Goal: Transaction & Acquisition: Purchase product/service

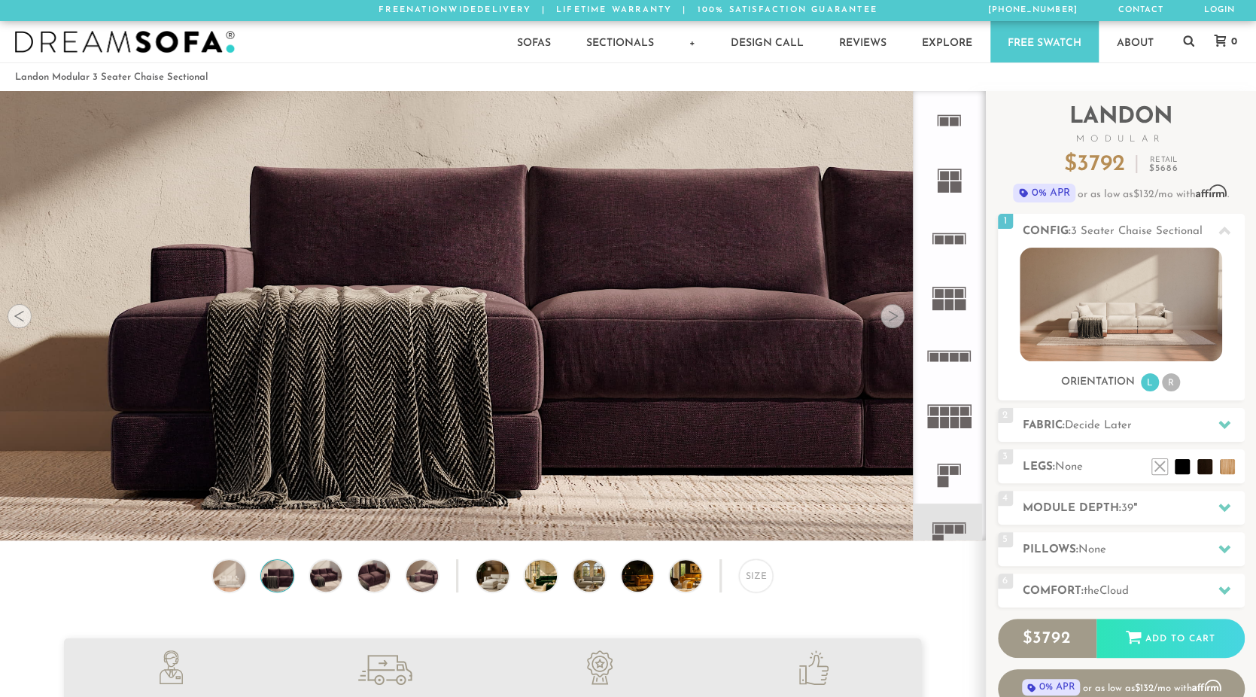
click at [887, 320] on div at bounding box center [893, 316] width 24 height 24
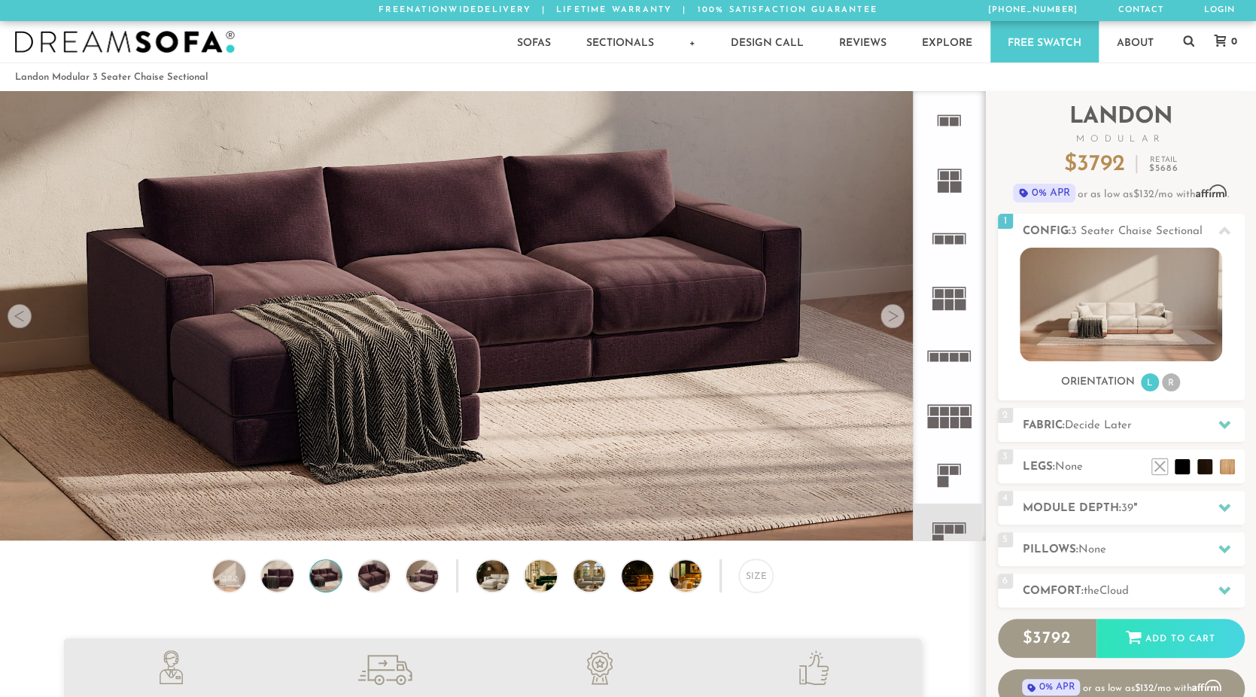
click at [891, 317] on div at bounding box center [893, 316] width 24 height 24
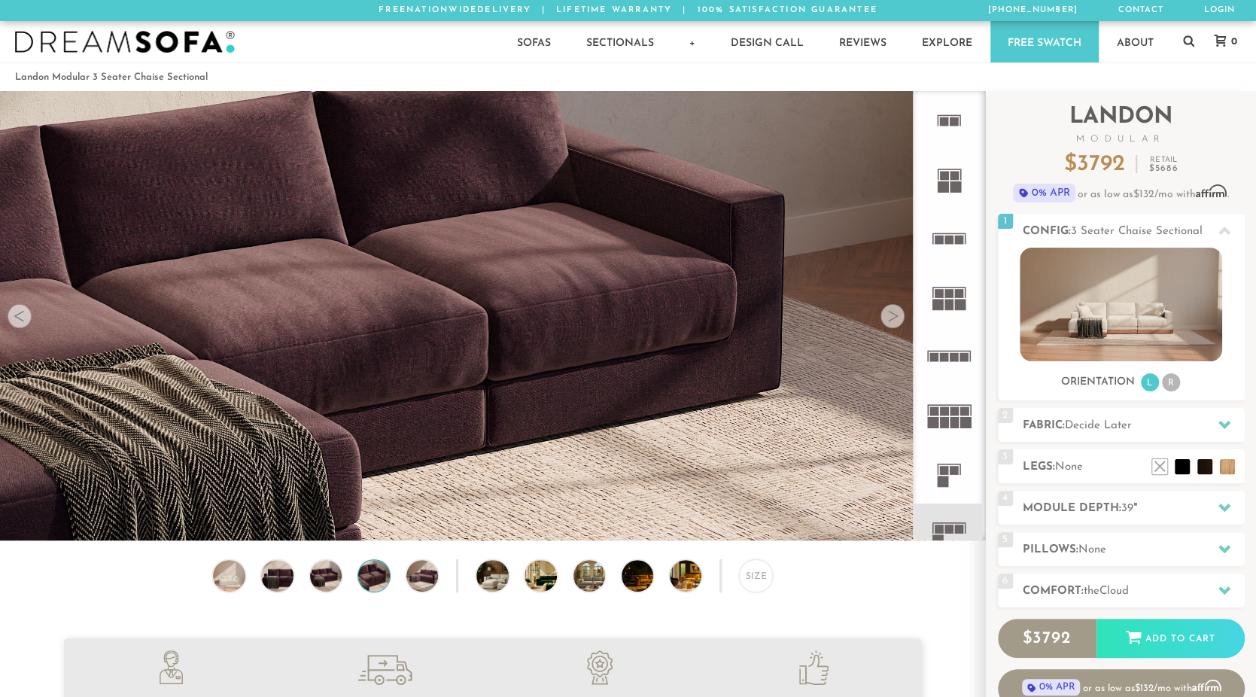
click at [891, 317] on div at bounding box center [893, 316] width 24 height 24
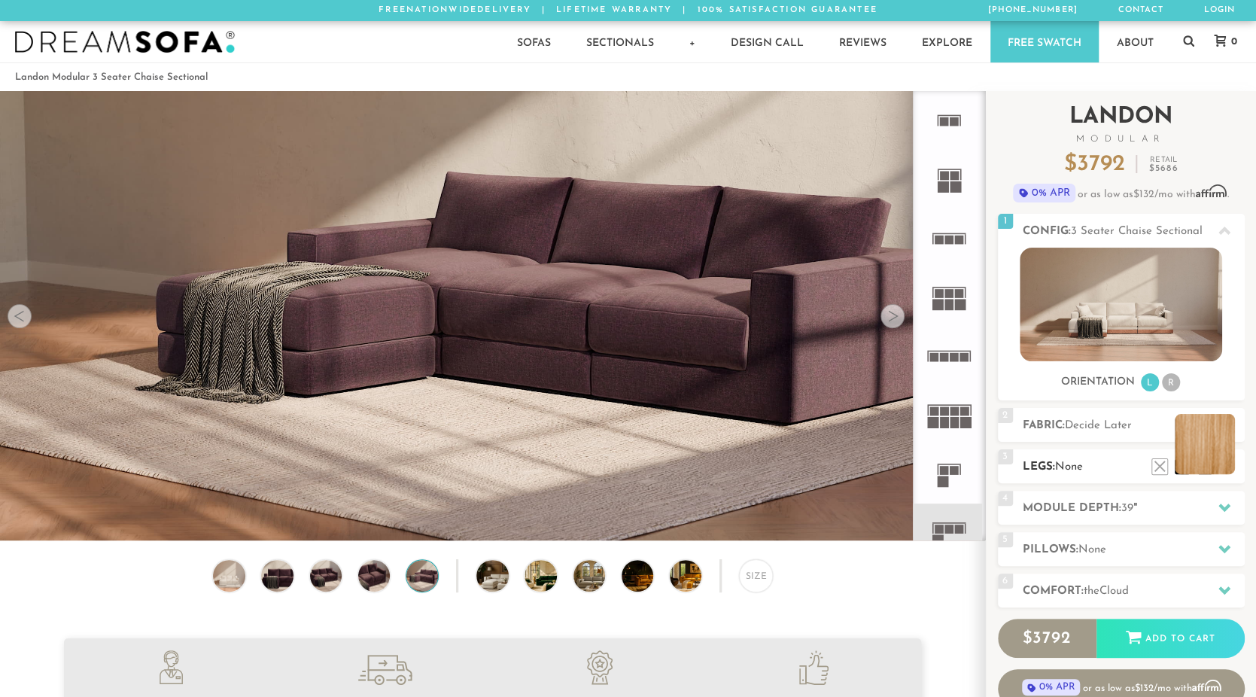
click at [1227, 467] on li at bounding box center [1205, 444] width 60 height 60
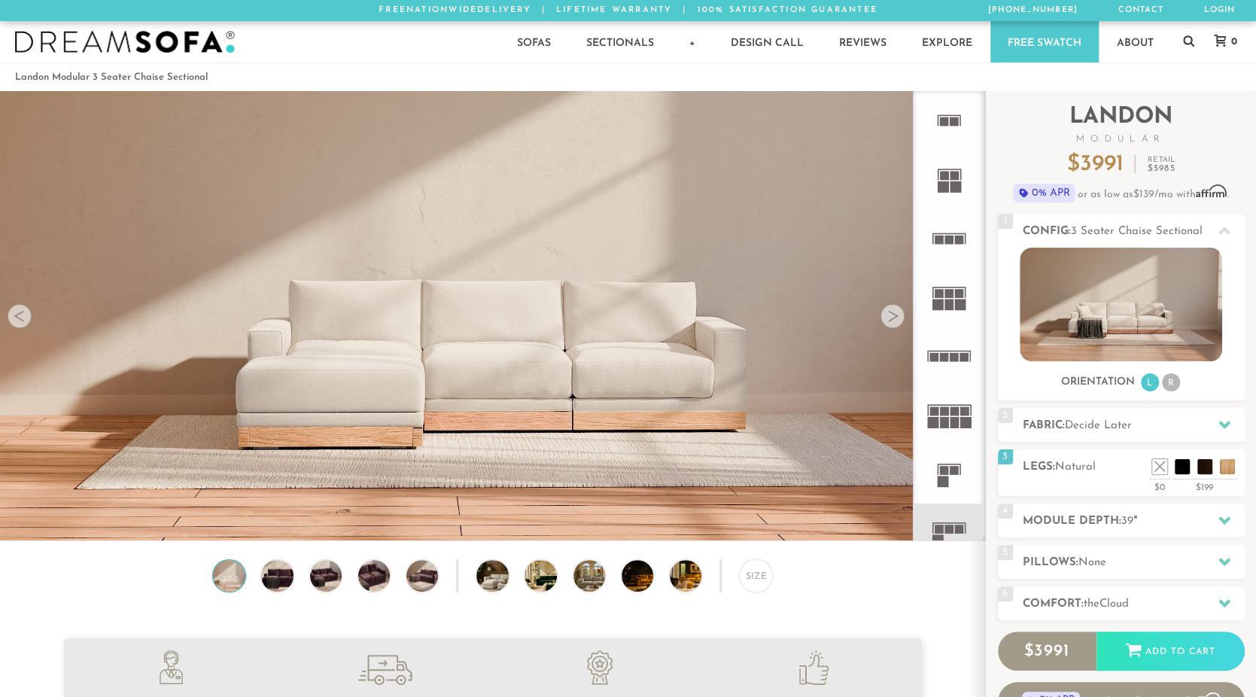
click at [345, 44] on div "Sofas Sofas Sofa Sleepers Modular Sofas Sectionals Sectionals Sectional Sleeper…" at bounding box center [628, 41] width 1256 height 41
click at [891, 315] on div at bounding box center [893, 316] width 24 height 24
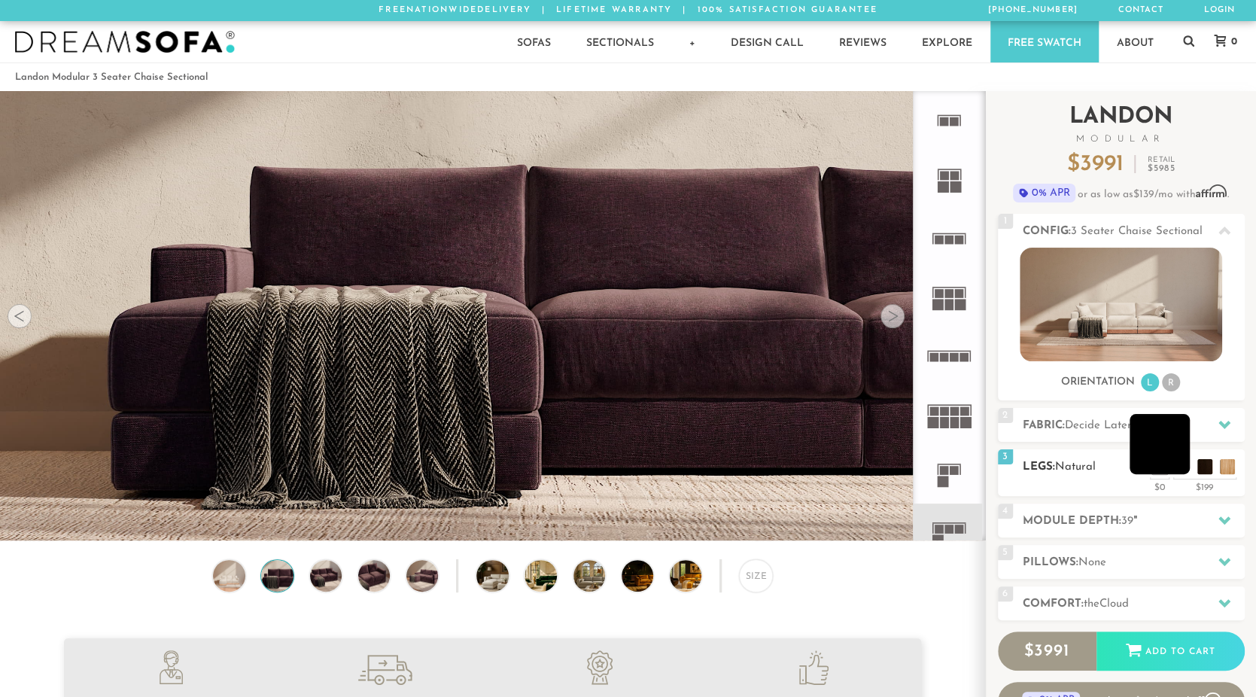
click at [1159, 445] on li at bounding box center [1160, 444] width 60 height 60
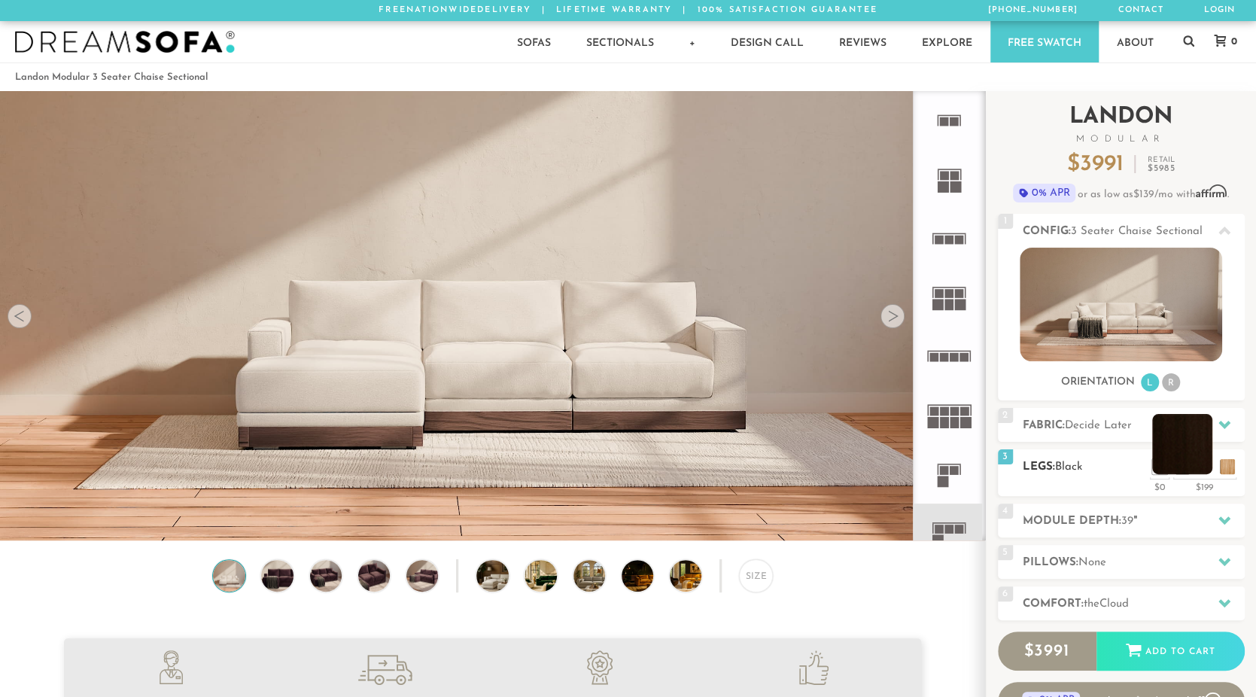
click at [1203, 468] on li at bounding box center [1182, 444] width 60 height 60
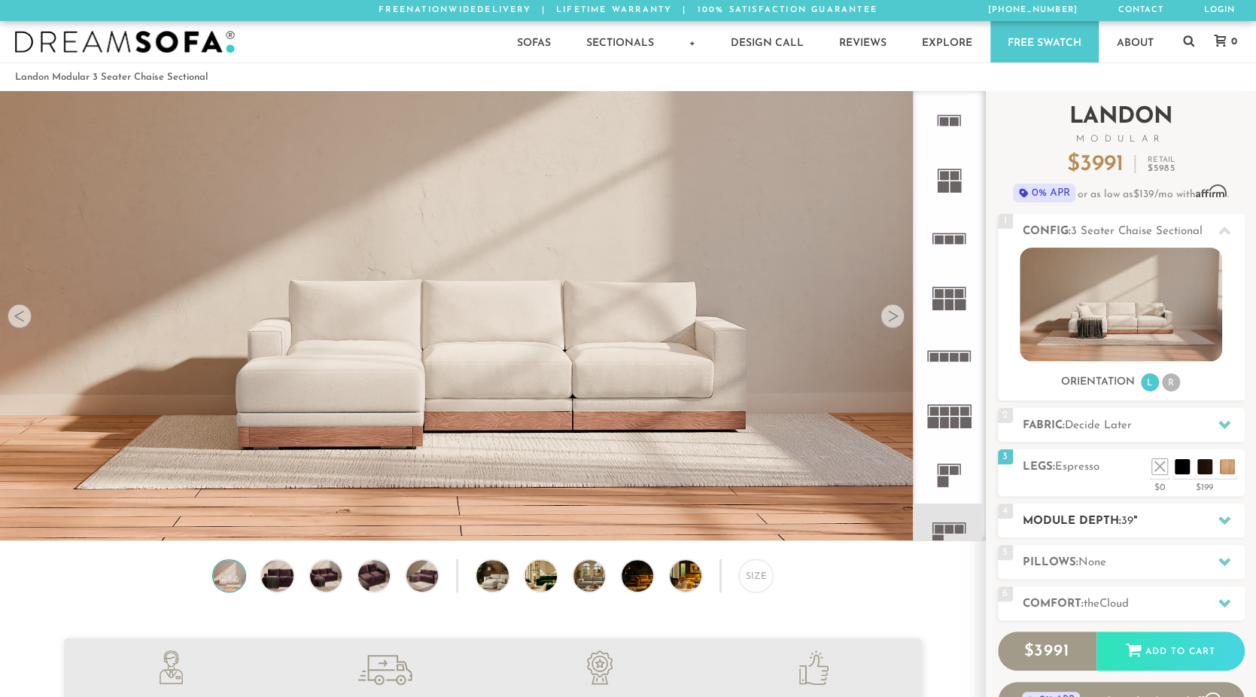
click at [1227, 517] on icon at bounding box center [1225, 520] width 12 height 8
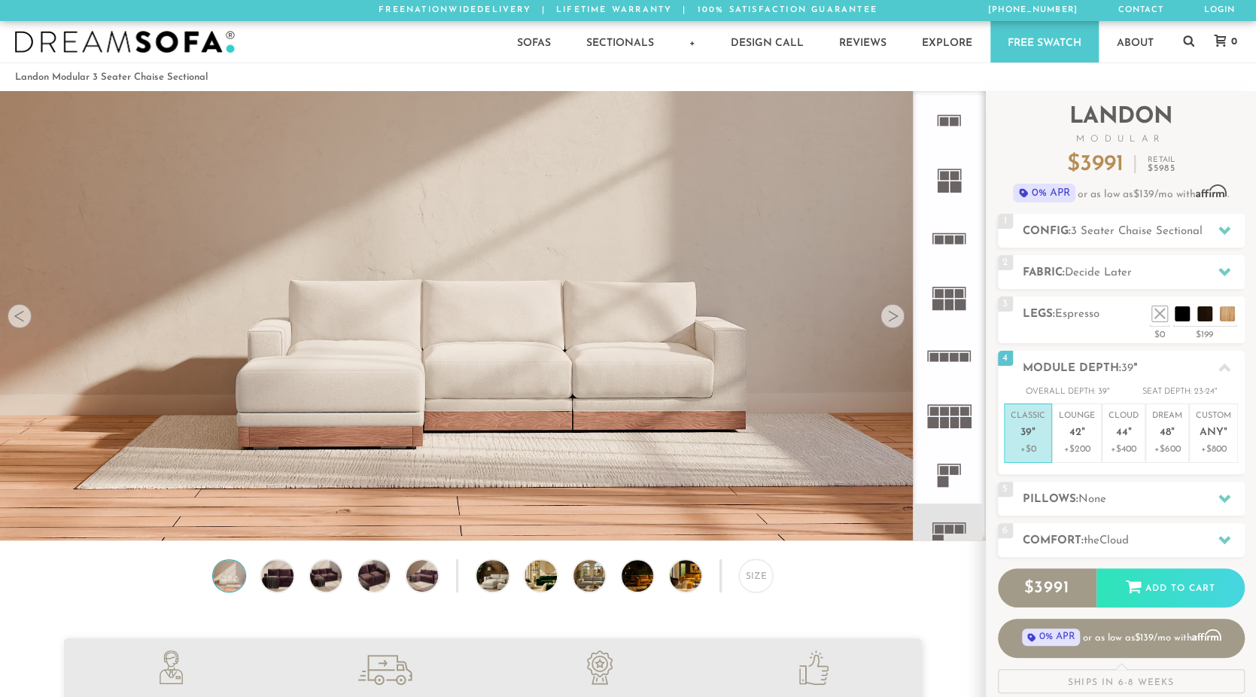
click at [951, 239] on rect at bounding box center [949, 239] width 9 height 9
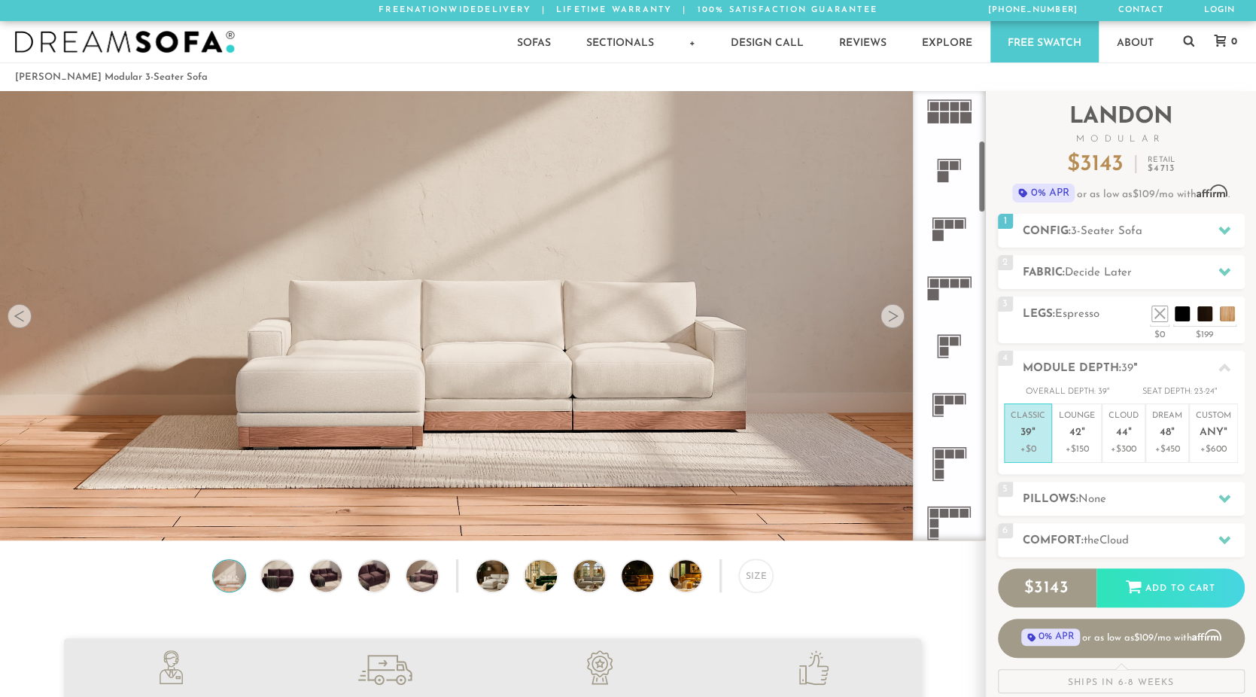
scroll to position [306, 0]
click at [947, 221] on rect at bounding box center [949, 223] width 9 height 9
click at [1219, 266] on icon at bounding box center [1225, 272] width 12 height 12
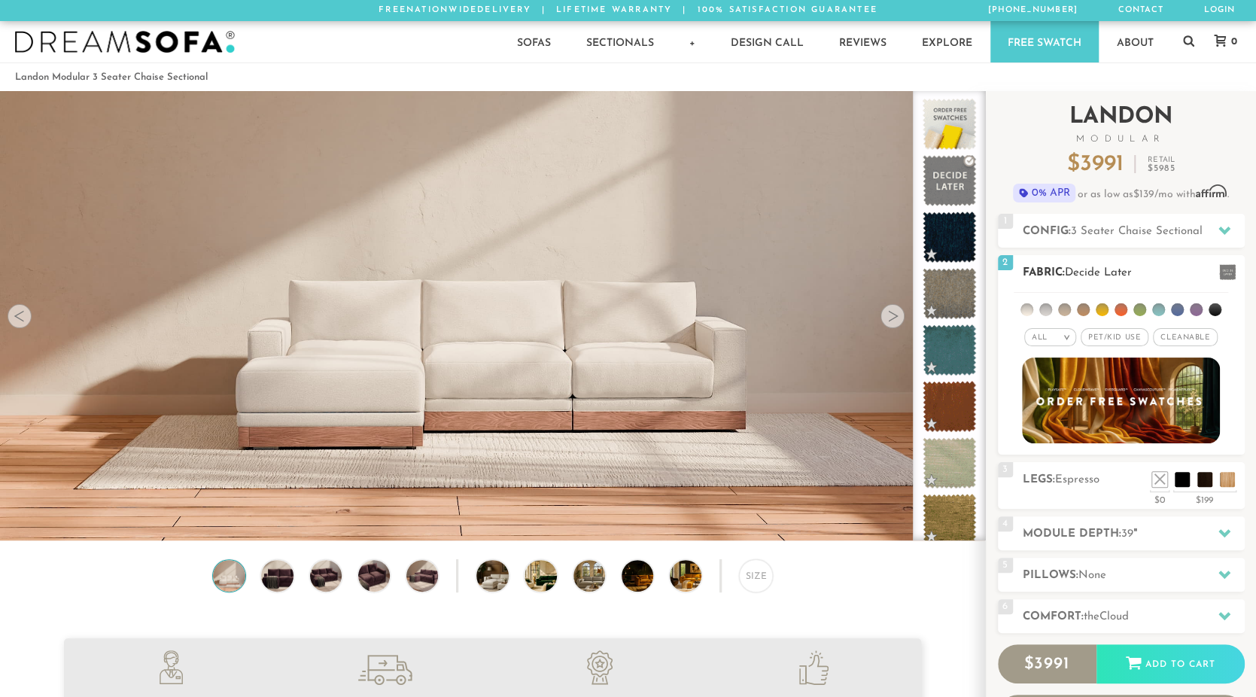
click at [1141, 303] on li at bounding box center [1140, 309] width 13 height 13
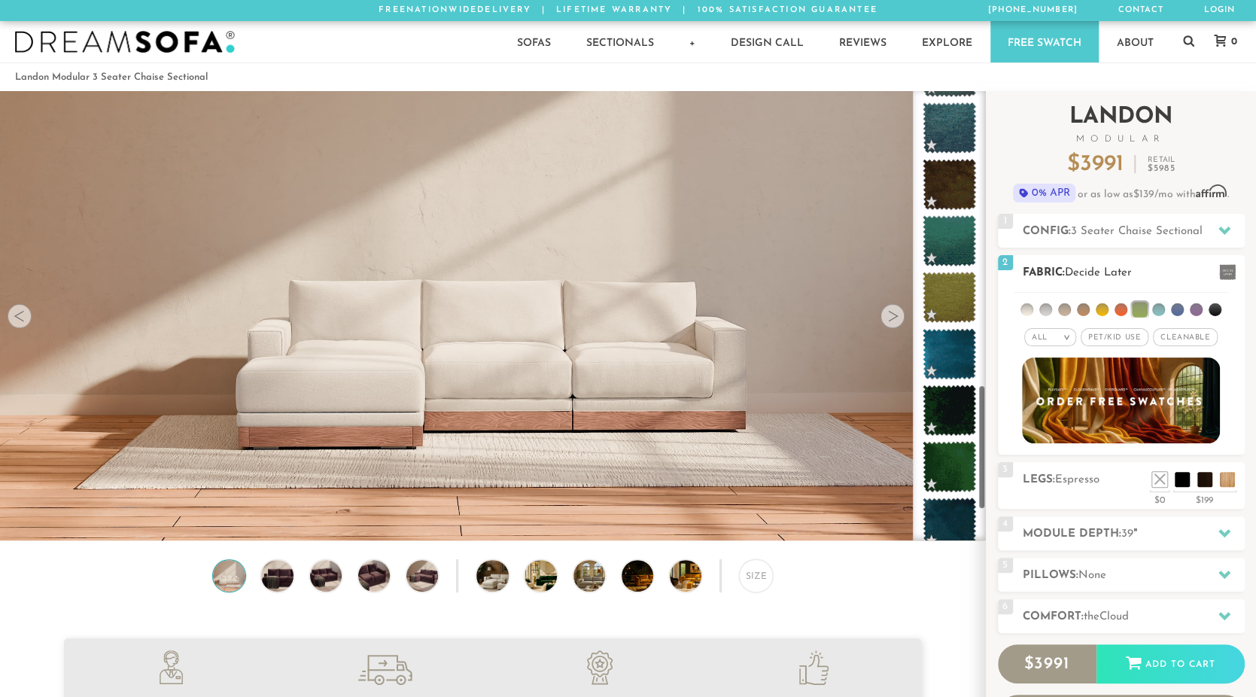
scroll to position [1074, 0]
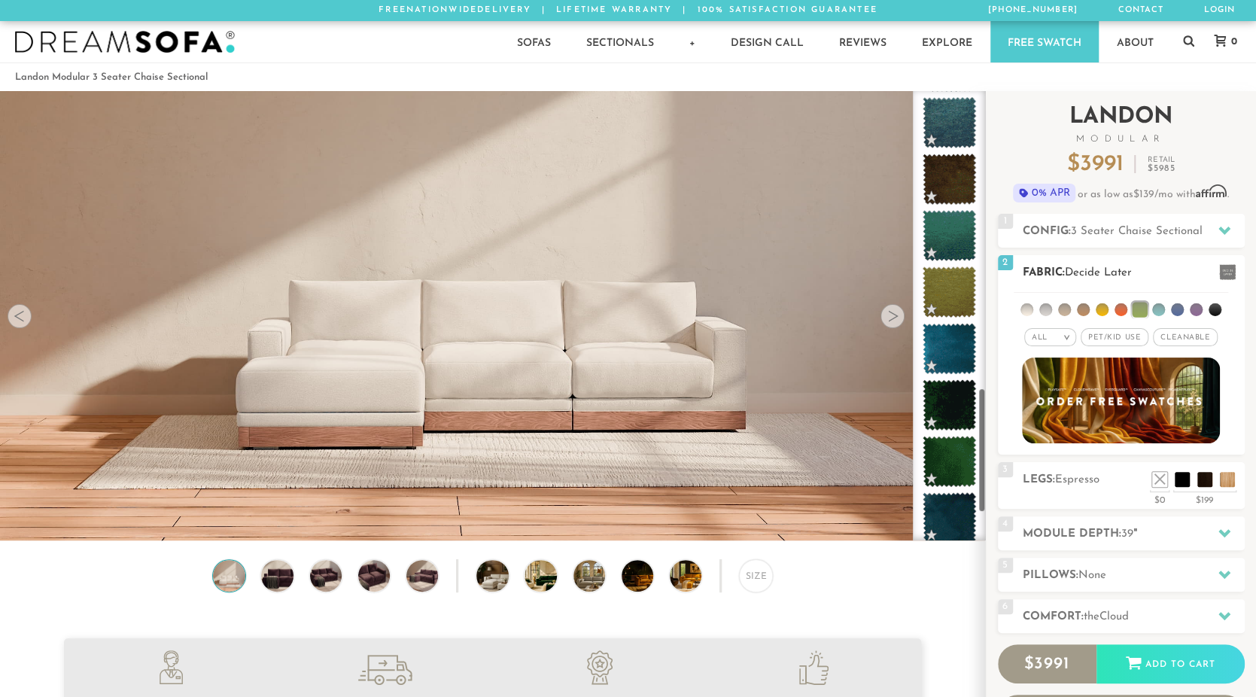
drag, startPoint x: 981, startPoint y: 153, endPoint x: 1085, endPoint y: 449, distance: 314.2
click at [1085, 449] on div "Introducing [PERSON_NAME] Modular $ 3991 Retail $ 5985 $ 3991 Retail $ 5985 0% …" at bounding box center [1121, 437] width 270 height 692
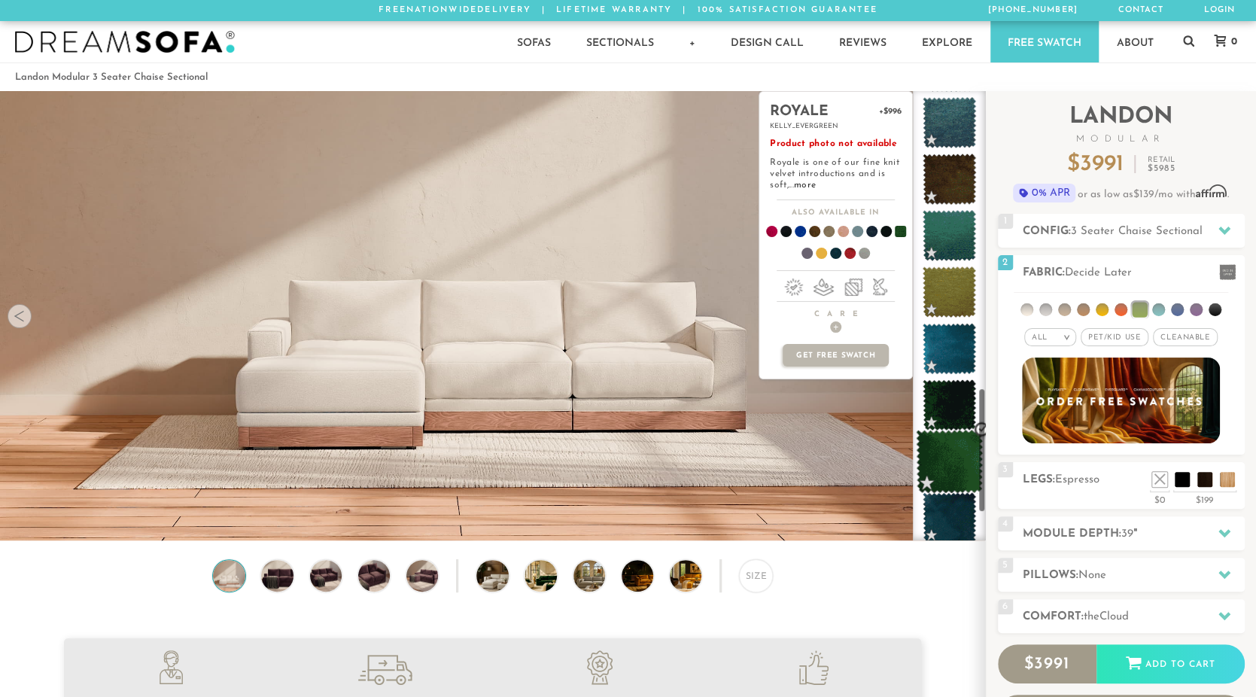
click at [951, 461] on span at bounding box center [949, 462] width 67 height 64
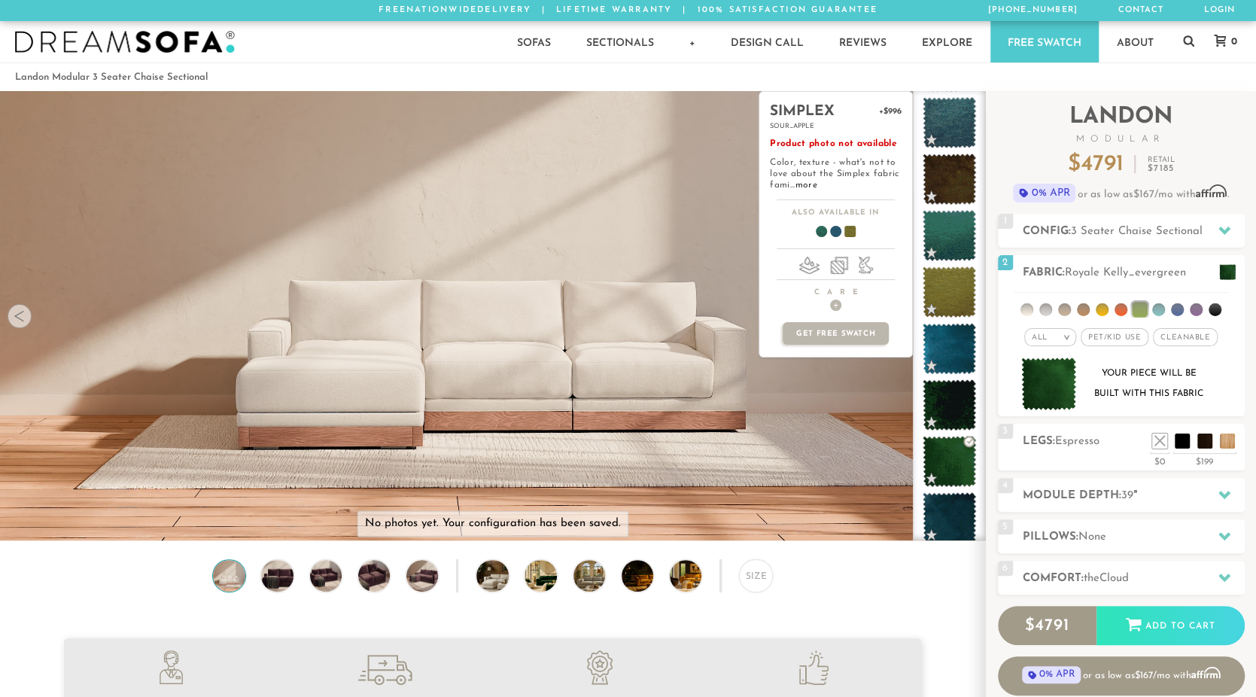
click at [874, 408] on div "simplex +$996 sour_apple Product photo not available Color, texture - what's no…" at bounding box center [836, 315] width 154 height 449
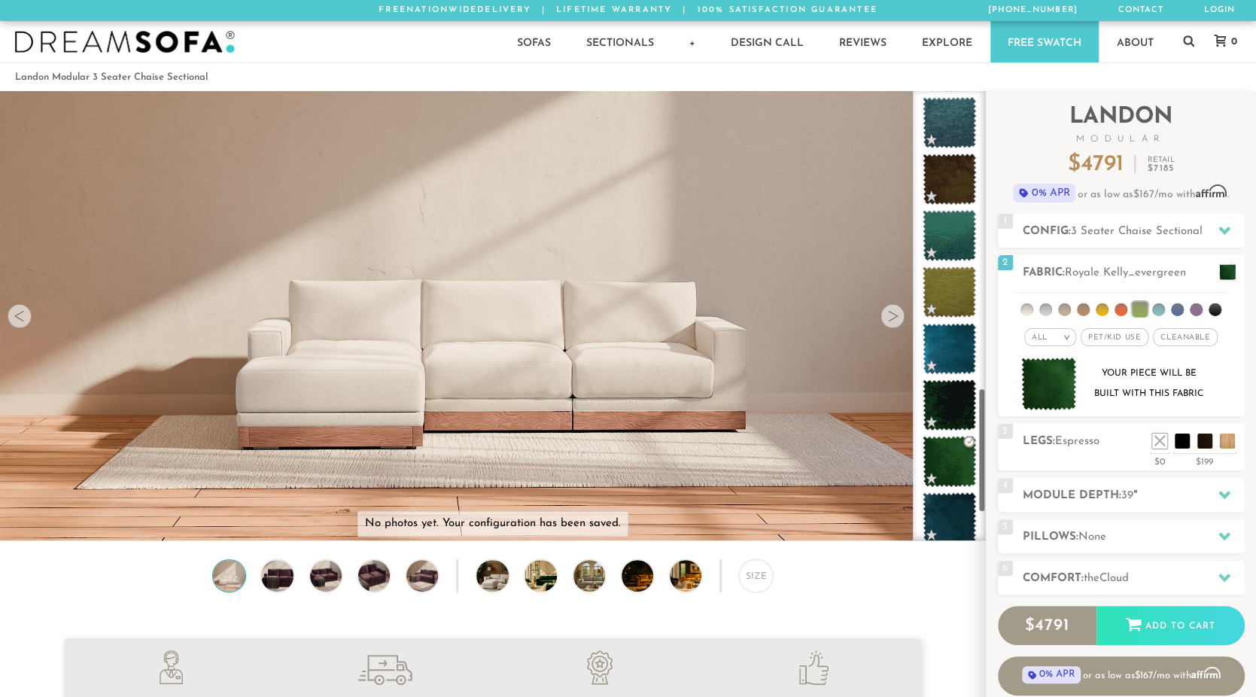
click at [886, 316] on div at bounding box center [893, 316] width 24 height 24
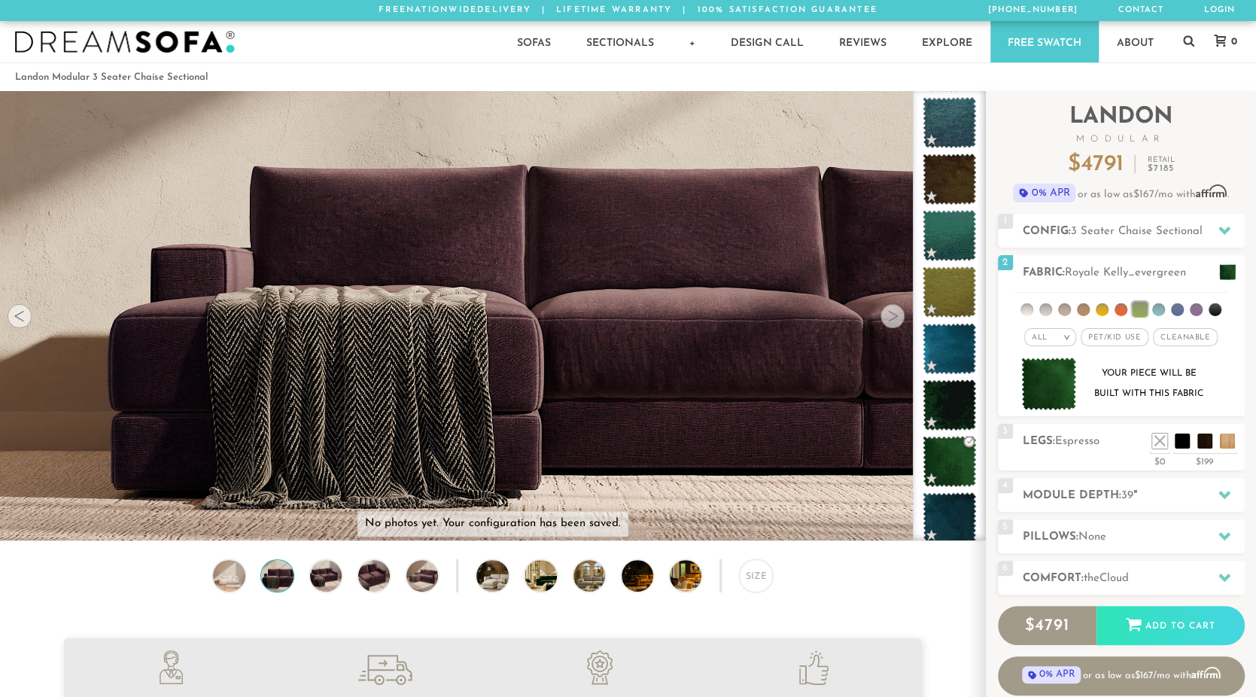
click at [885, 317] on div at bounding box center [893, 316] width 24 height 24
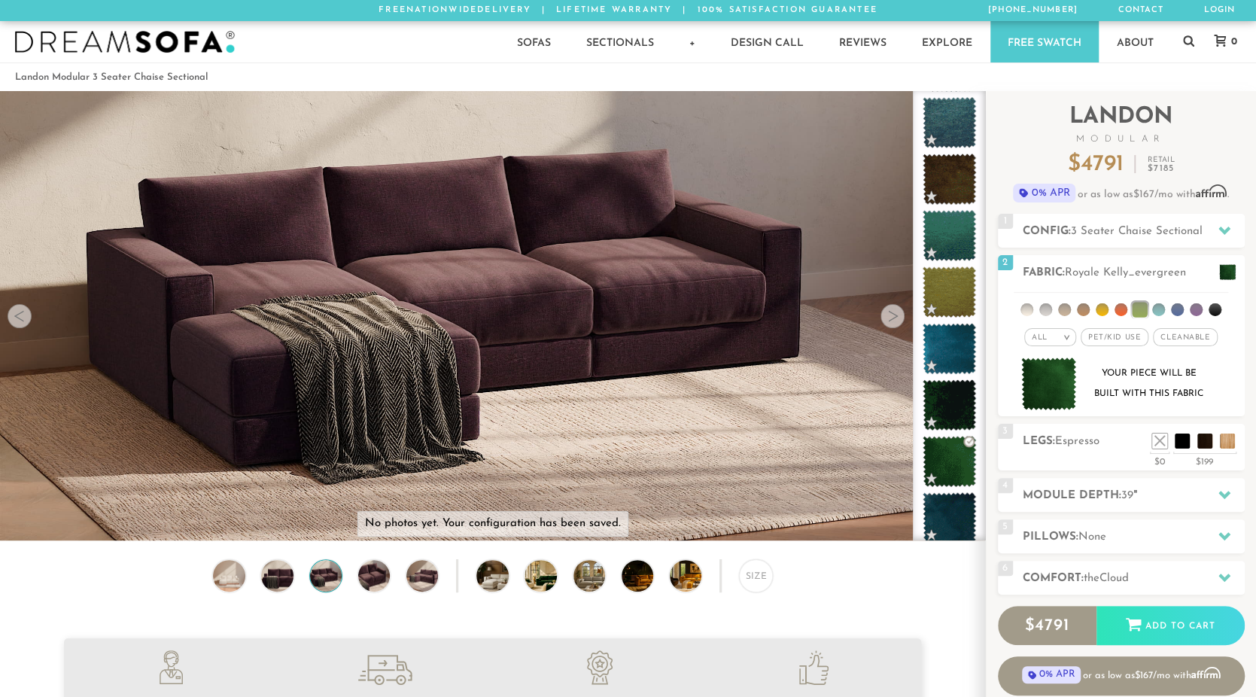
click at [885, 317] on div at bounding box center [893, 316] width 24 height 24
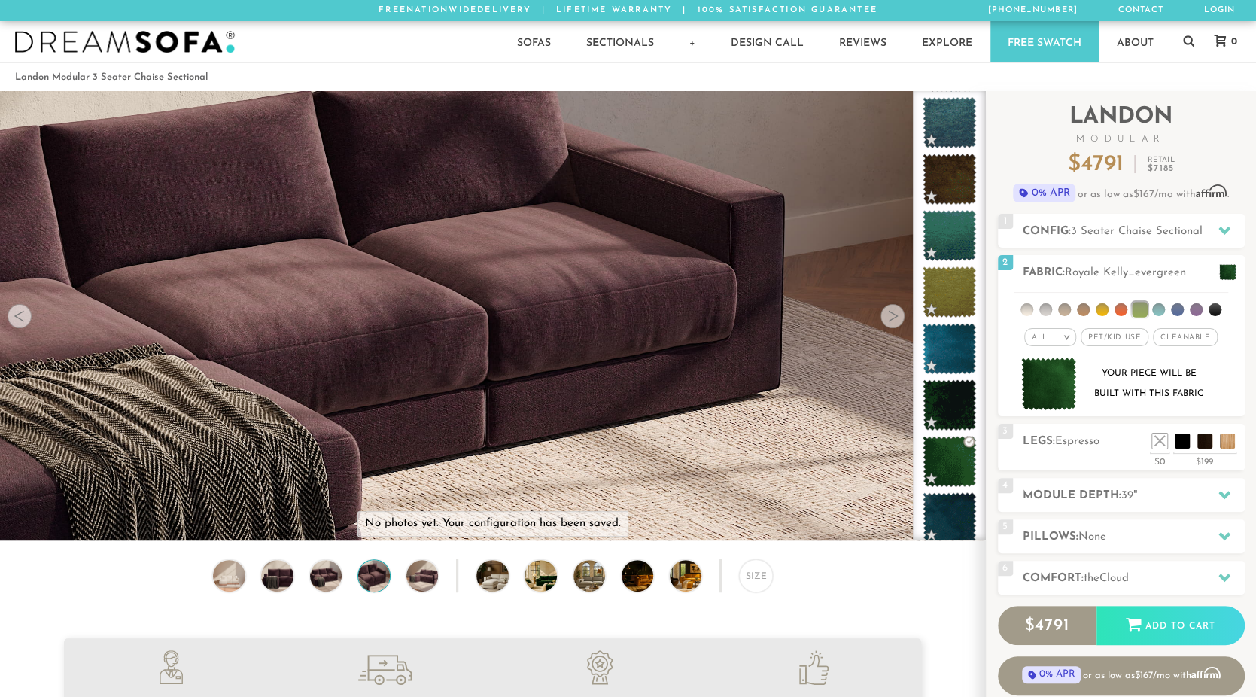
click at [885, 317] on div at bounding box center [893, 316] width 24 height 24
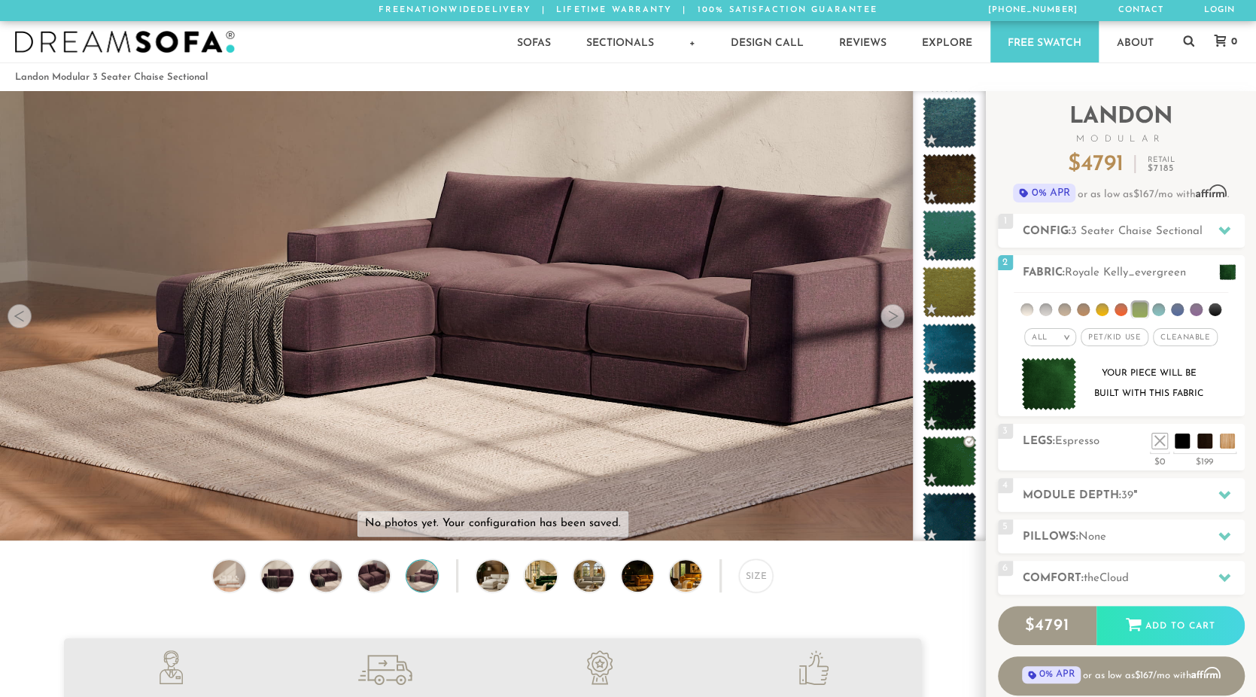
click at [881, 315] on div at bounding box center [893, 316] width 24 height 24
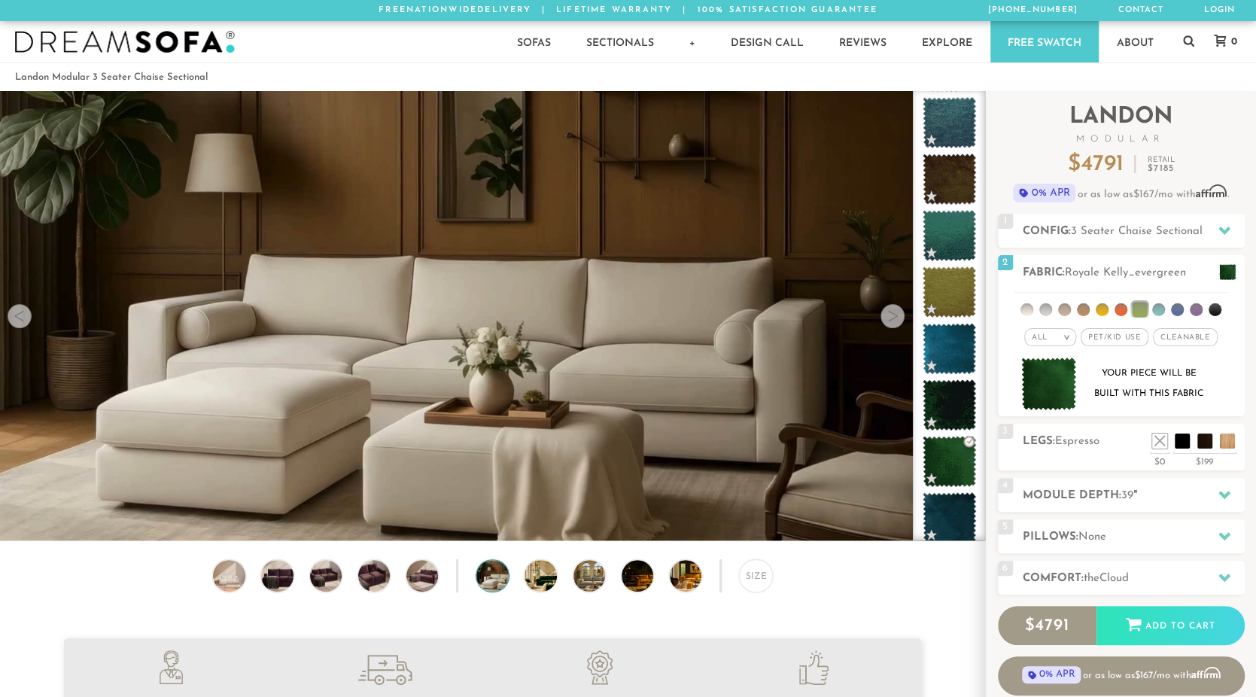
click at [881, 315] on div at bounding box center [893, 316] width 24 height 24
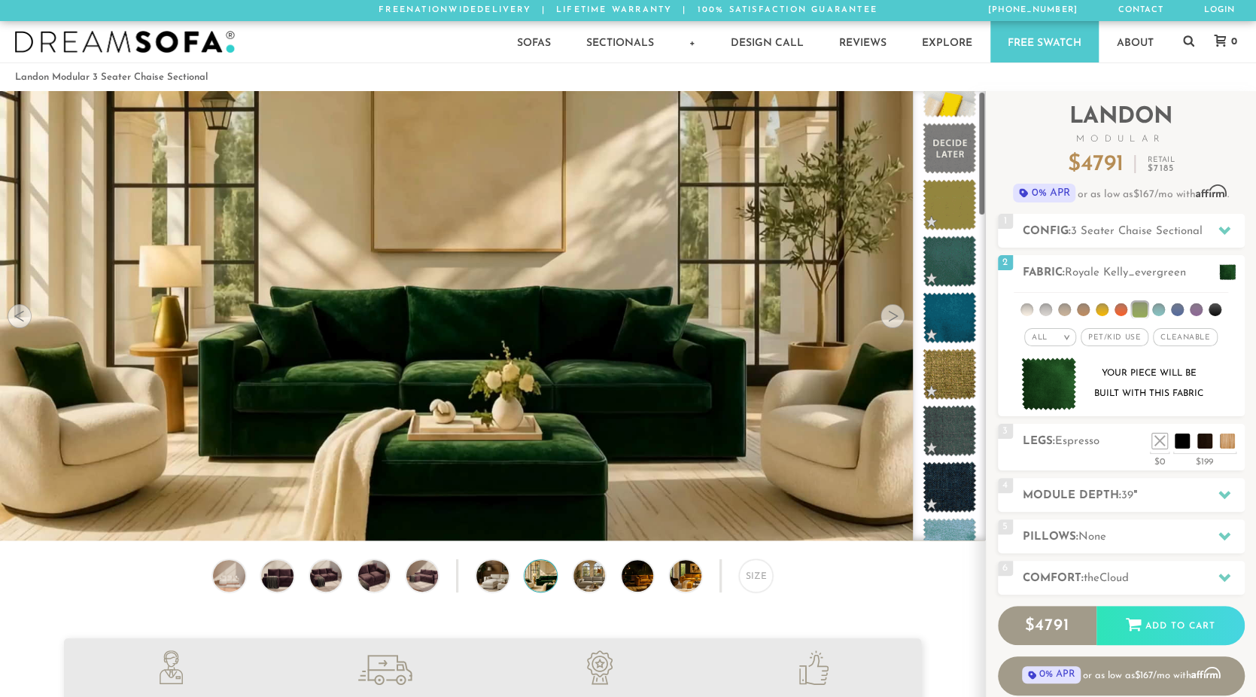
scroll to position [0, 0]
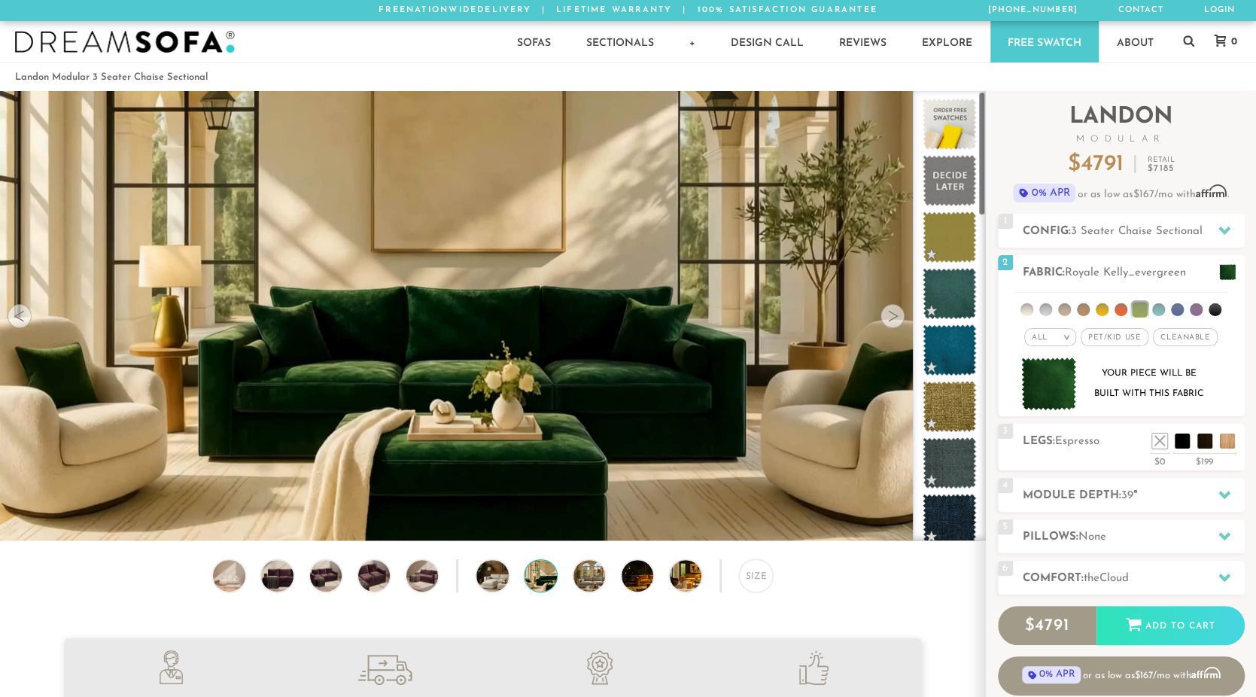
drag, startPoint x: 984, startPoint y: 424, endPoint x: 950, endPoint y: 92, distance: 333.6
click at [950, 92] on div at bounding box center [949, 315] width 73 height 449
click at [1155, 237] on h2 "Config: 3 Seater Chaise Sectional" at bounding box center [1134, 231] width 222 height 17
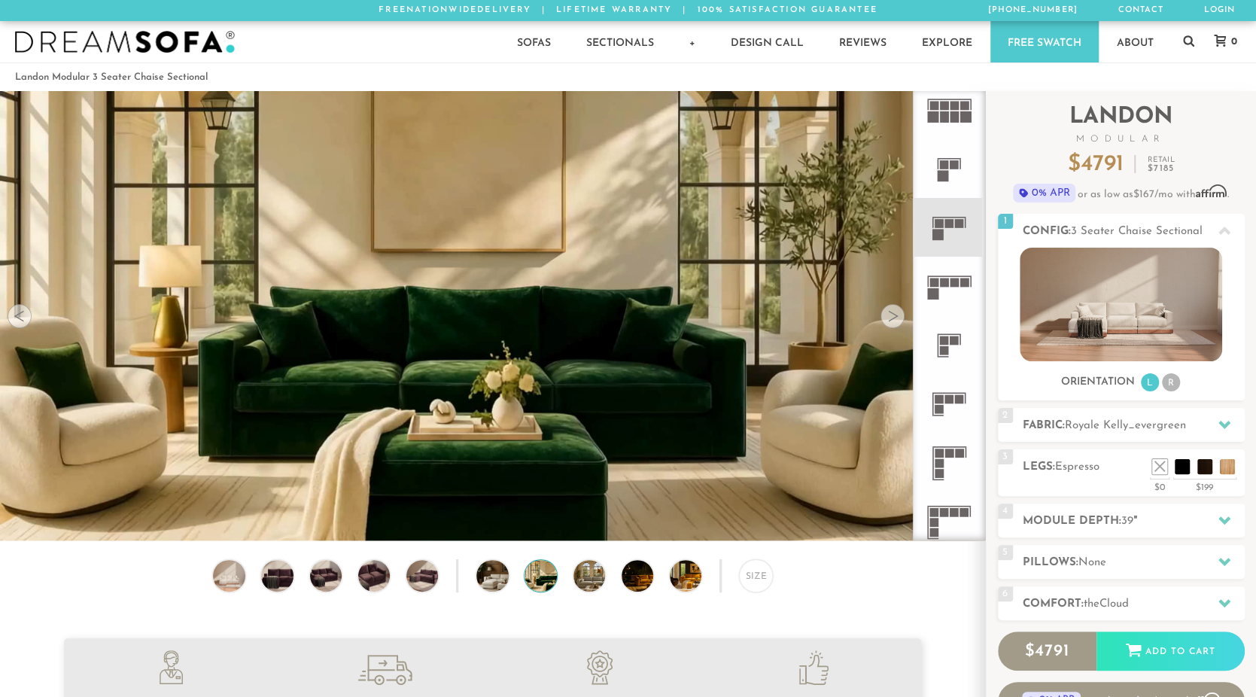
click at [894, 598] on div "Size" at bounding box center [492, 579] width 985 height 41
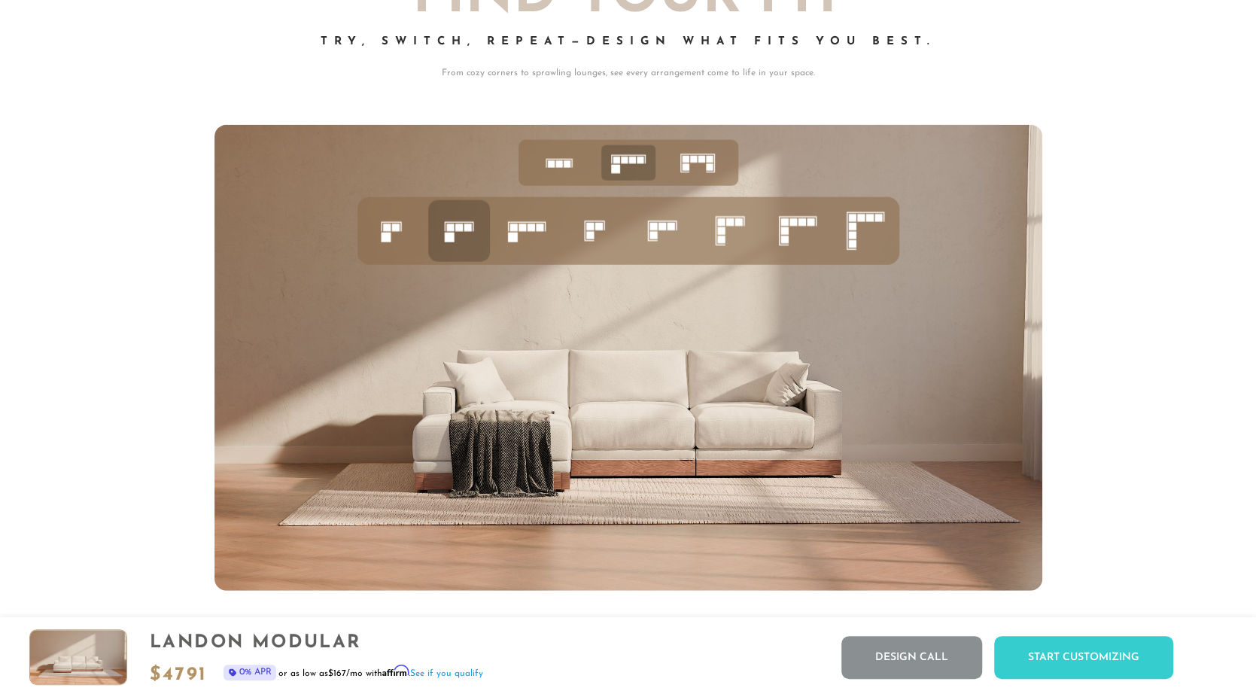
scroll to position [6078, 0]
click at [555, 160] on icon at bounding box center [559, 162] width 47 height 47
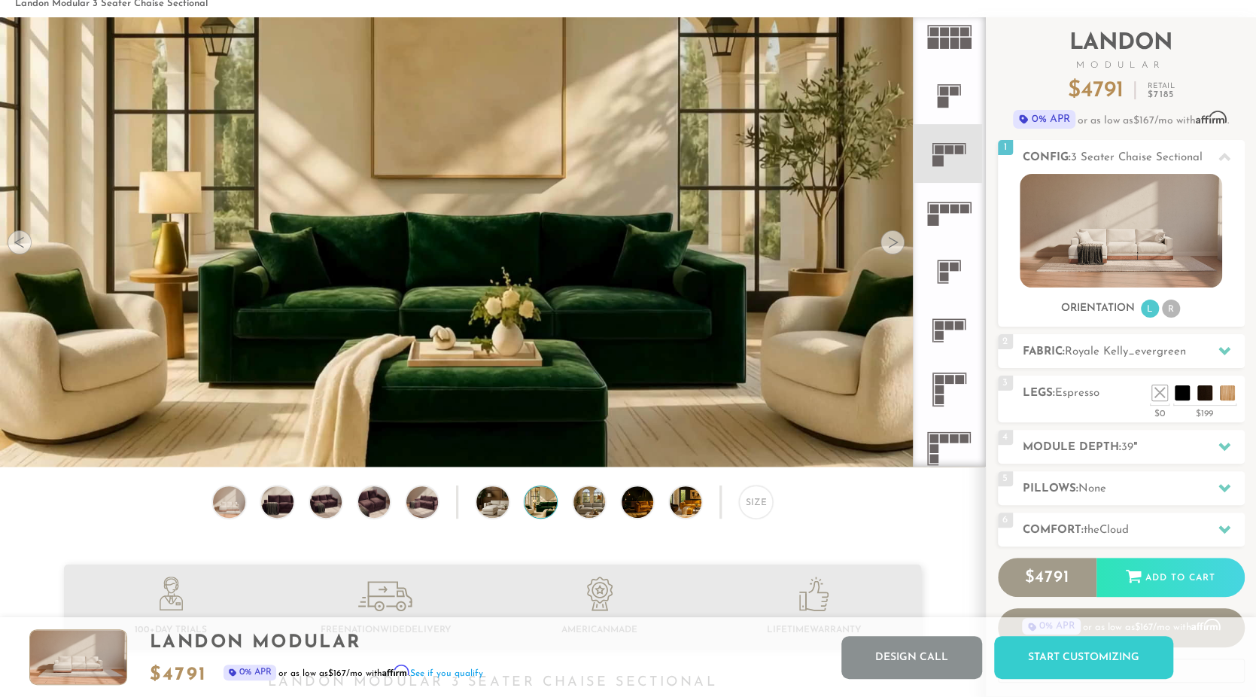
scroll to position [0, 0]
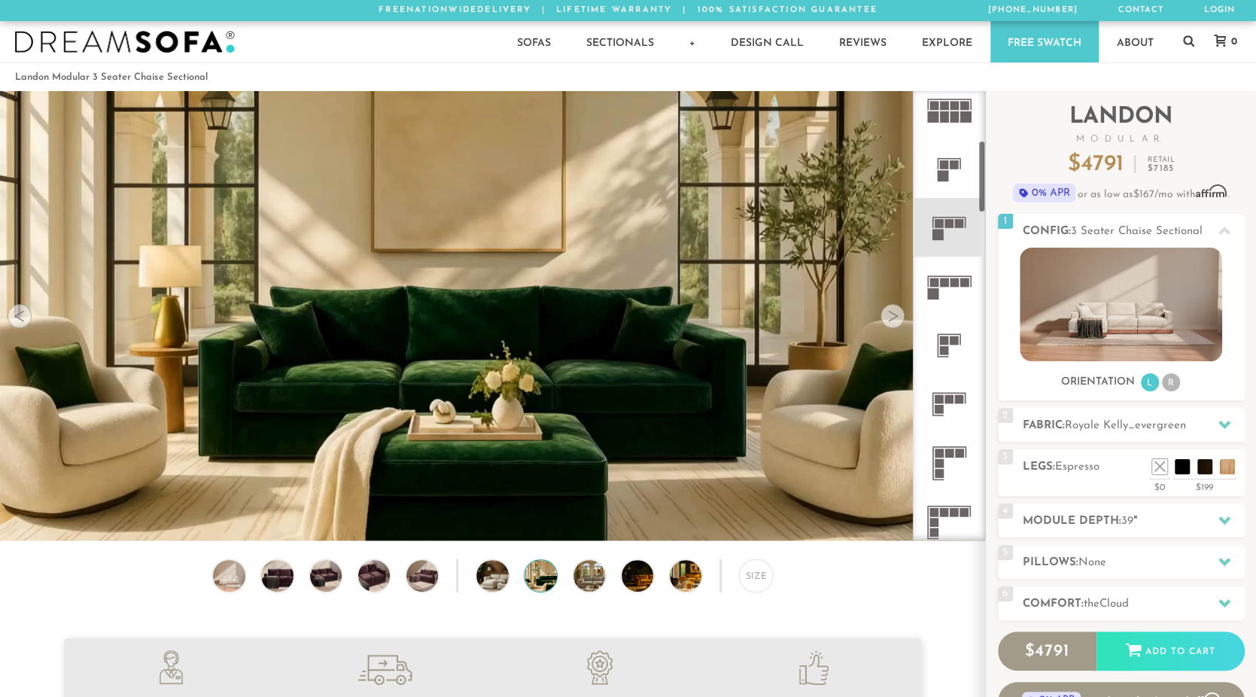
click at [949, 164] on icon at bounding box center [949, 168] width 59 height 59
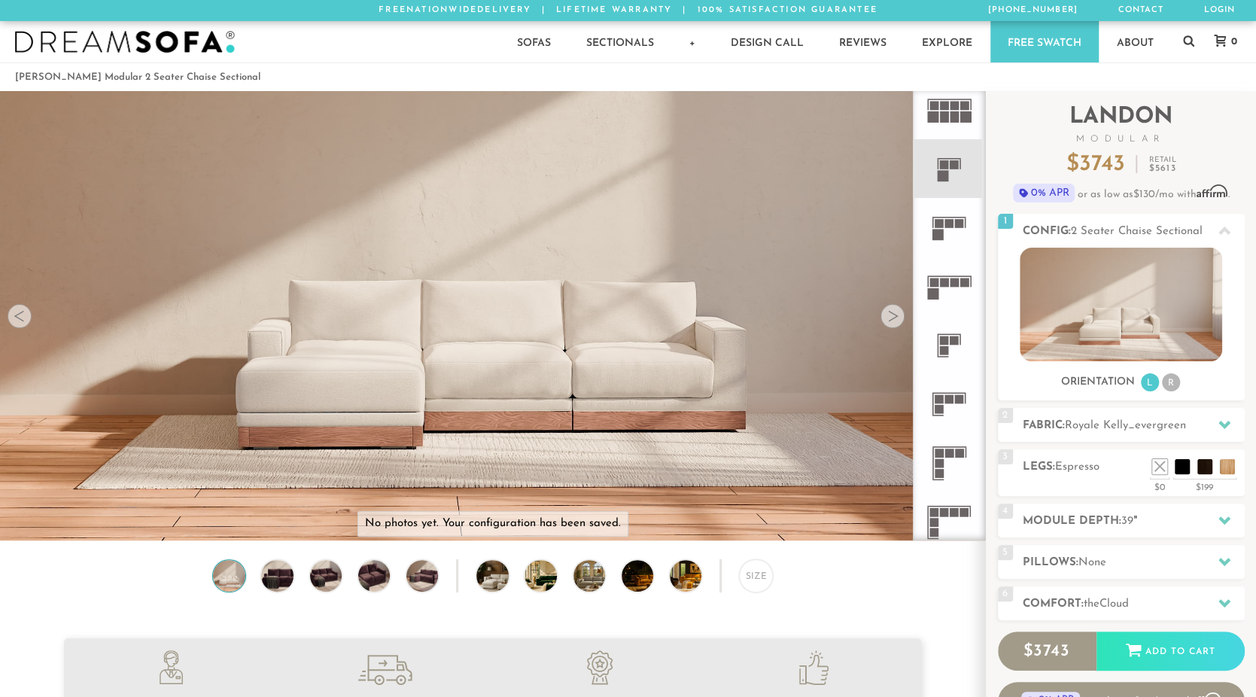
click at [949, 164] on icon at bounding box center [949, 168] width 59 height 59
click at [900, 309] on div at bounding box center [893, 316] width 24 height 24
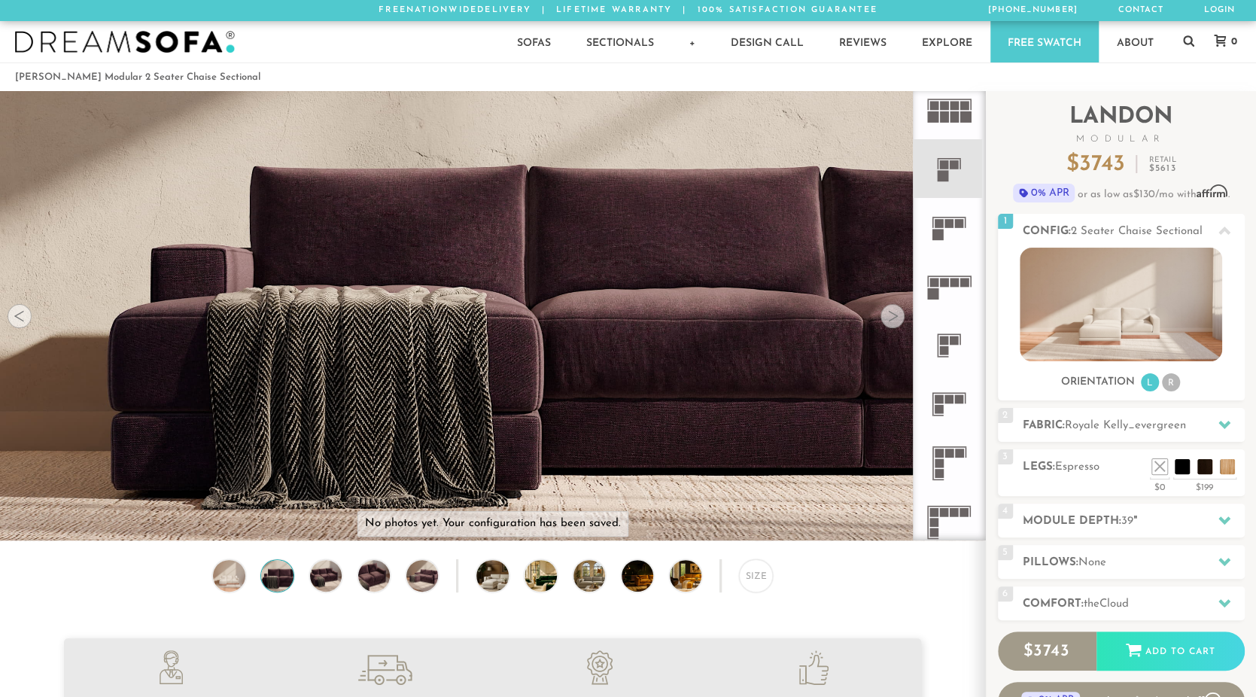
click at [899, 309] on div at bounding box center [893, 316] width 24 height 24
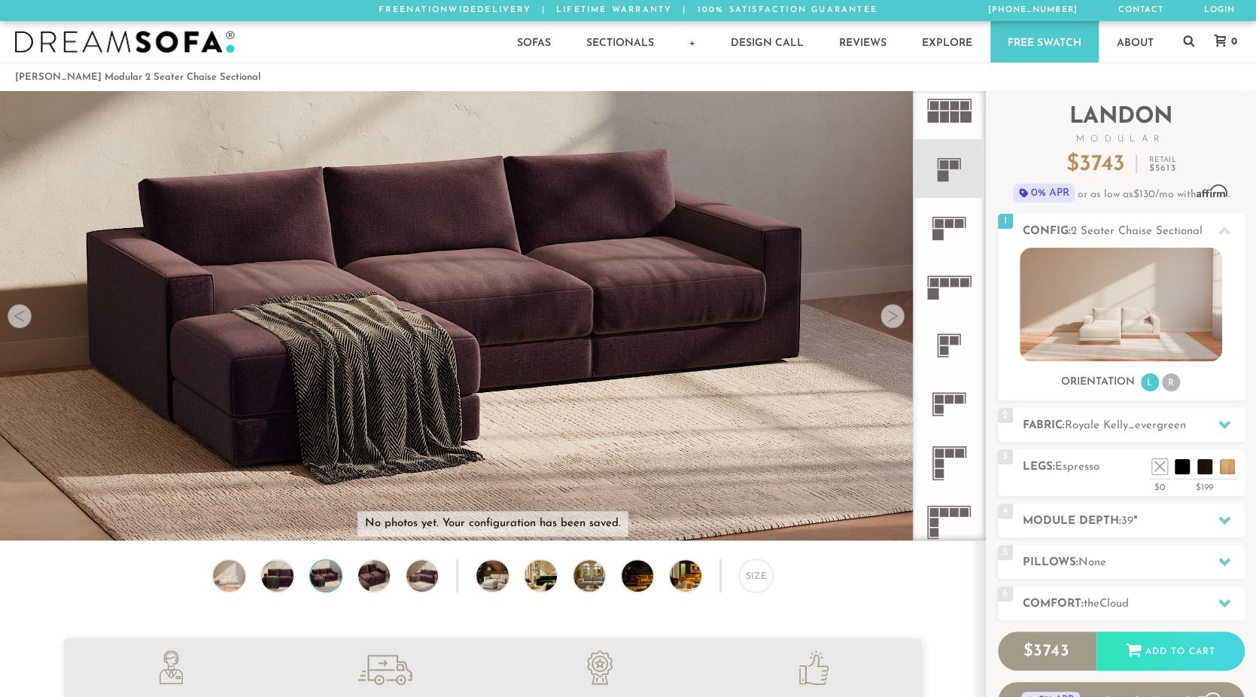
click at [899, 309] on div at bounding box center [893, 316] width 24 height 24
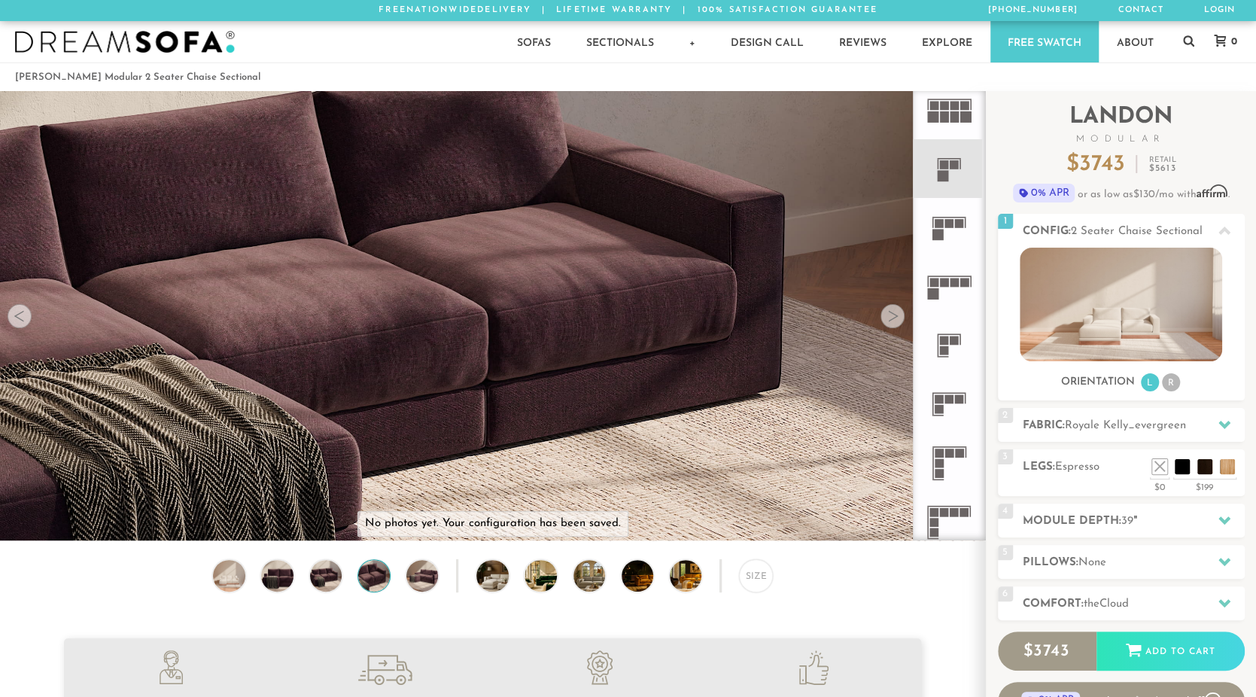
click at [894, 310] on div at bounding box center [893, 316] width 24 height 24
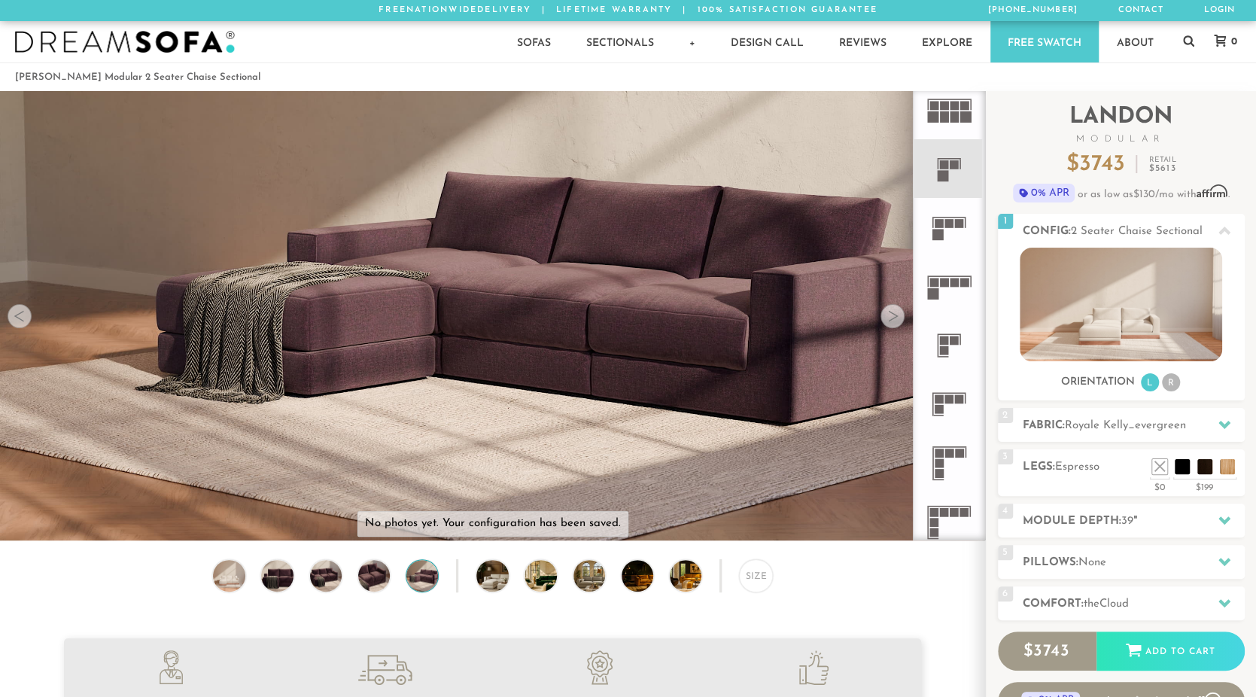
click at [894, 310] on div at bounding box center [893, 316] width 24 height 24
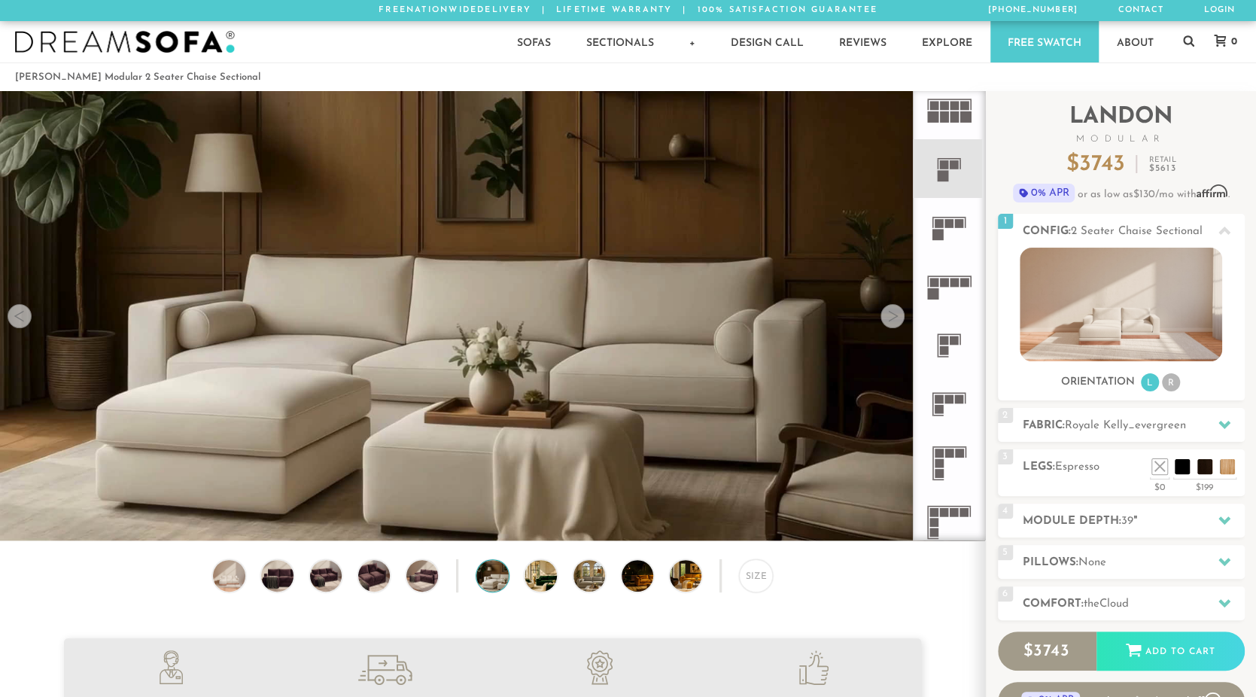
click at [893, 311] on div at bounding box center [893, 316] width 24 height 24
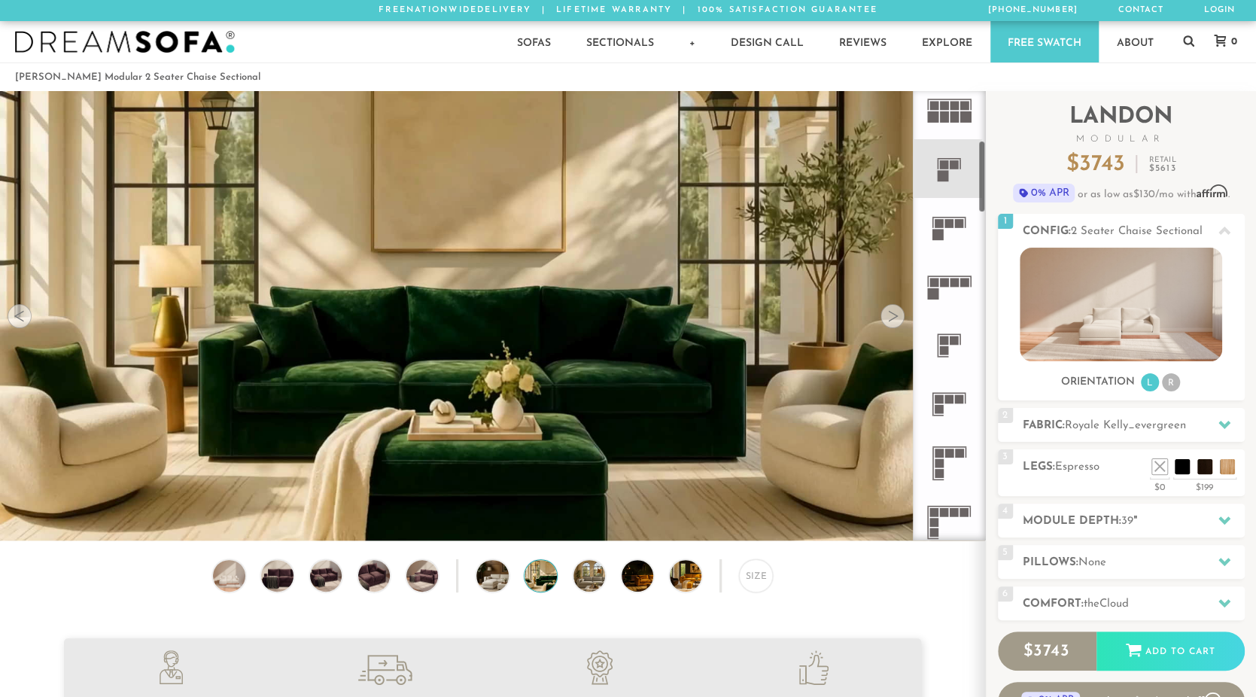
click at [960, 174] on icon at bounding box center [949, 168] width 59 height 59
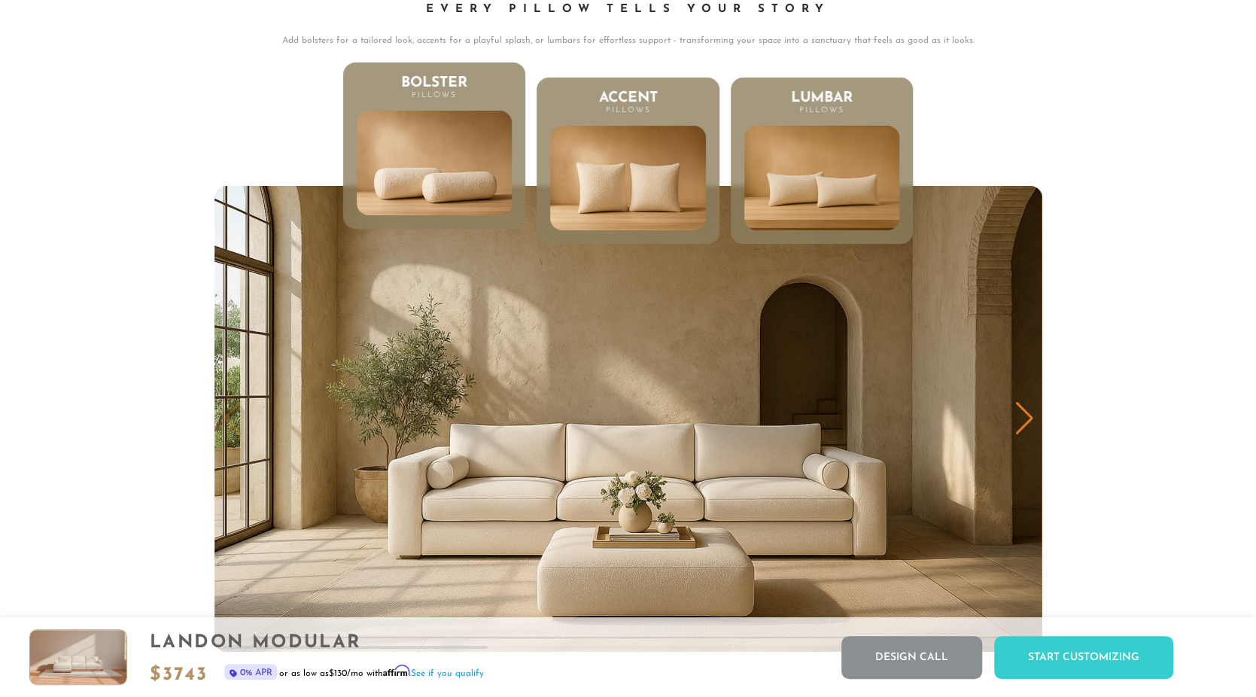
scroll to position [7526, 0]
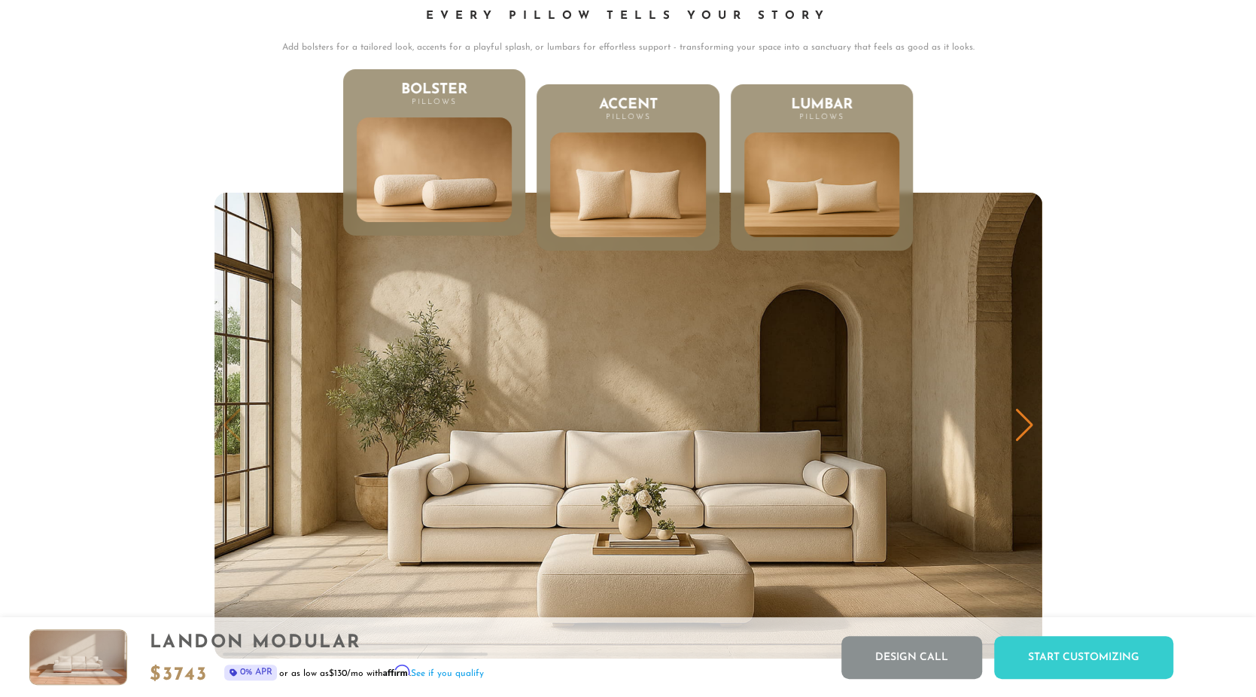
click at [1029, 423] on div "Next slide" at bounding box center [1025, 425] width 20 height 33
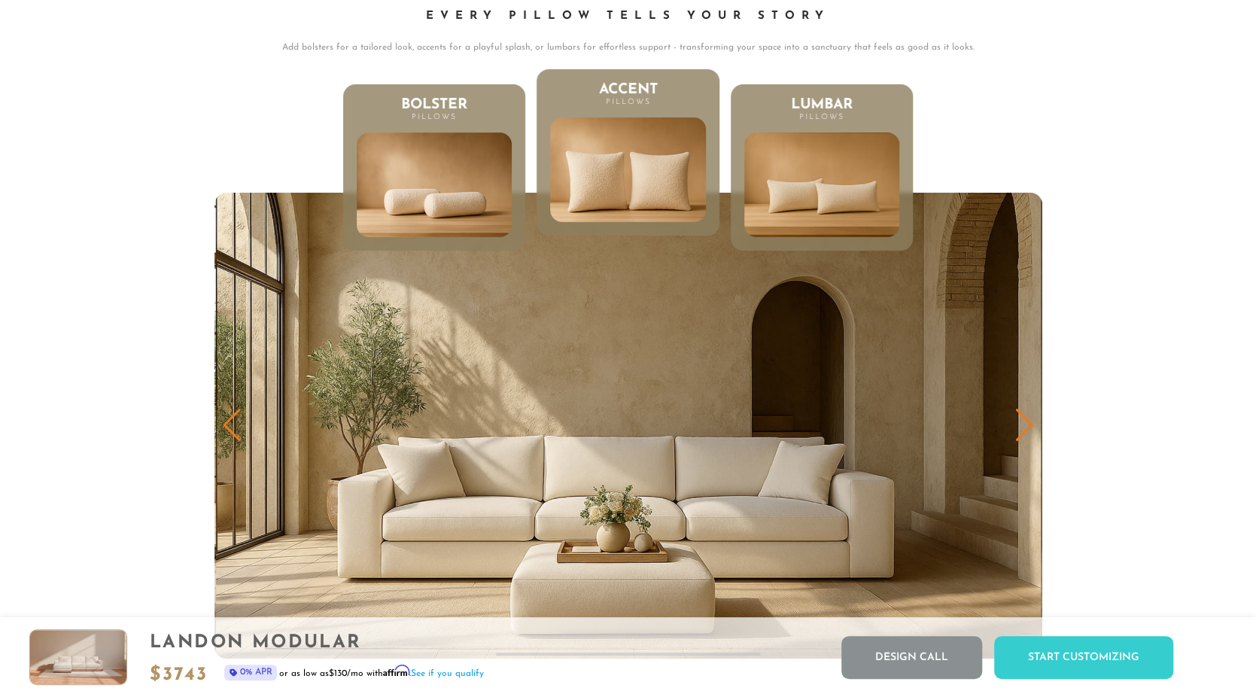
click at [1029, 423] on div "Next slide" at bounding box center [1025, 425] width 20 height 33
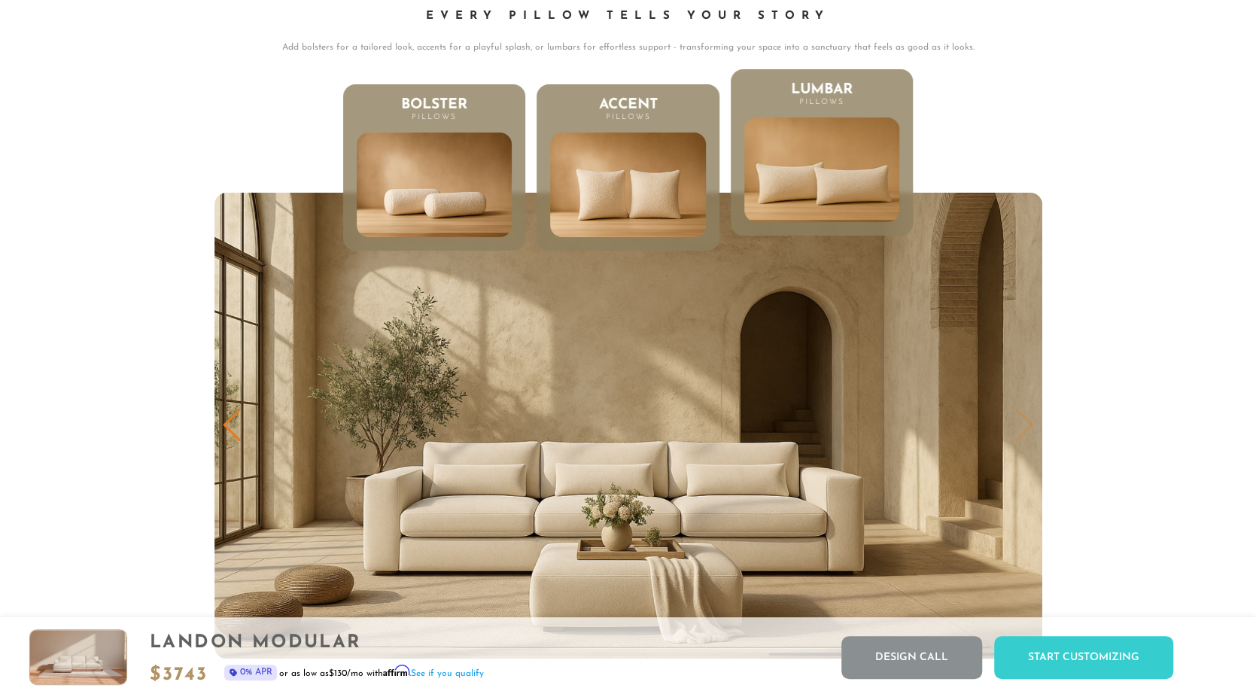
click at [1026, 422] on img "3 / 3" at bounding box center [629, 425] width 828 height 465
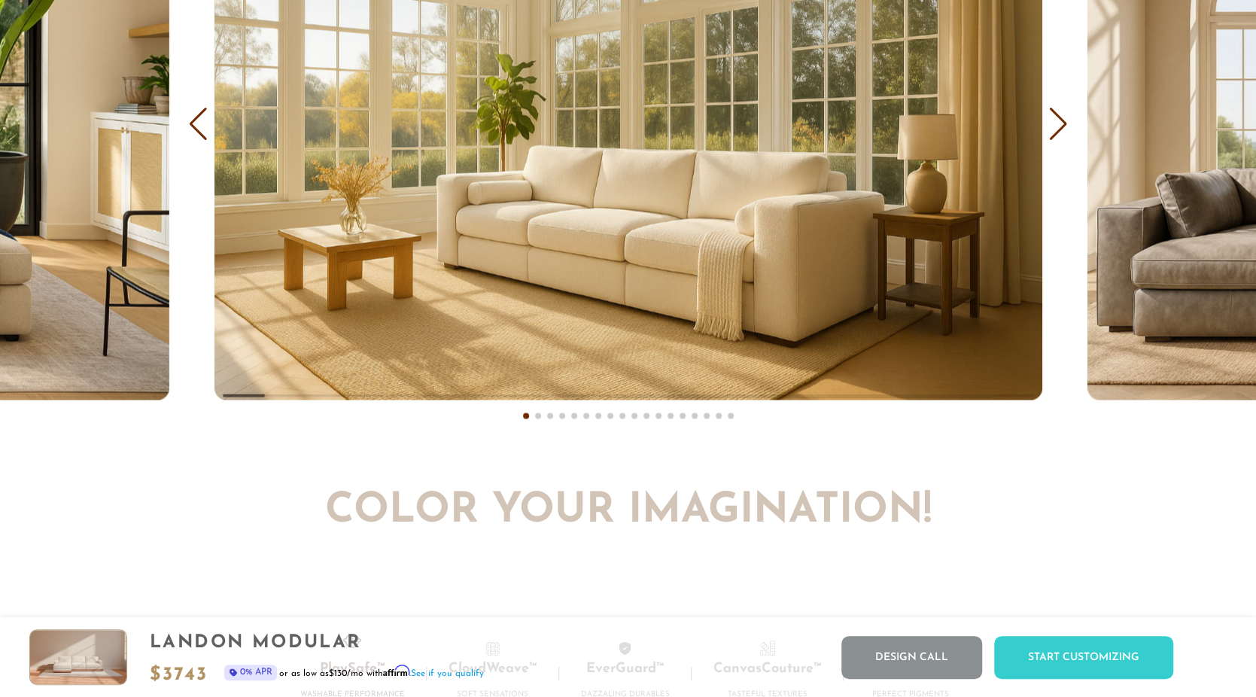
scroll to position [9356, 0]
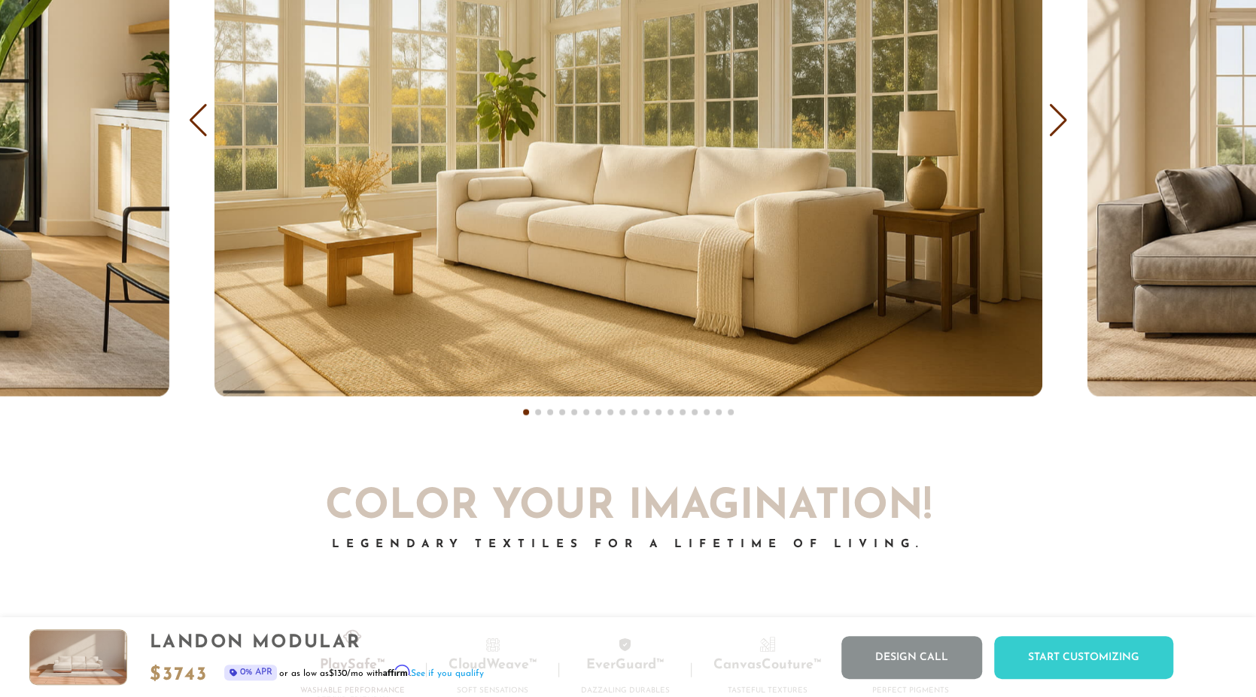
click at [1056, 122] on div "Next slide" at bounding box center [1058, 119] width 20 height 33
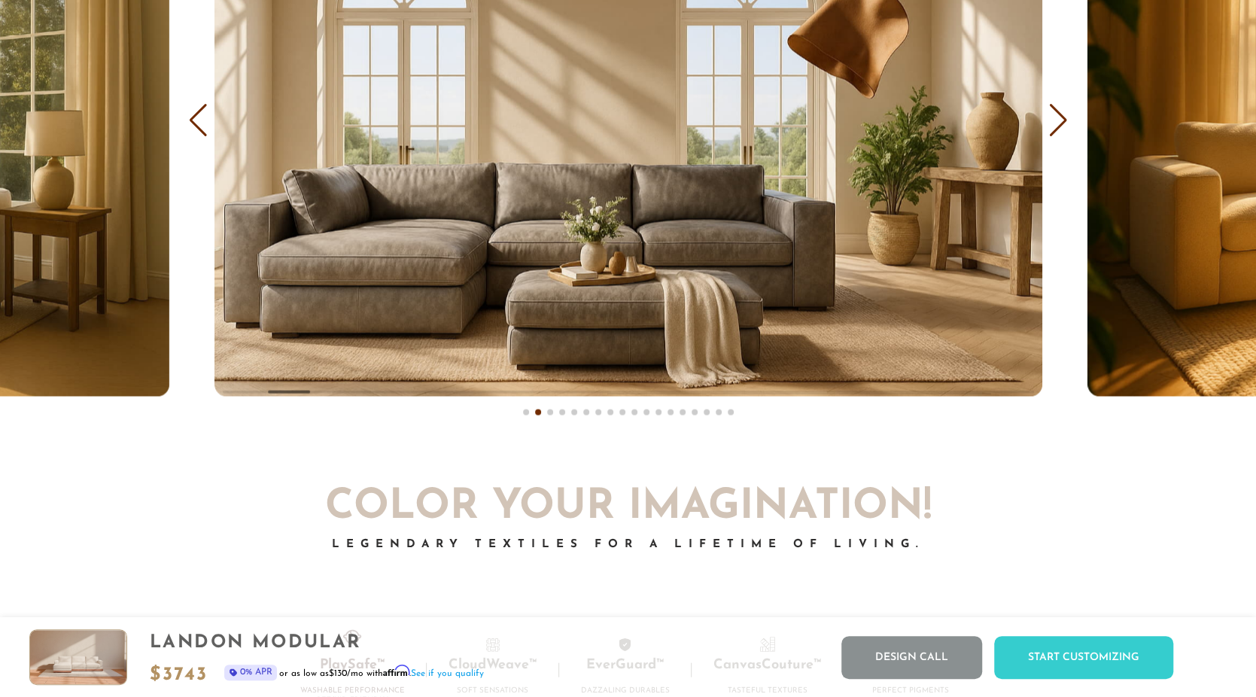
click at [1049, 121] on div "Next slide" at bounding box center [1058, 119] width 20 height 33
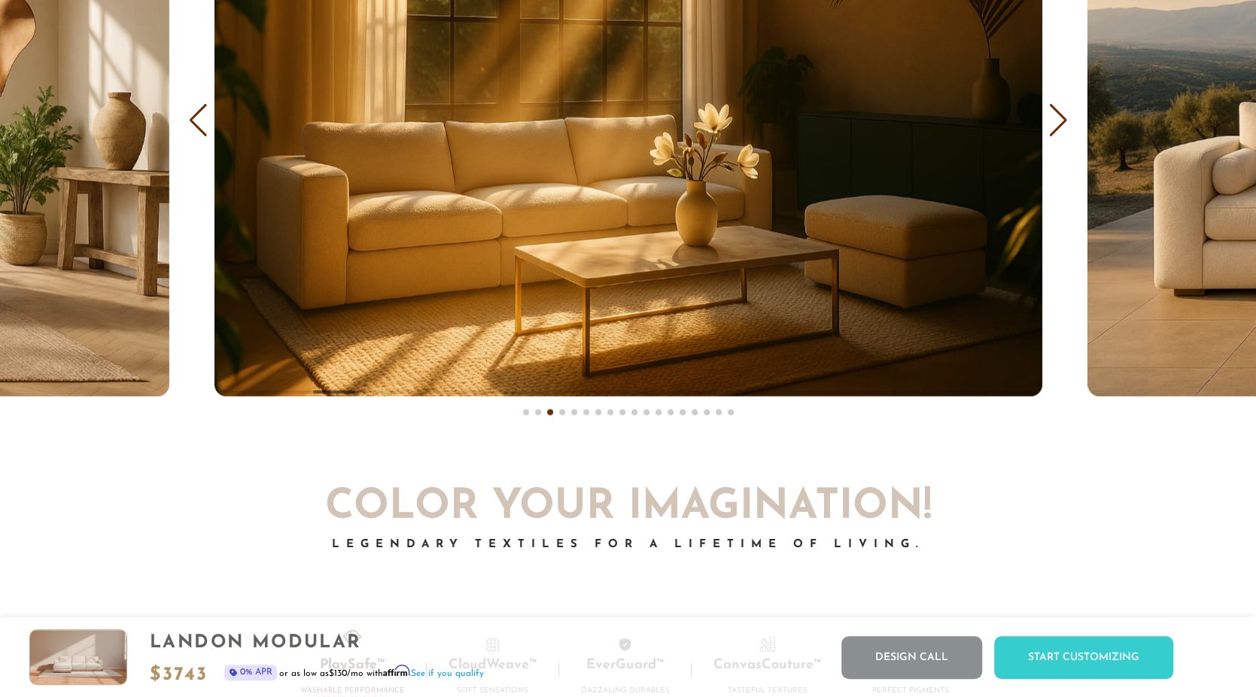
click at [1053, 119] on div "Next slide" at bounding box center [1058, 119] width 20 height 33
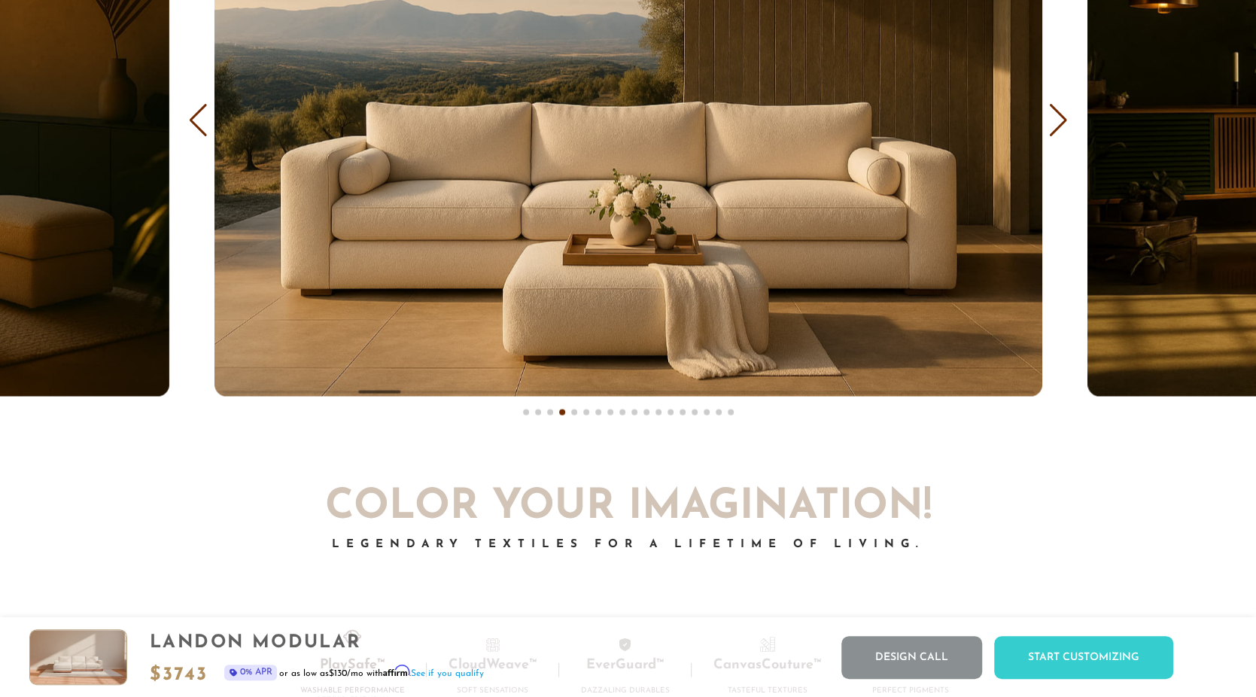
click at [1062, 114] on div "Next slide" at bounding box center [1058, 119] width 20 height 33
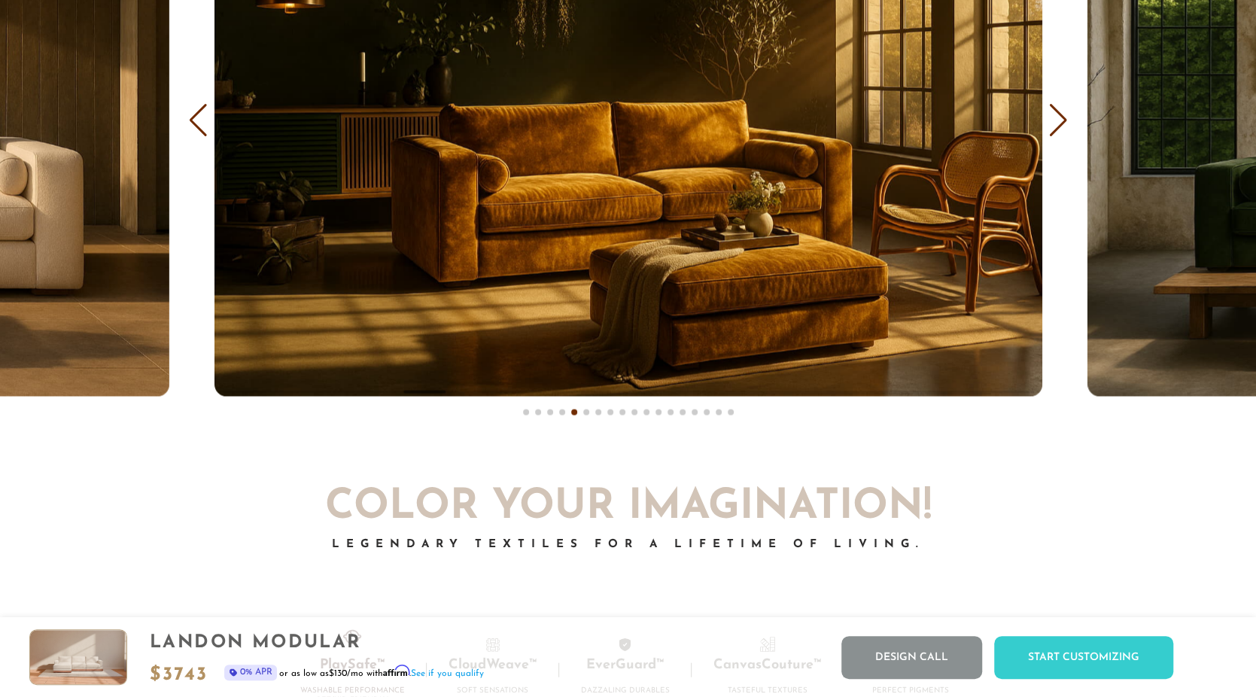
click at [1062, 114] on div "Next slide" at bounding box center [1058, 119] width 20 height 33
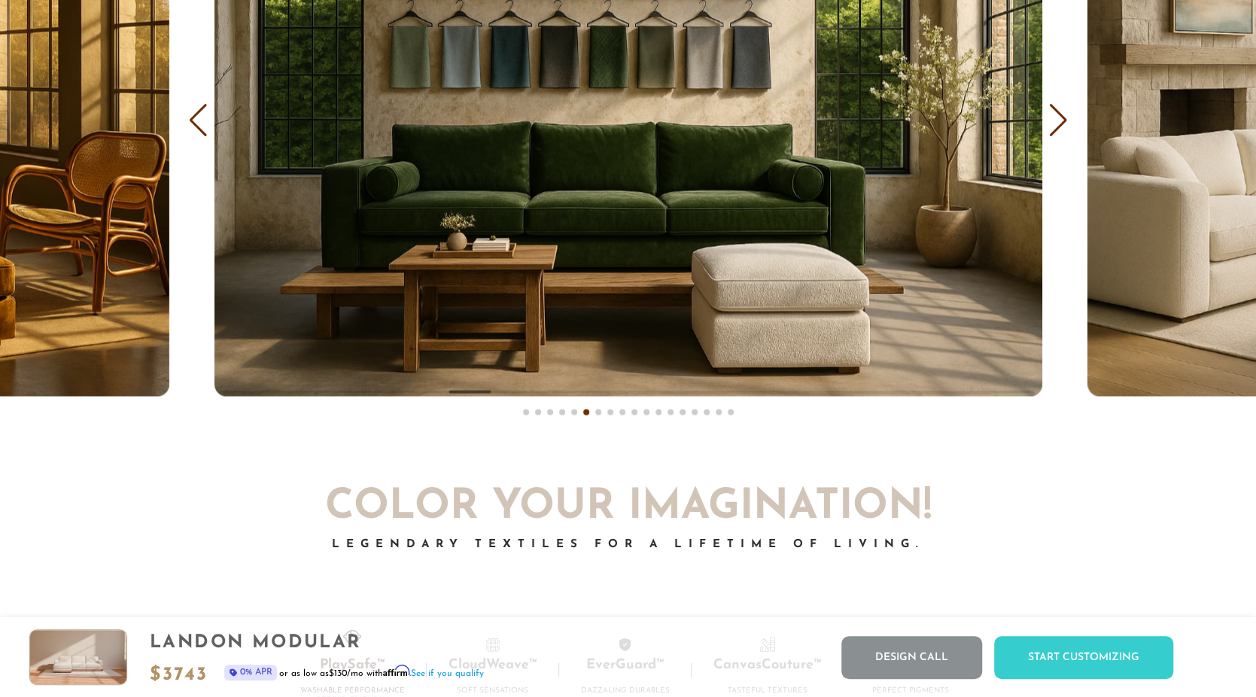
click at [1062, 114] on div "Next slide" at bounding box center [1058, 119] width 20 height 33
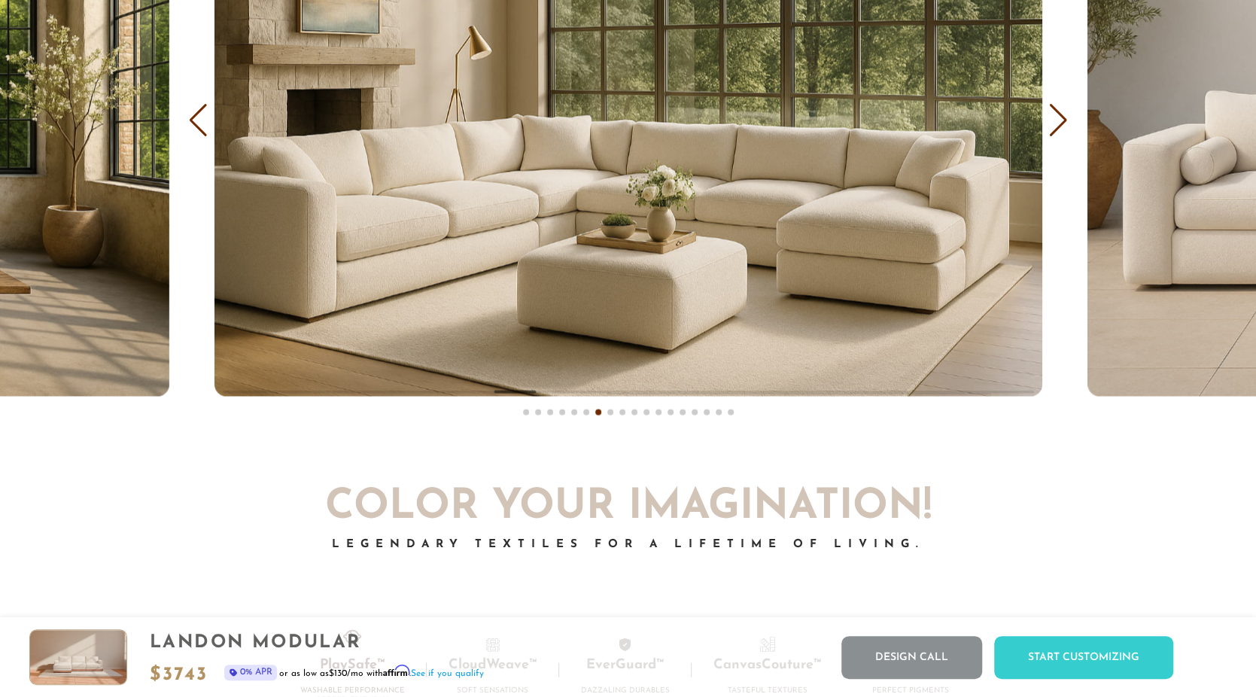
click at [1062, 114] on div "Next slide" at bounding box center [1058, 119] width 20 height 33
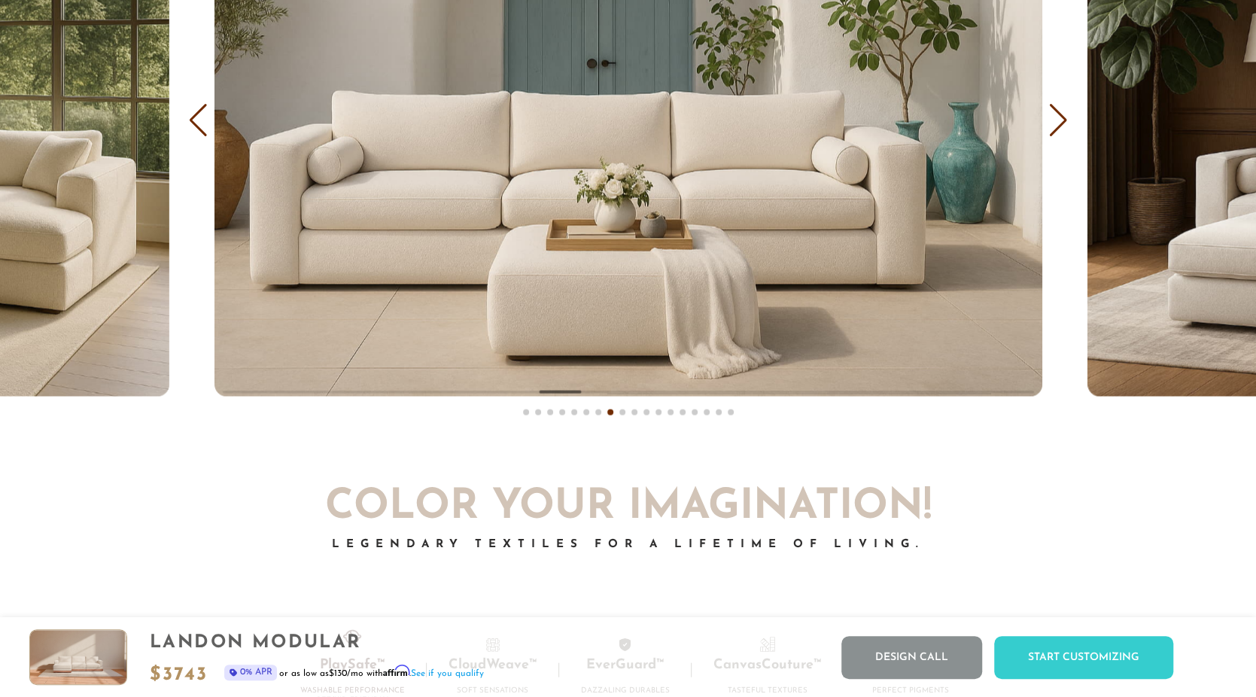
click at [1062, 114] on div "Next slide" at bounding box center [1058, 119] width 20 height 33
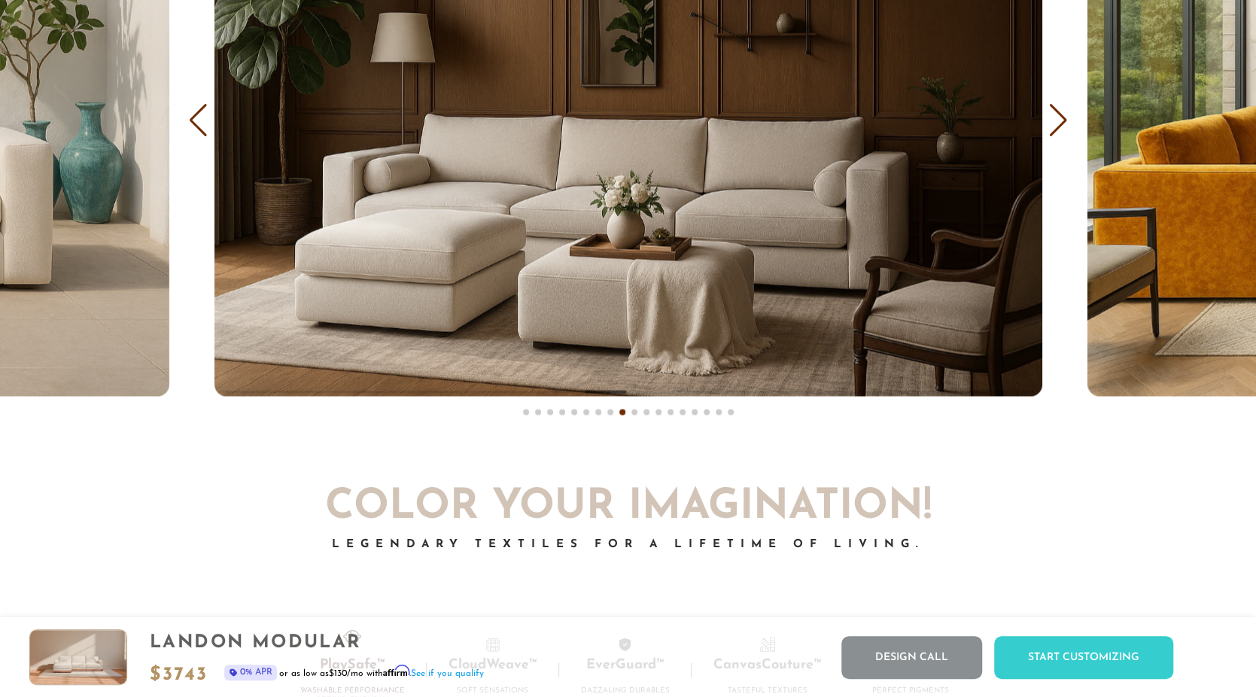
click at [1066, 117] on div "Next slide" at bounding box center [1058, 119] width 20 height 33
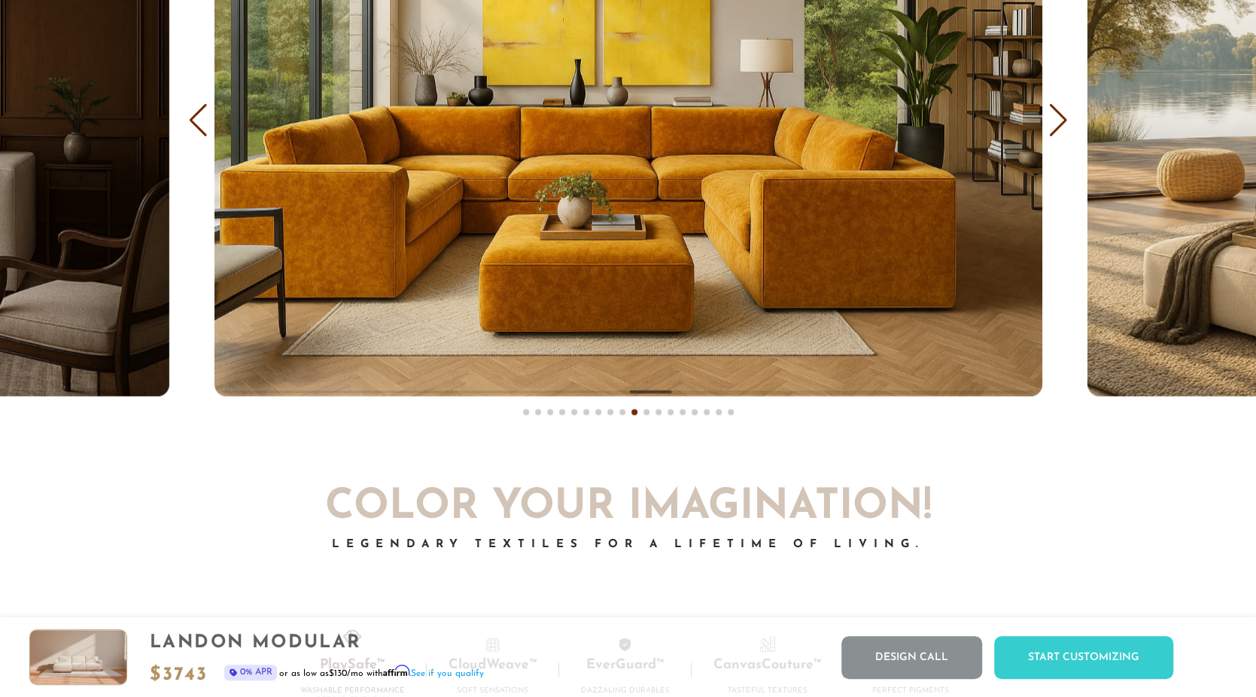
click at [1066, 117] on div "Next slide" at bounding box center [1058, 119] width 20 height 33
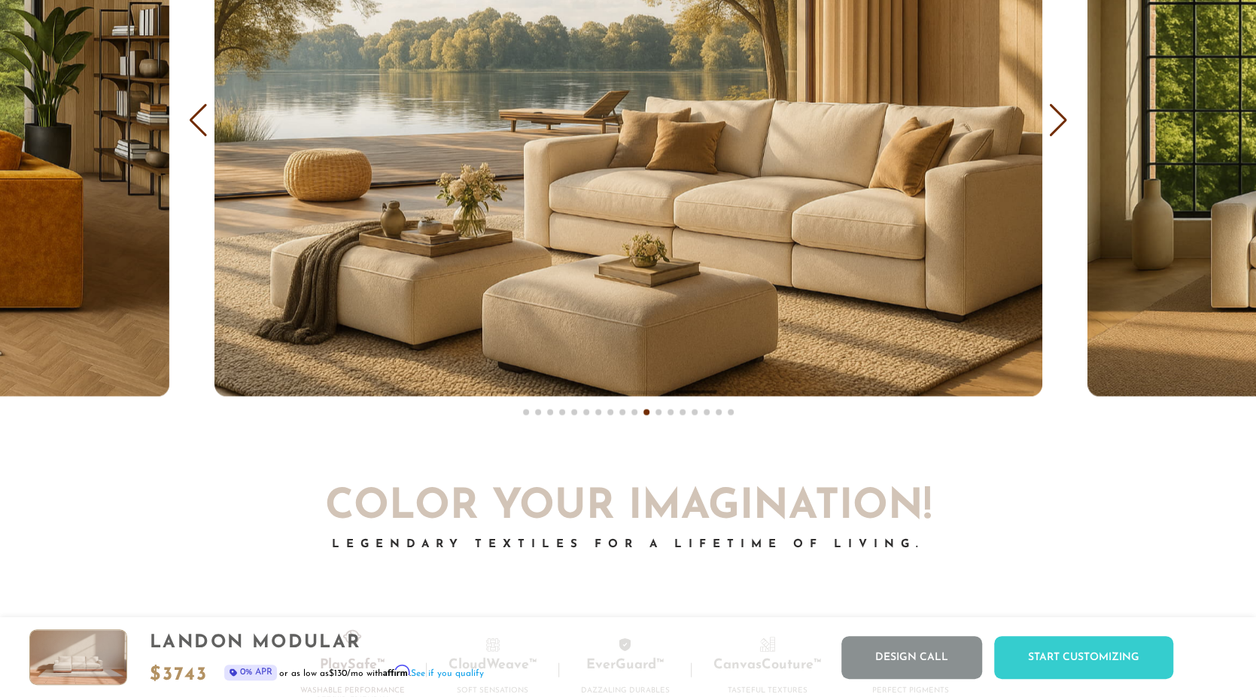
click at [1066, 117] on div "Next slide" at bounding box center [1058, 119] width 20 height 33
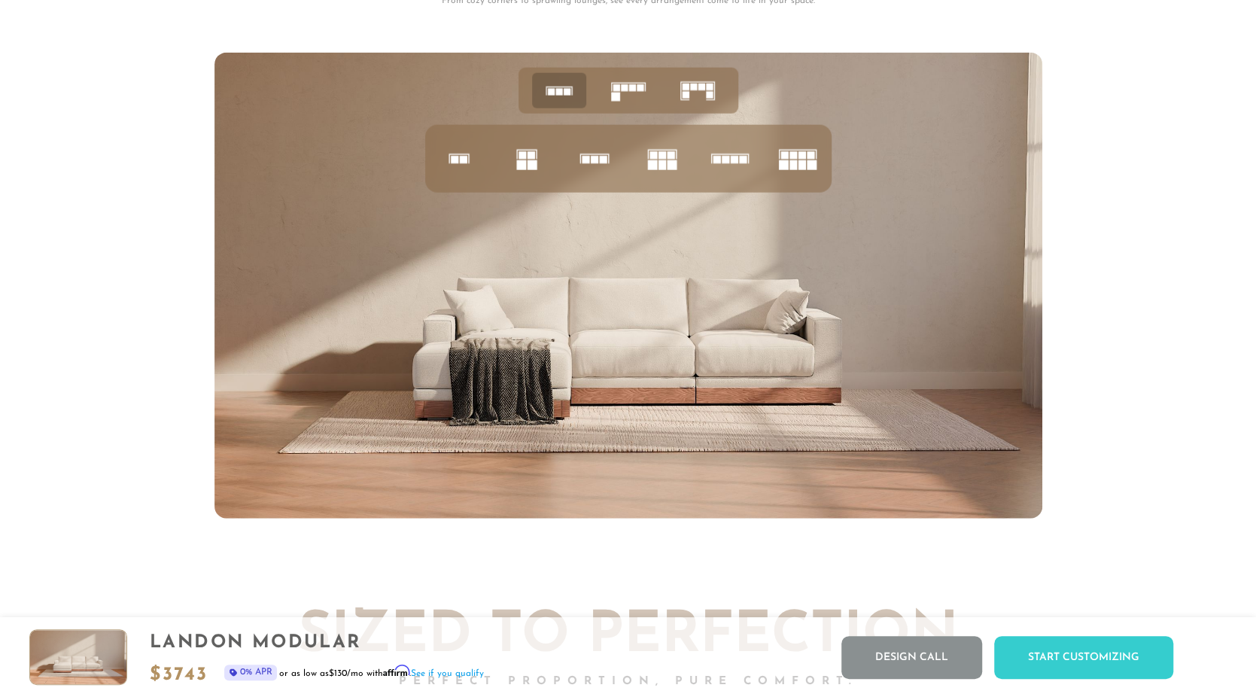
scroll to position [6161, 0]
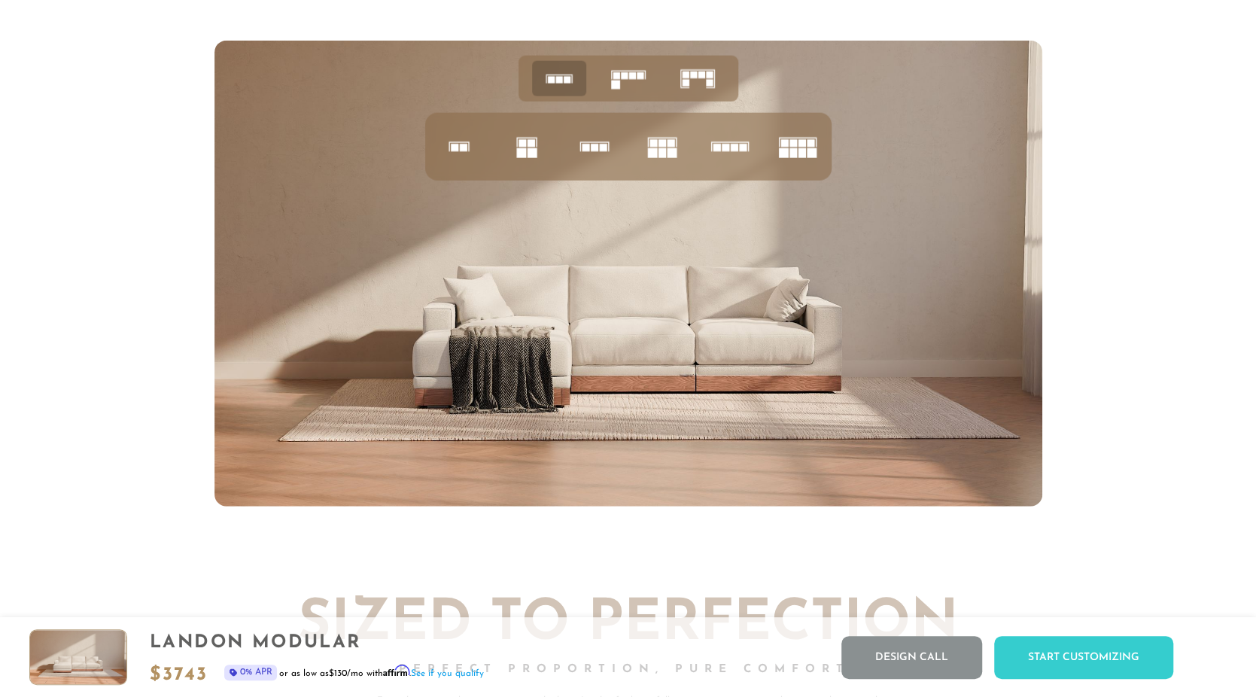
click at [525, 147] on rect at bounding box center [523, 144] width 8 height 8
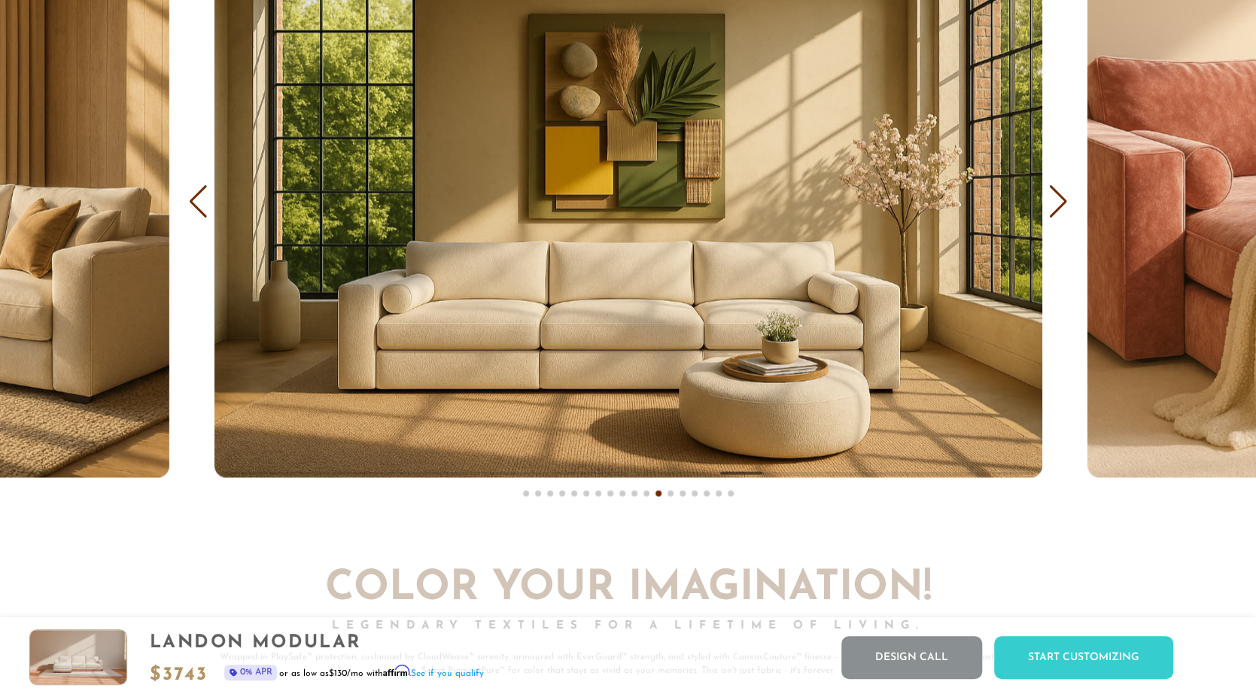
scroll to position [9277, 0]
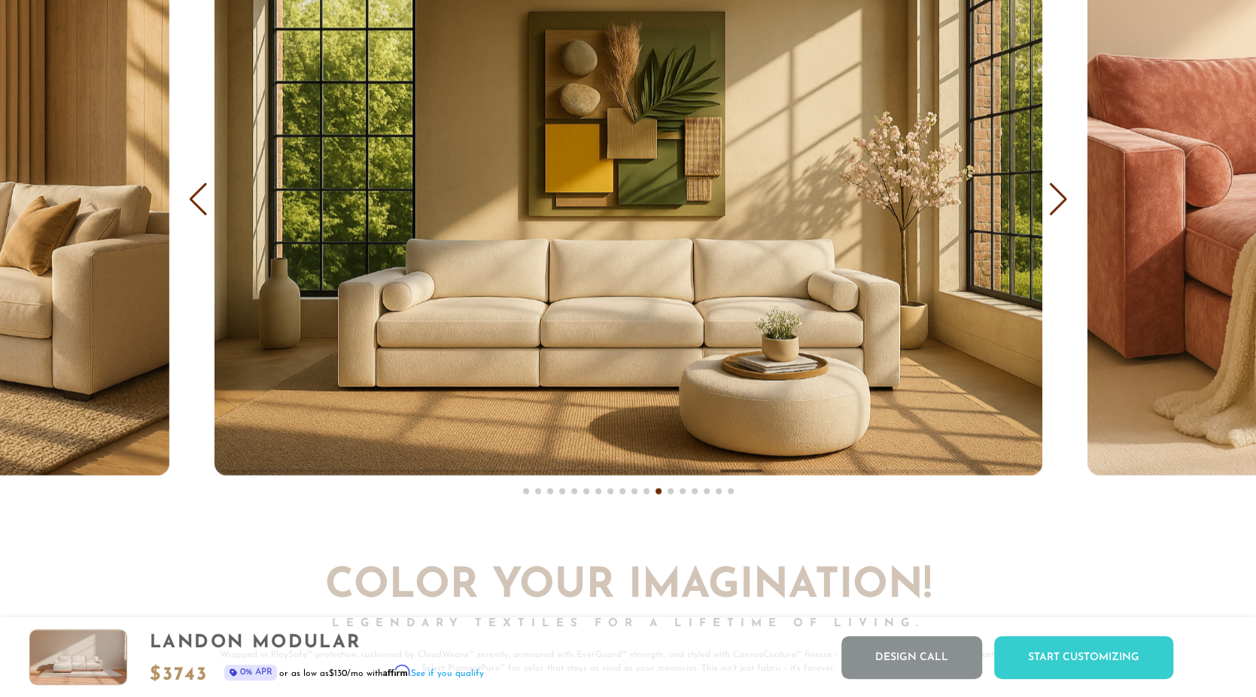
click at [1060, 200] on div "Next slide" at bounding box center [1058, 198] width 20 height 33
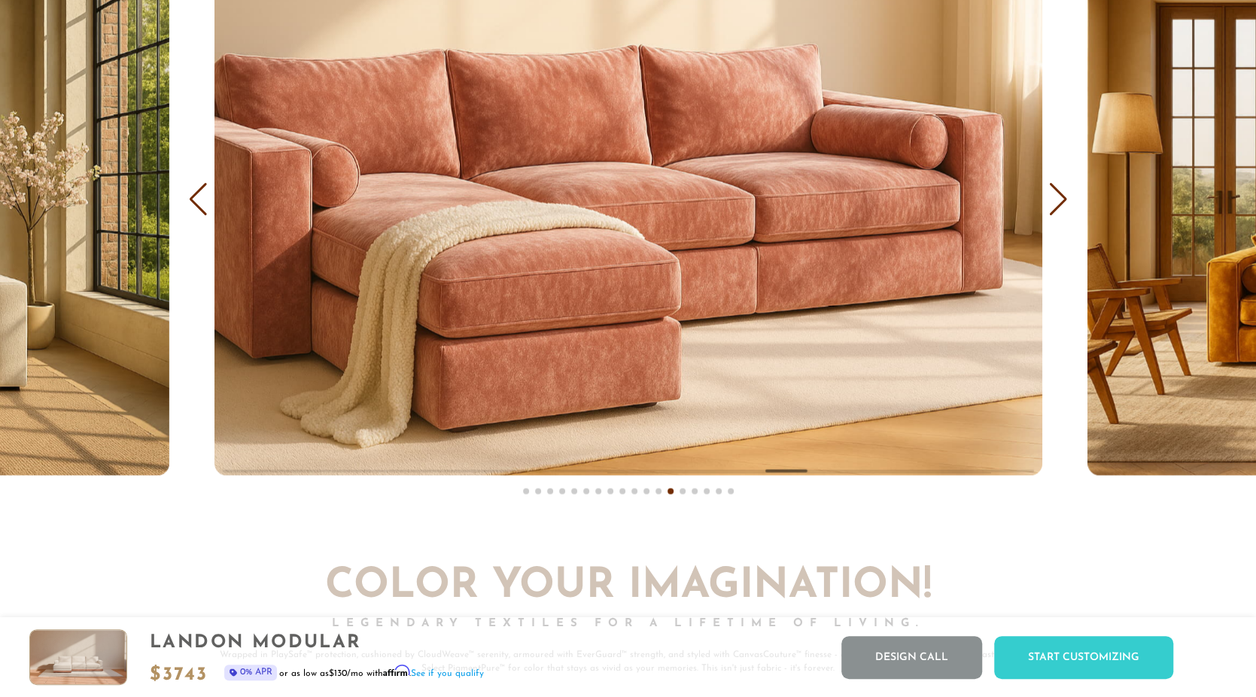
click at [1056, 201] on div "Next slide" at bounding box center [1058, 198] width 20 height 33
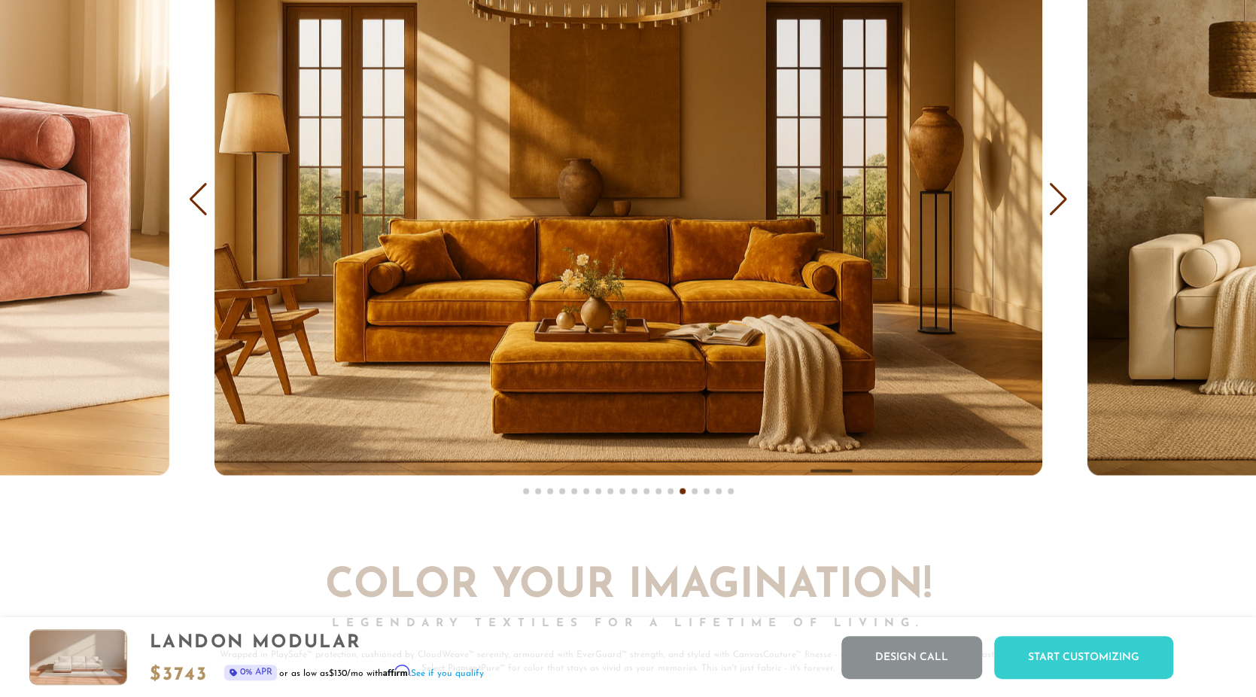
click at [1064, 196] on div "Next slide" at bounding box center [1058, 198] width 20 height 33
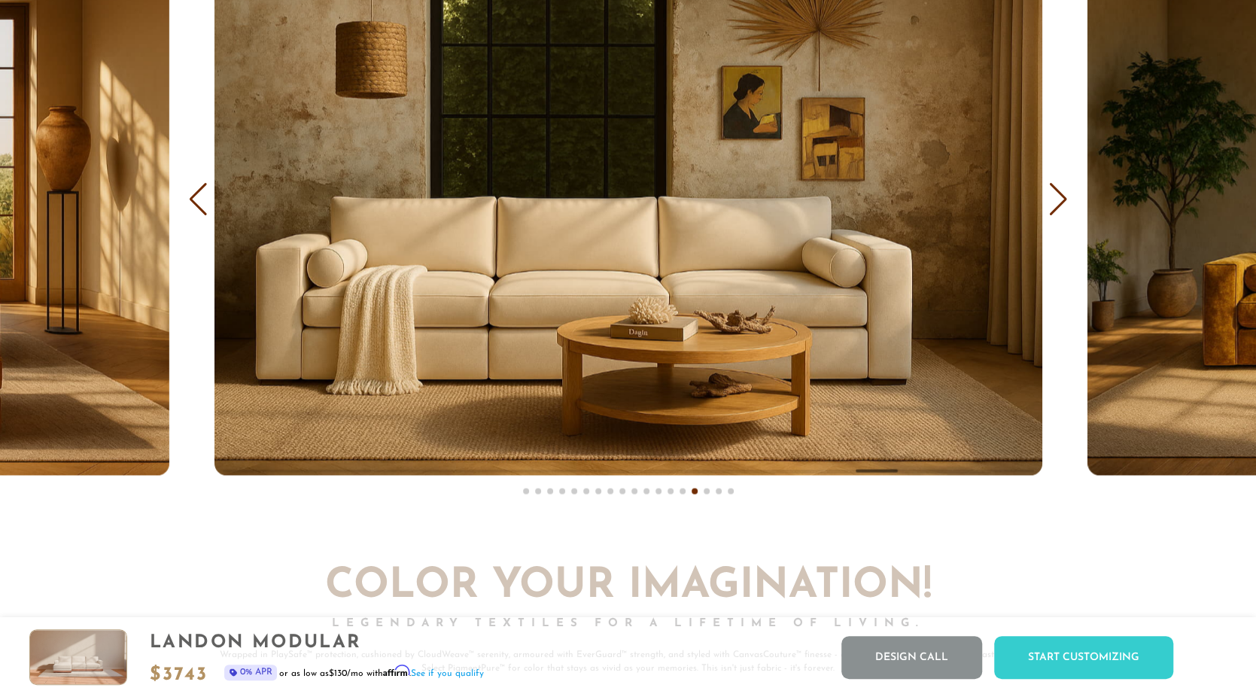
click at [1064, 196] on div "Next slide" at bounding box center [1058, 198] width 20 height 33
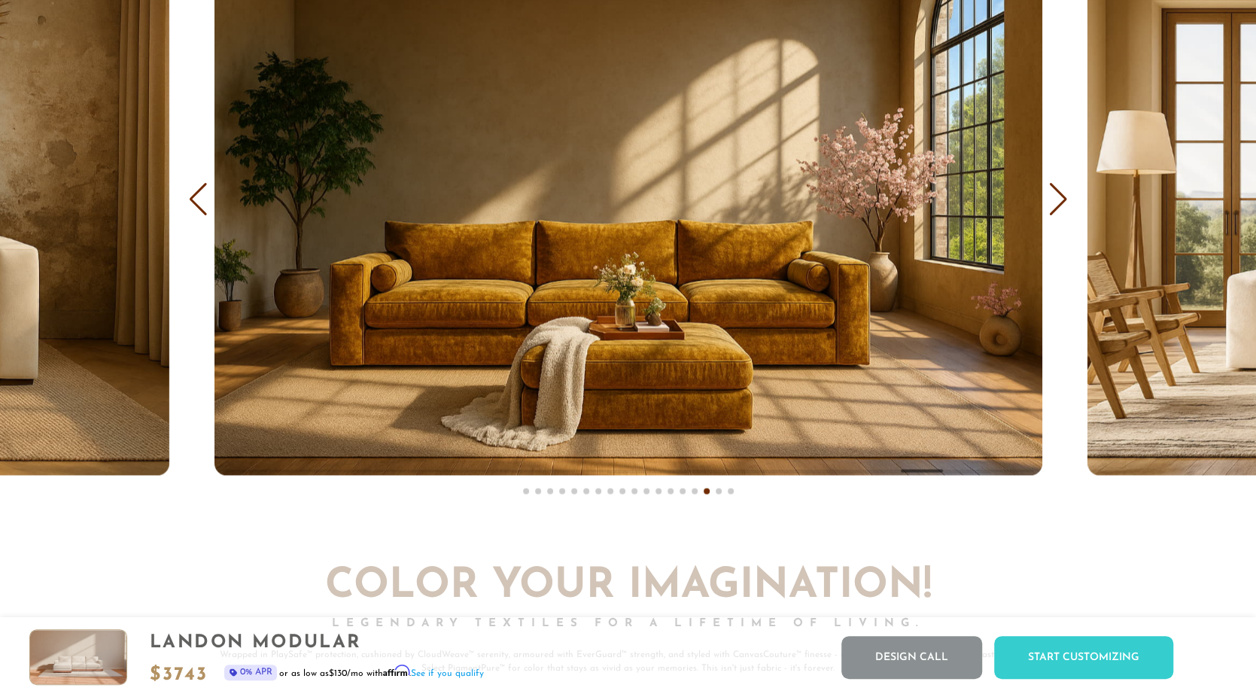
click at [1064, 200] on div "Next slide" at bounding box center [1058, 198] width 20 height 33
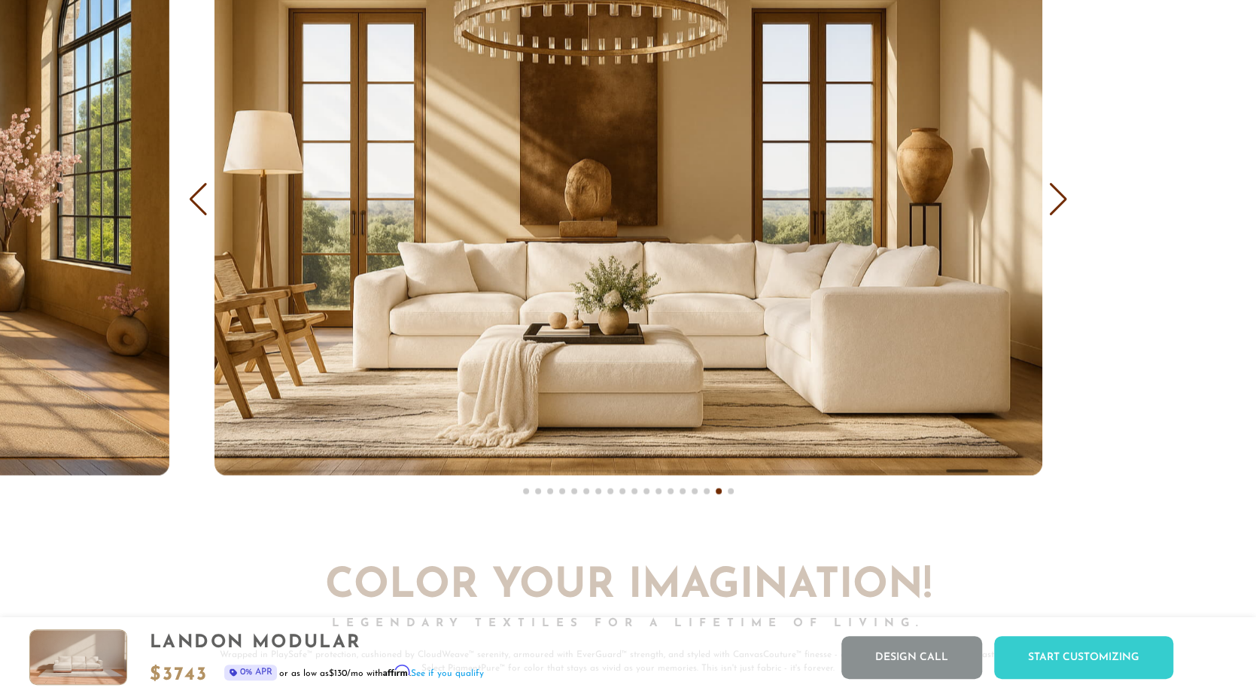
click at [1064, 200] on div "Next slide" at bounding box center [1058, 198] width 20 height 33
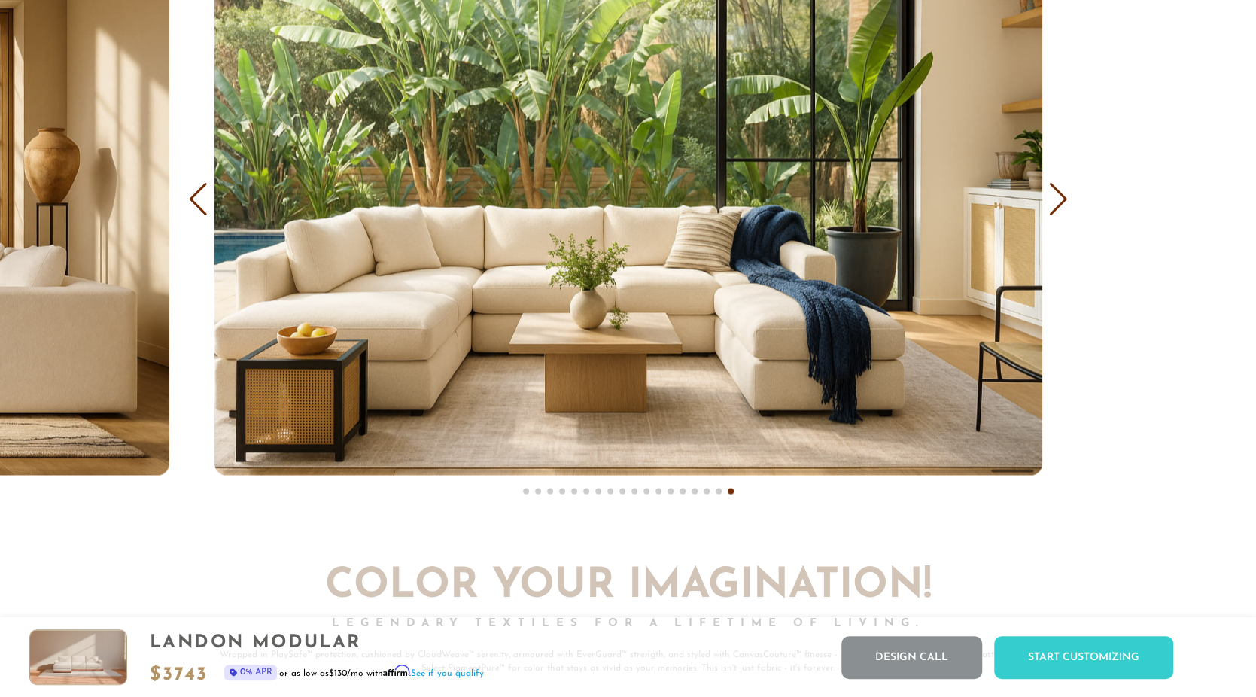
click at [1064, 199] on div "Next slide" at bounding box center [1058, 198] width 20 height 33
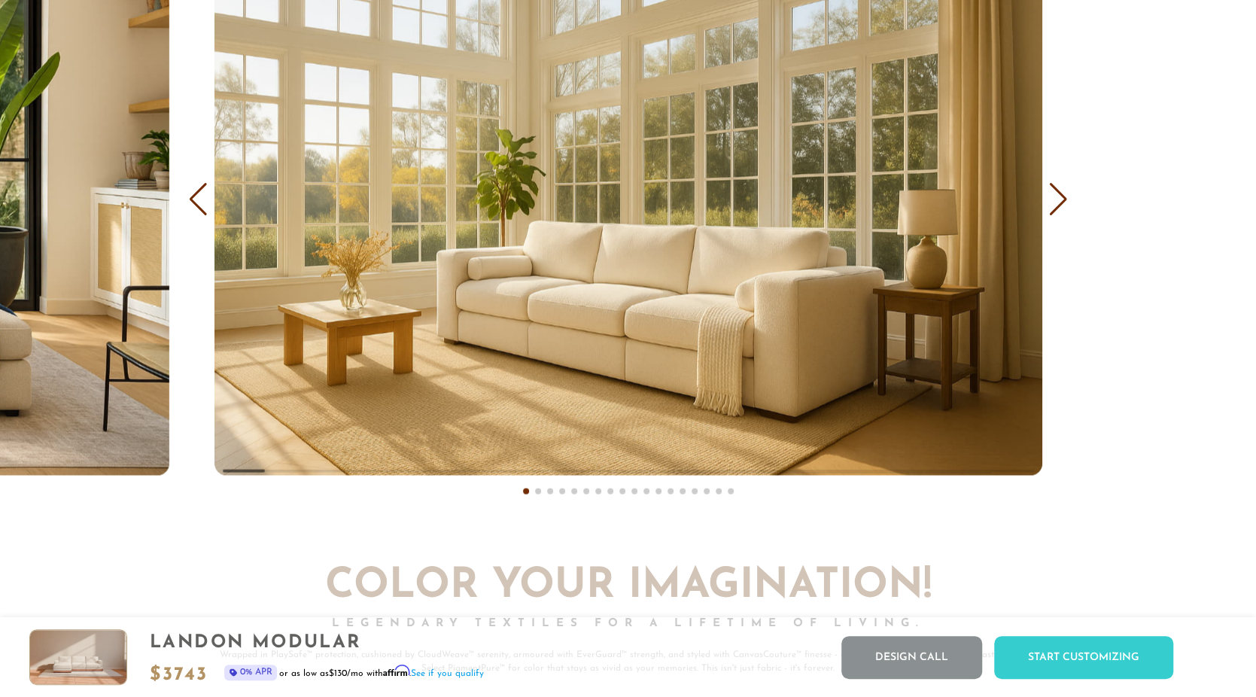
click at [1064, 199] on div "Next slide" at bounding box center [1058, 198] width 20 height 33
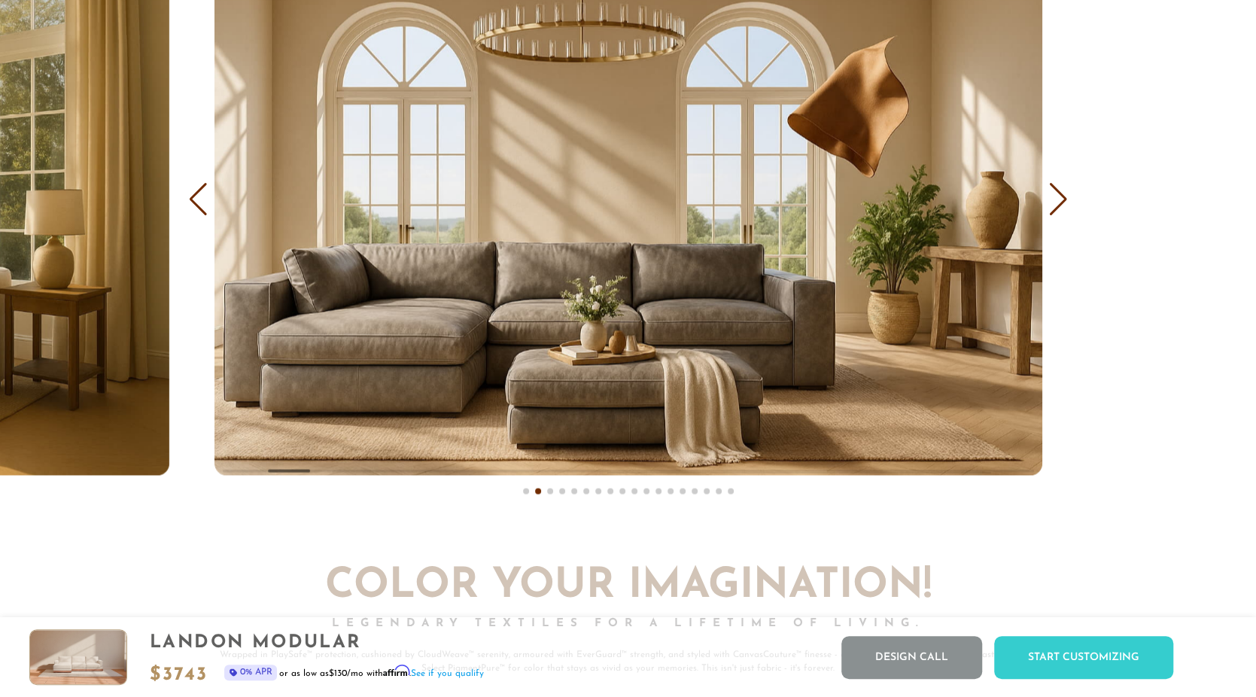
click at [1064, 199] on div "Next slide" at bounding box center [1058, 198] width 20 height 33
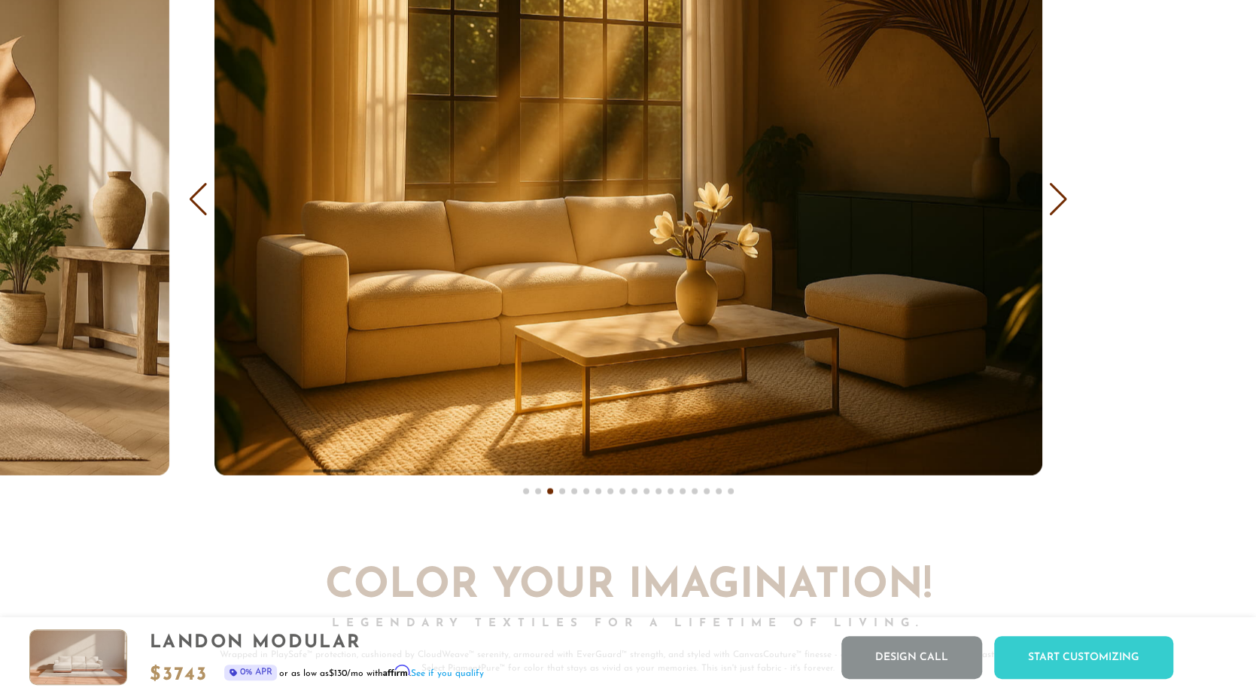
click at [1064, 199] on div "Next slide" at bounding box center [1058, 198] width 20 height 33
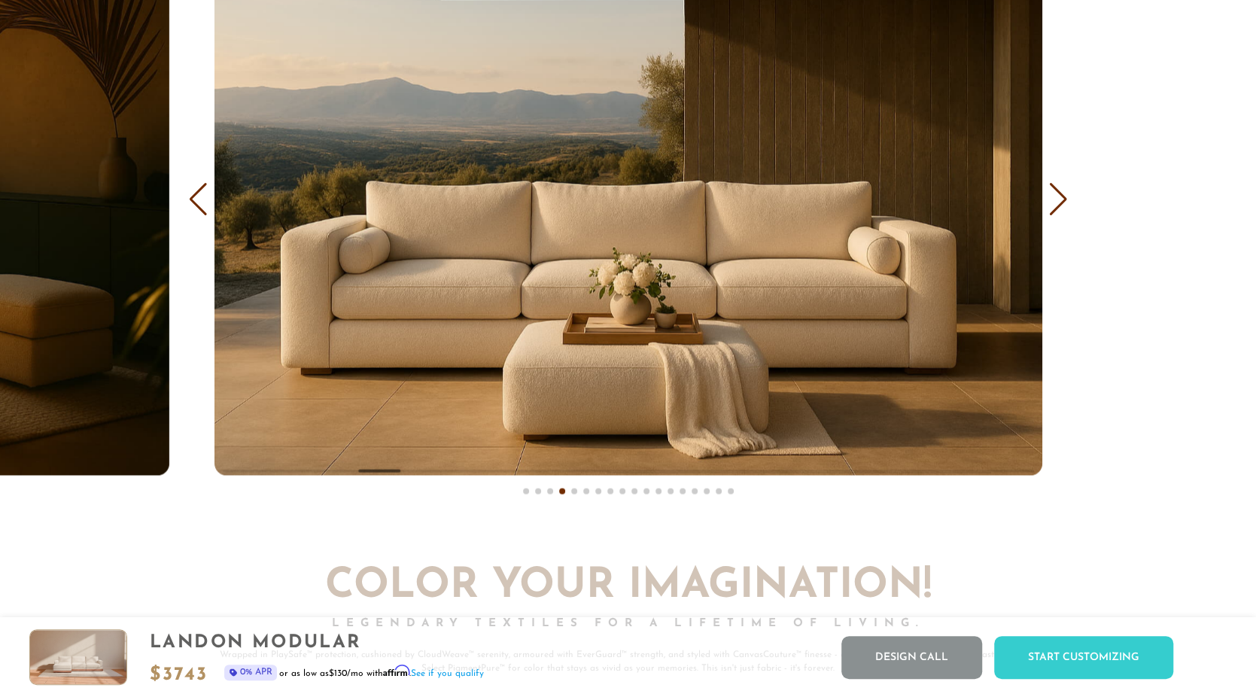
click at [1064, 199] on div "Next slide" at bounding box center [1058, 198] width 20 height 33
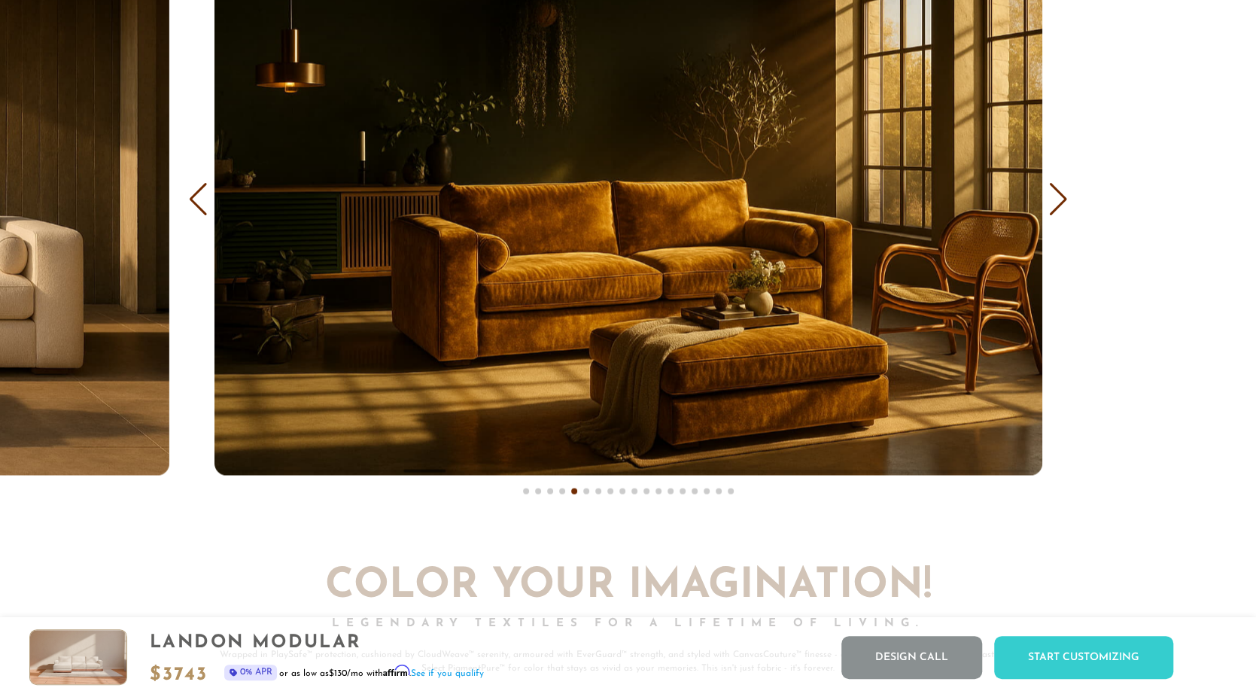
click at [1060, 196] on div "Next slide" at bounding box center [1058, 198] width 20 height 33
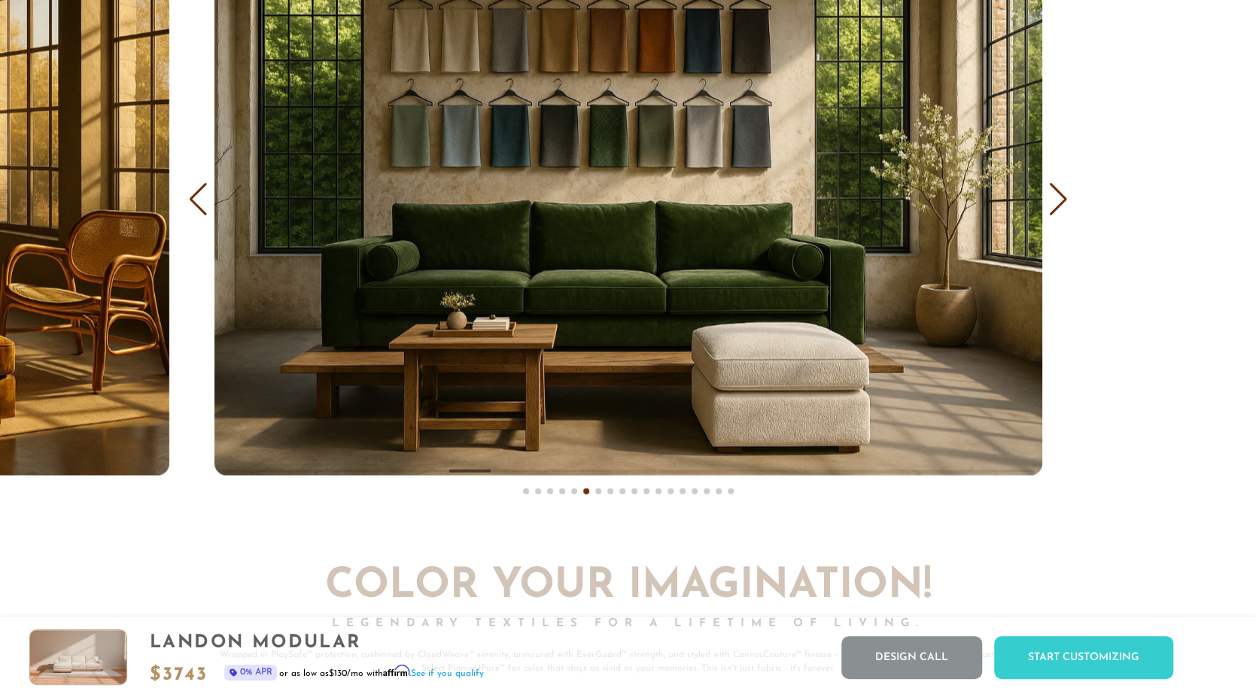
click at [1060, 196] on div "Next slide" at bounding box center [1058, 198] width 20 height 33
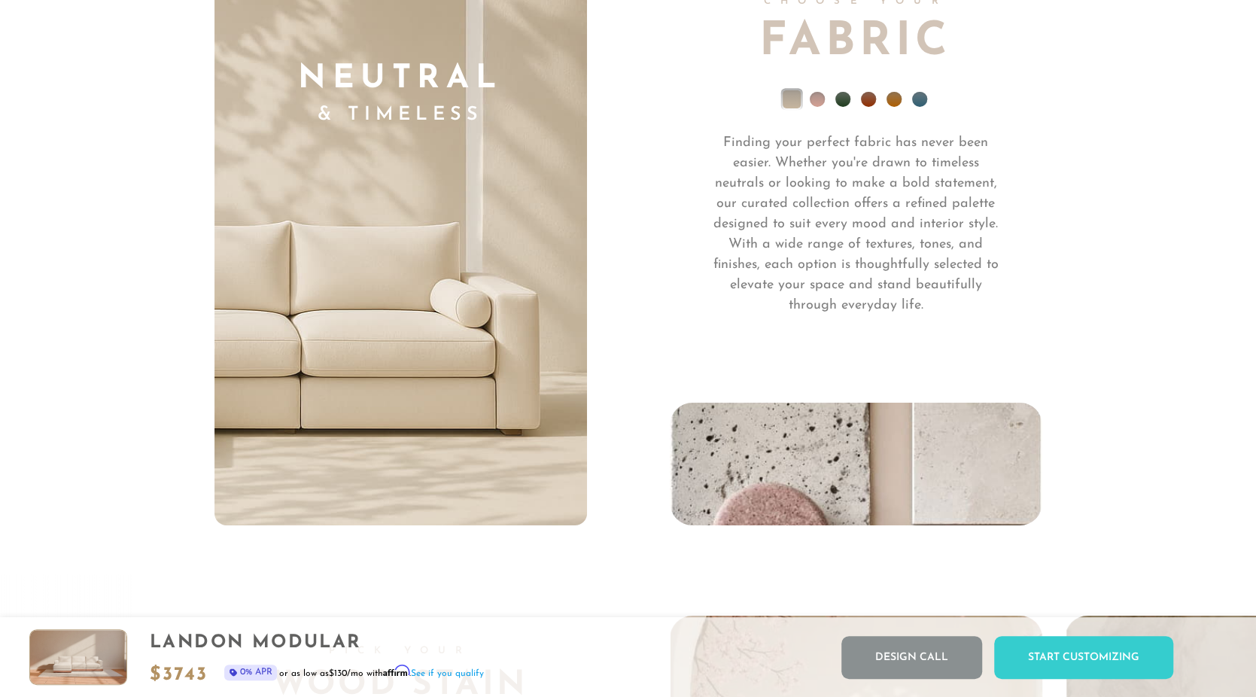
scroll to position [10798, 0]
click at [866, 101] on li at bounding box center [868, 98] width 15 height 15
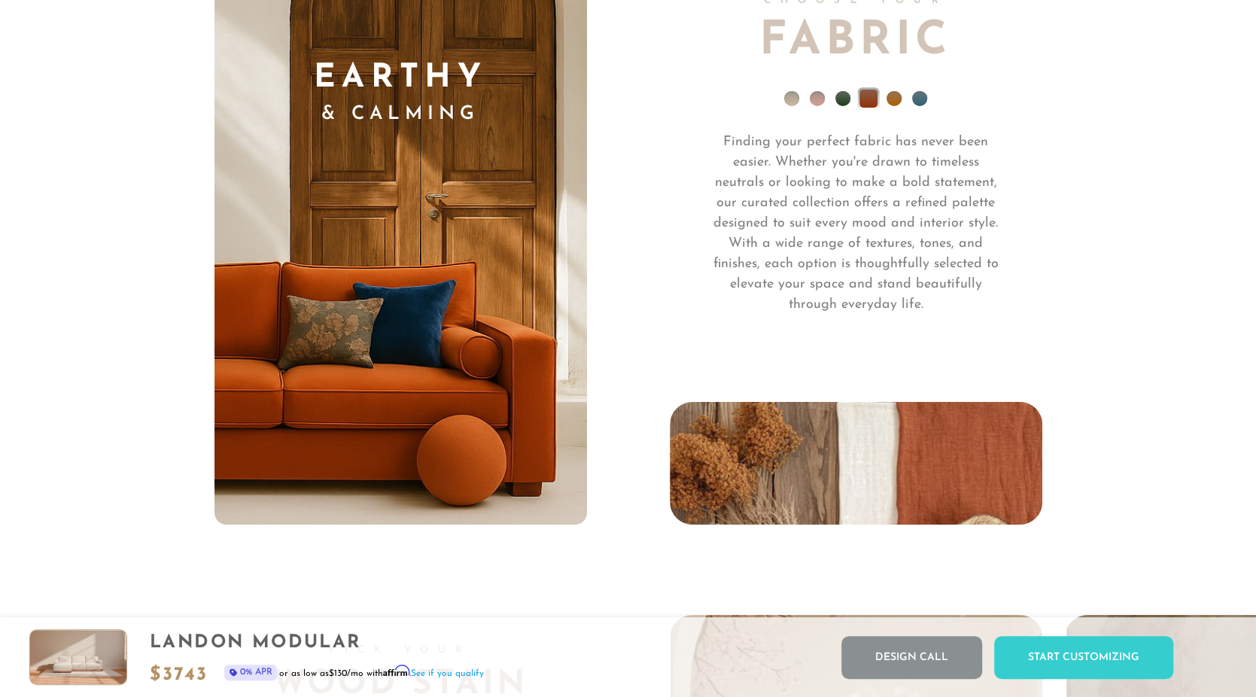
click at [896, 106] on li at bounding box center [894, 98] width 15 height 15
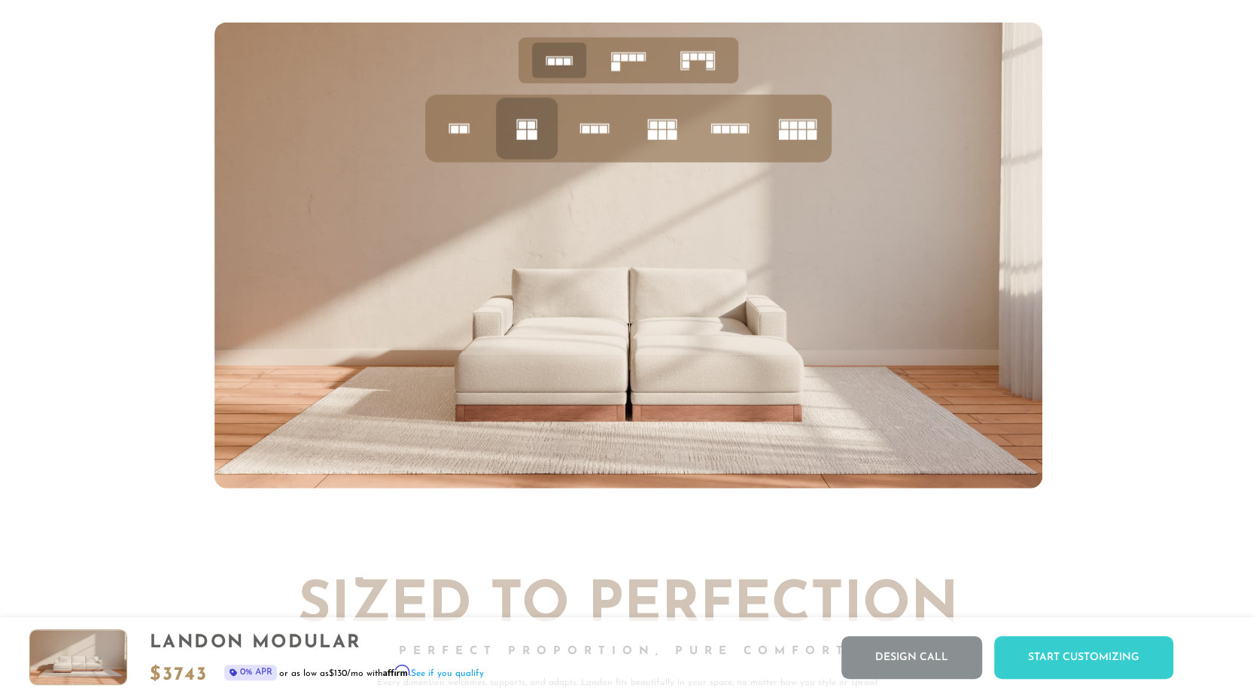
scroll to position [6186, 0]
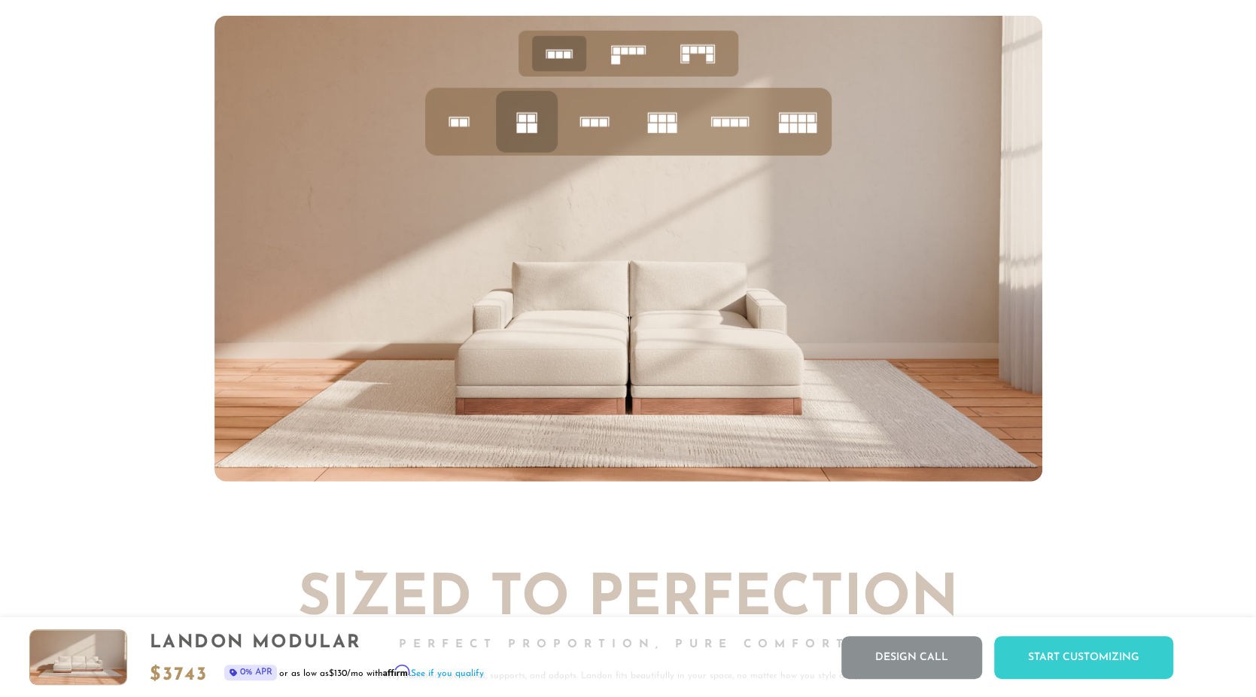
click at [448, 123] on icon at bounding box center [459, 121] width 51 height 51
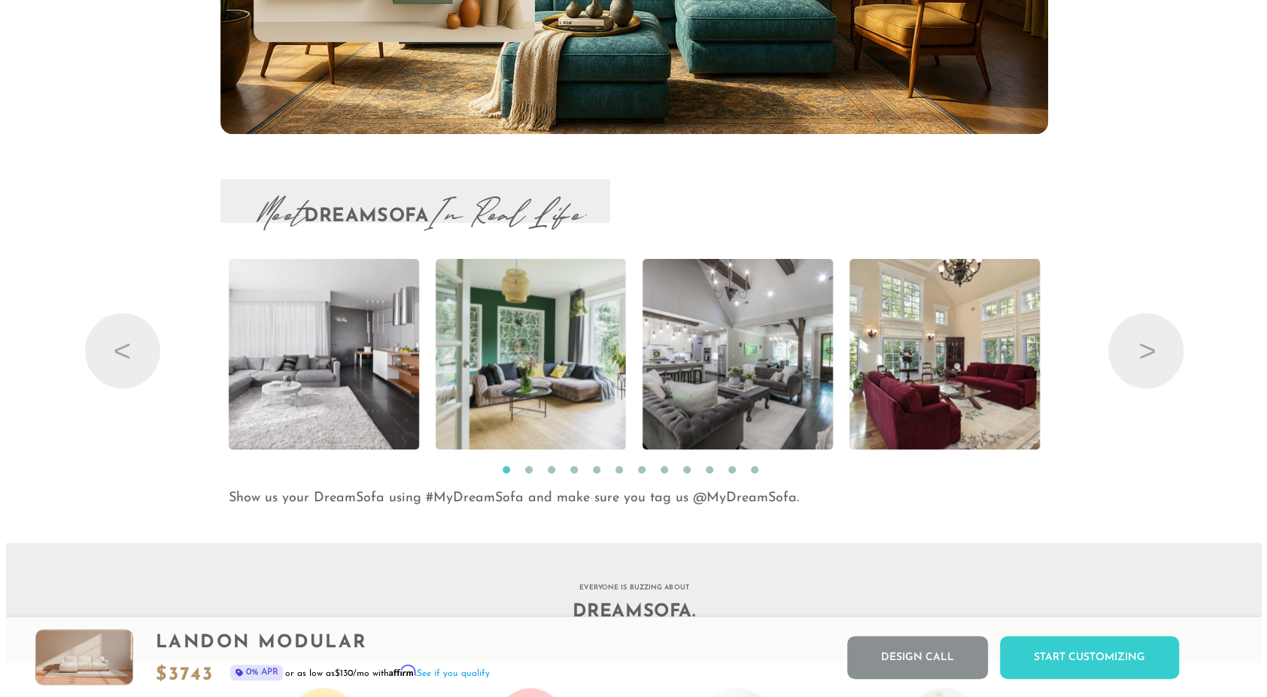
scroll to position [15694, 0]
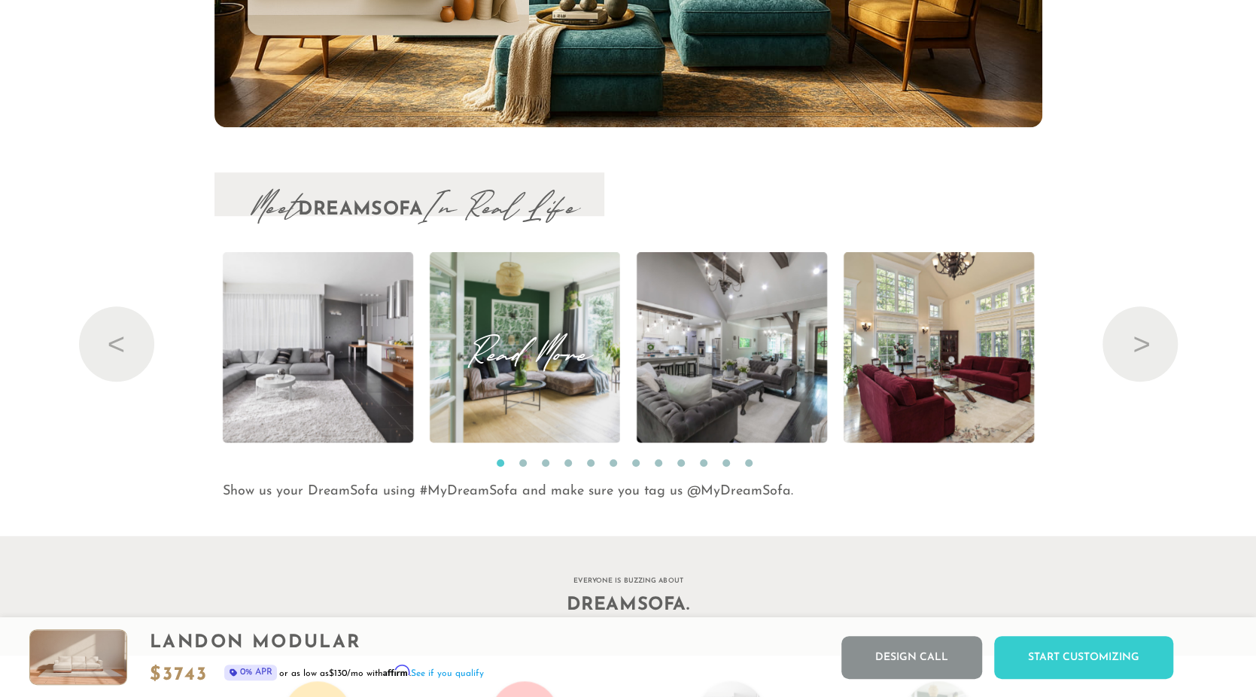
click at [546, 358] on span "Read More" at bounding box center [525, 347] width 190 height 20
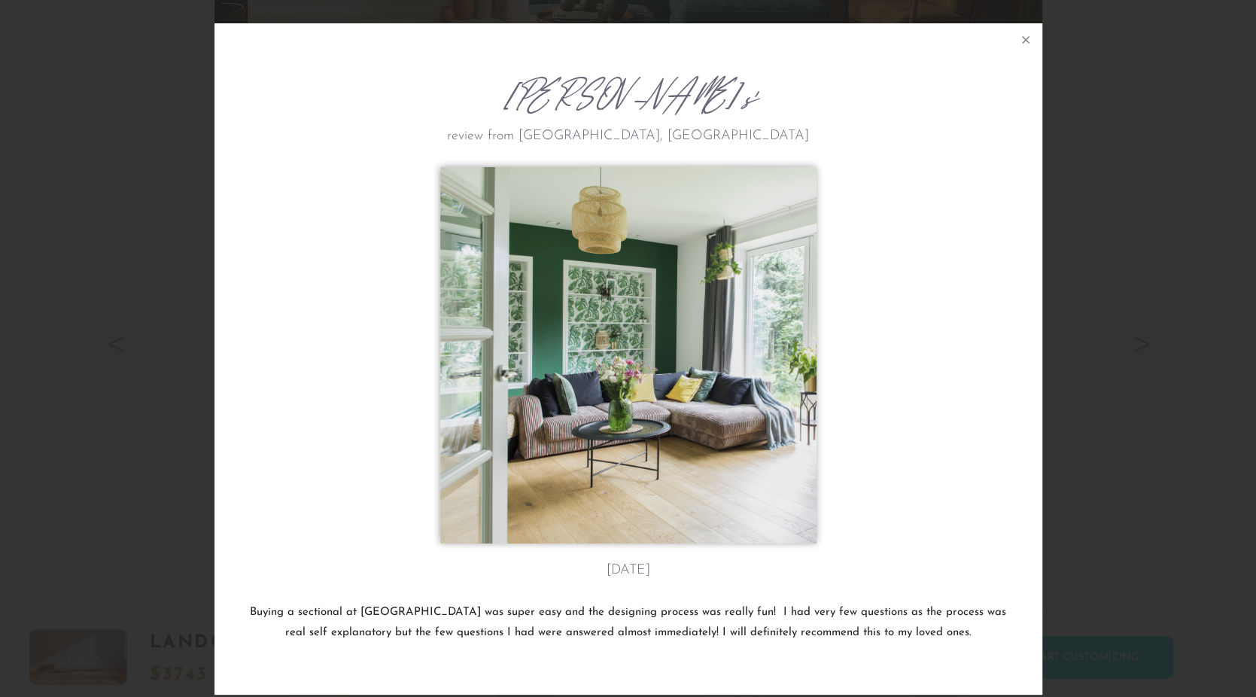
scroll to position [17193, 1255]
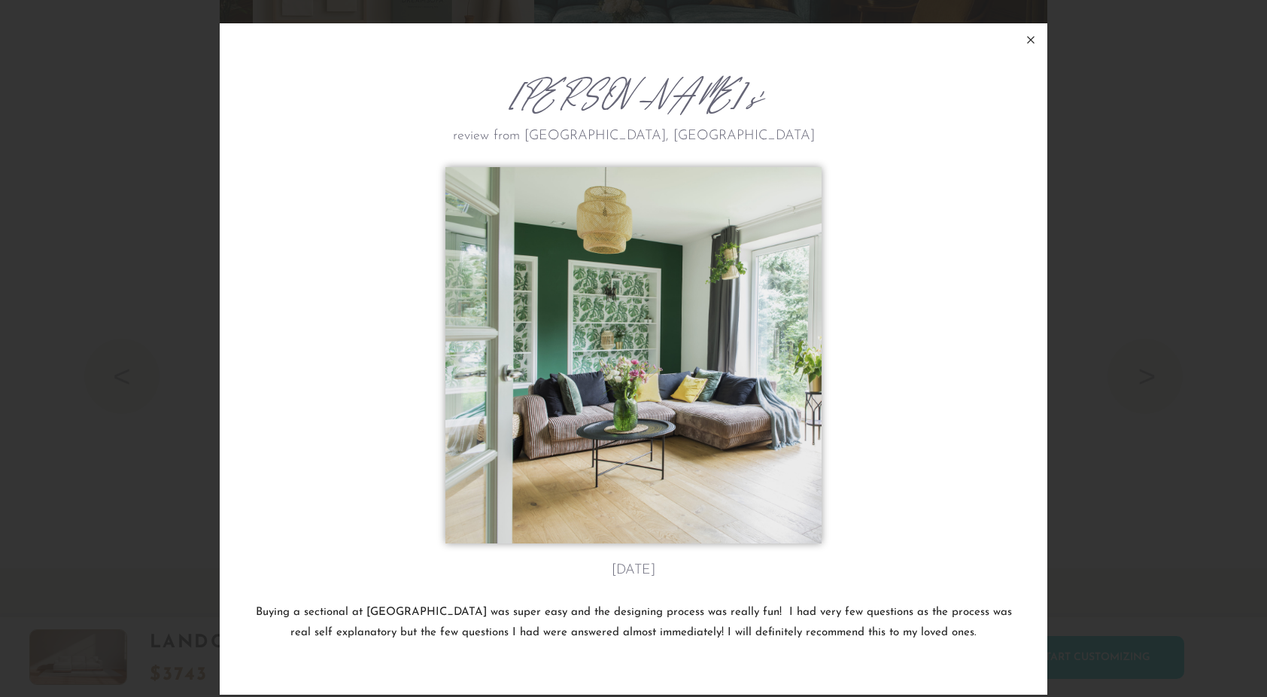
click at [1022, 44] on icon at bounding box center [1031, 40] width 18 height 18
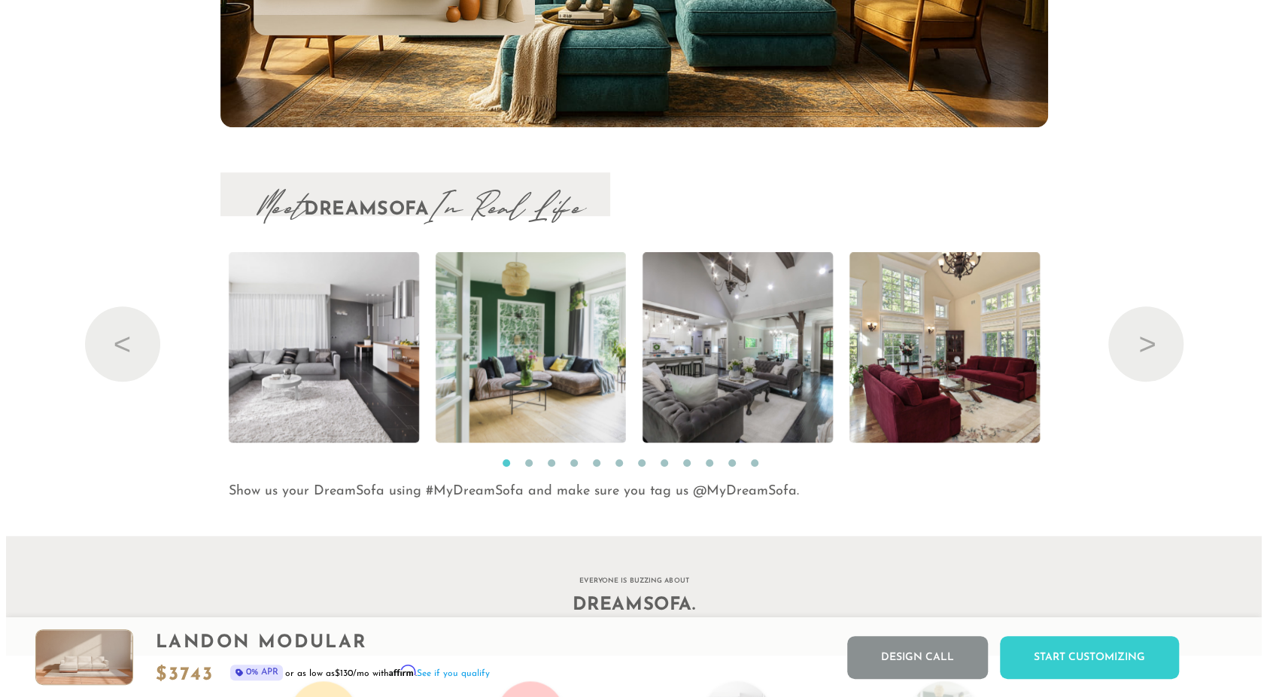
scroll to position [17164, 1244]
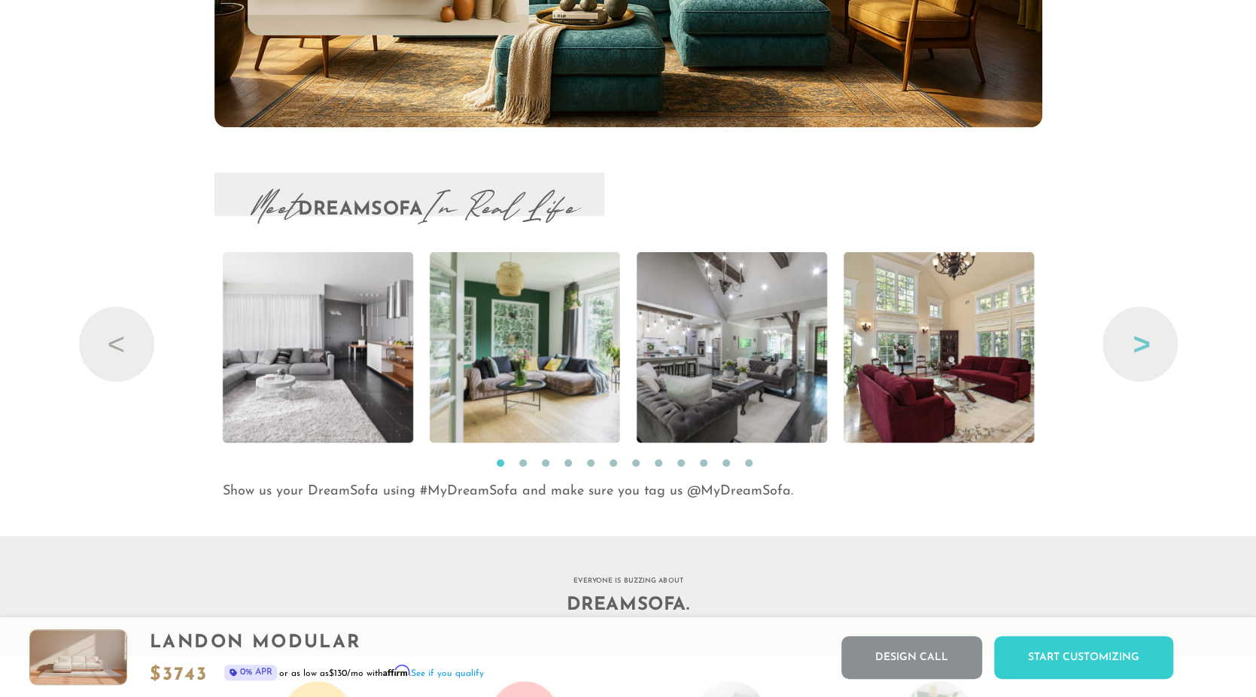
click at [1140, 347] on button "Next" at bounding box center [1140, 343] width 75 height 75
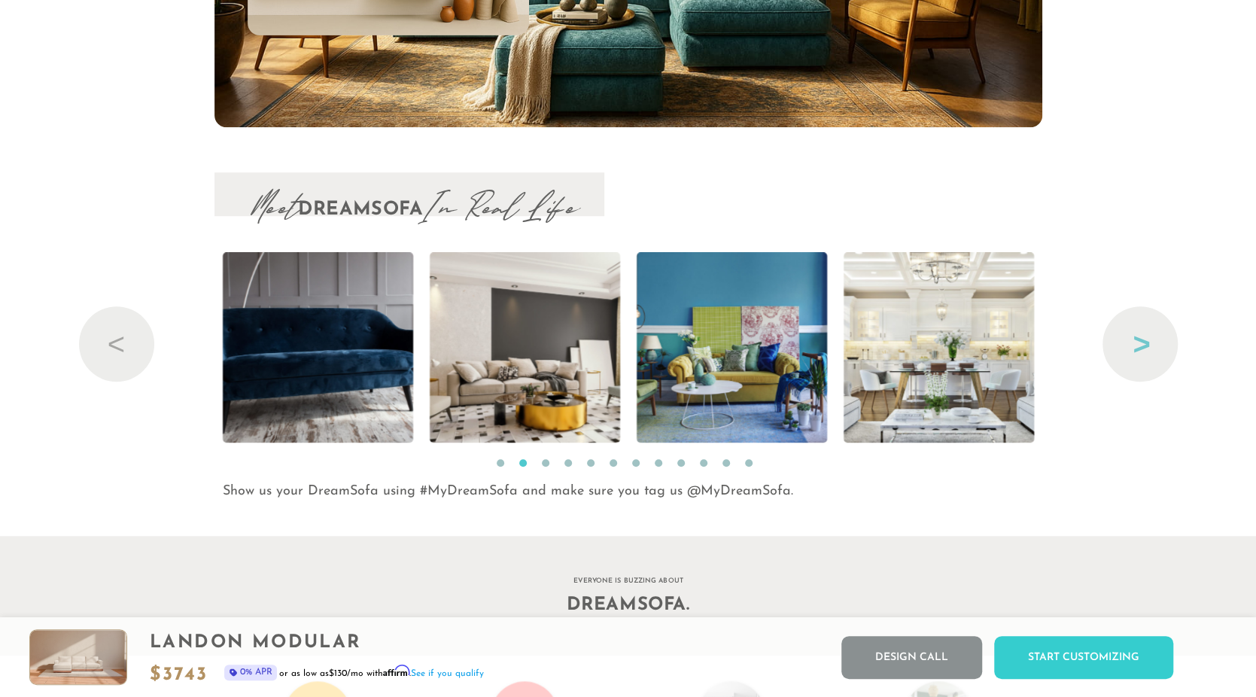
click at [1140, 346] on button "Next" at bounding box center [1140, 343] width 75 height 75
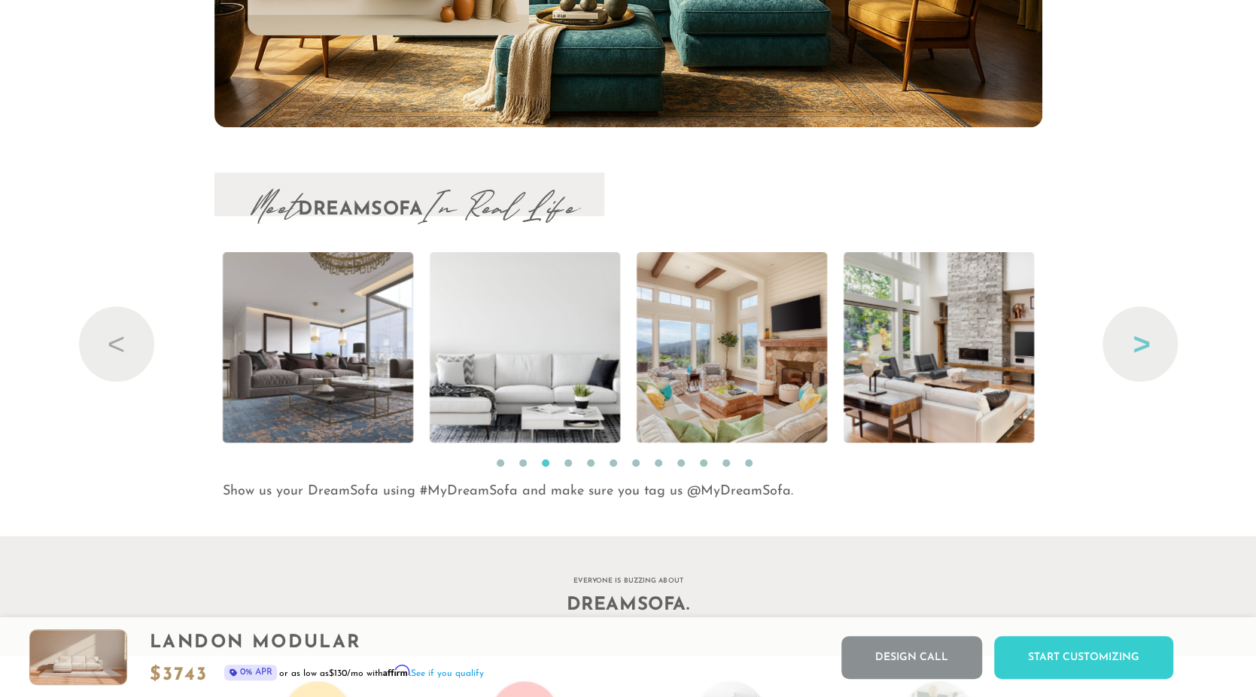
click at [1140, 346] on button "Next" at bounding box center [1140, 343] width 75 height 75
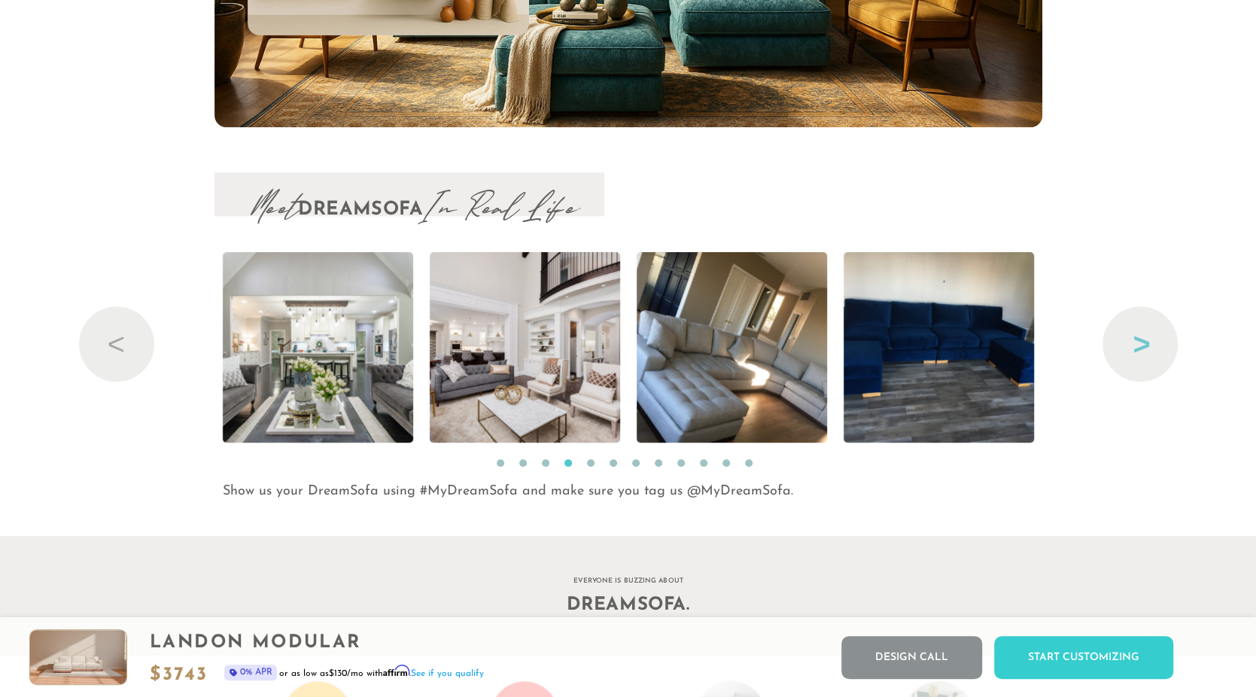
click at [1140, 346] on button "Next" at bounding box center [1140, 343] width 75 height 75
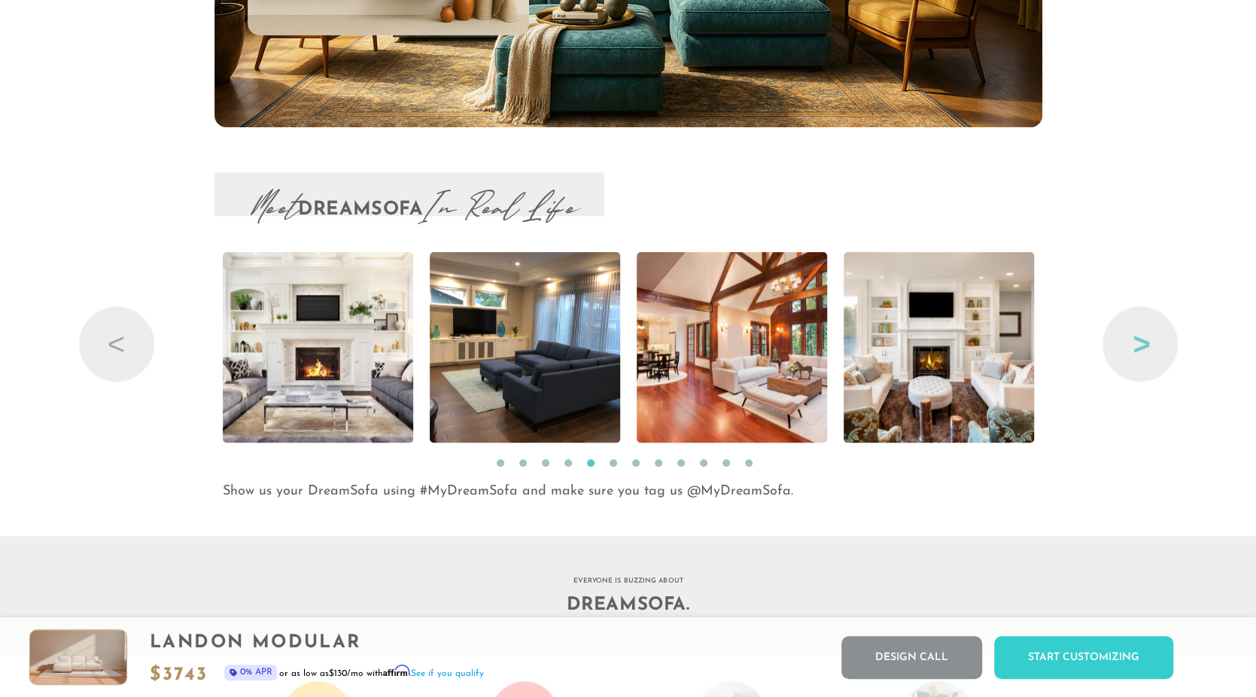
click at [1140, 346] on button "Next" at bounding box center [1140, 343] width 75 height 75
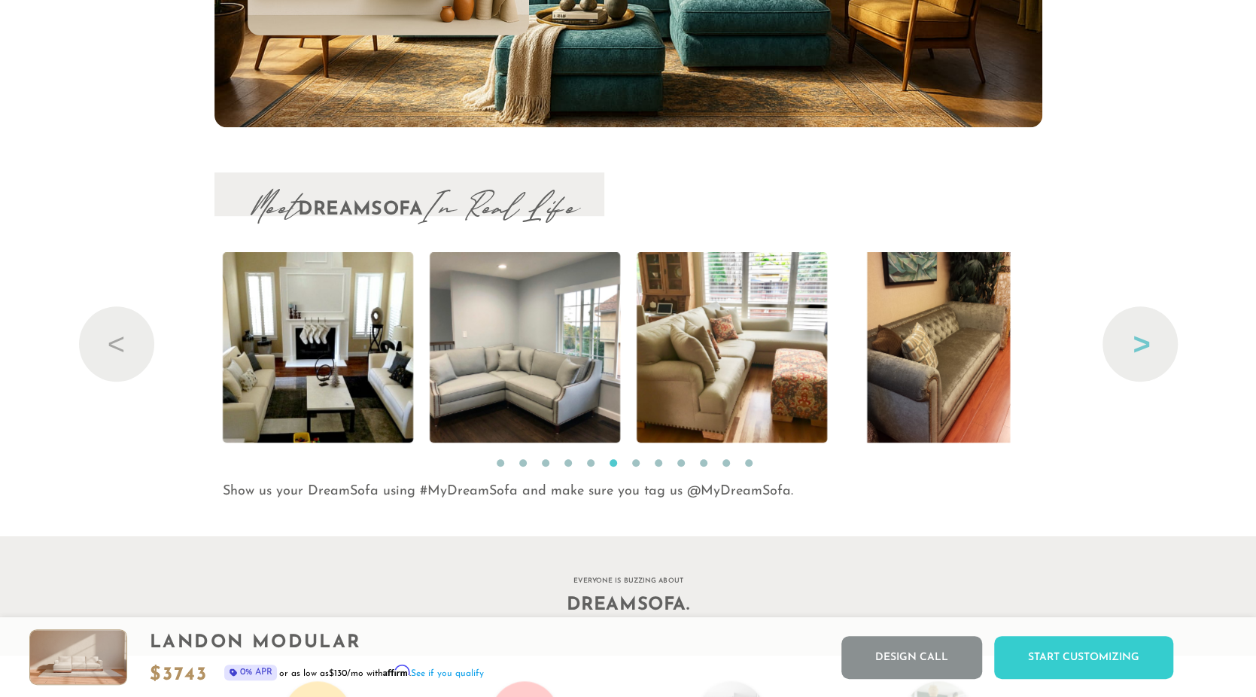
click at [1150, 336] on button "Next" at bounding box center [1140, 343] width 75 height 75
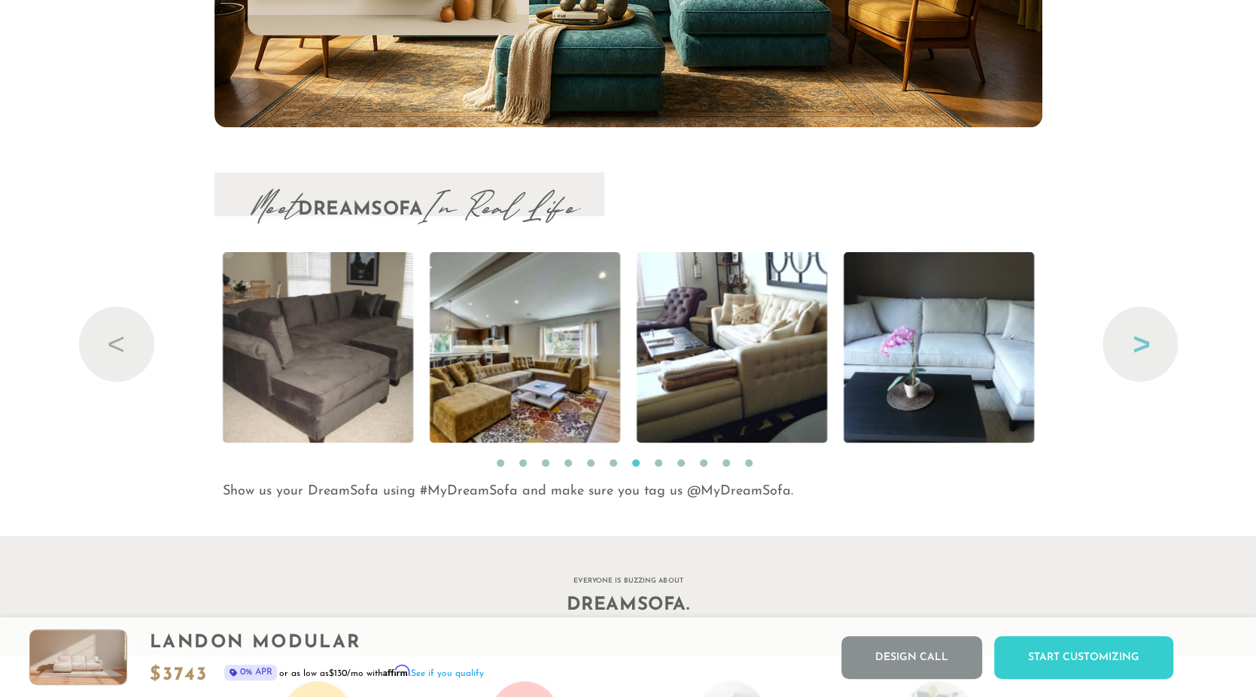
click at [1132, 346] on button "Next" at bounding box center [1140, 343] width 75 height 75
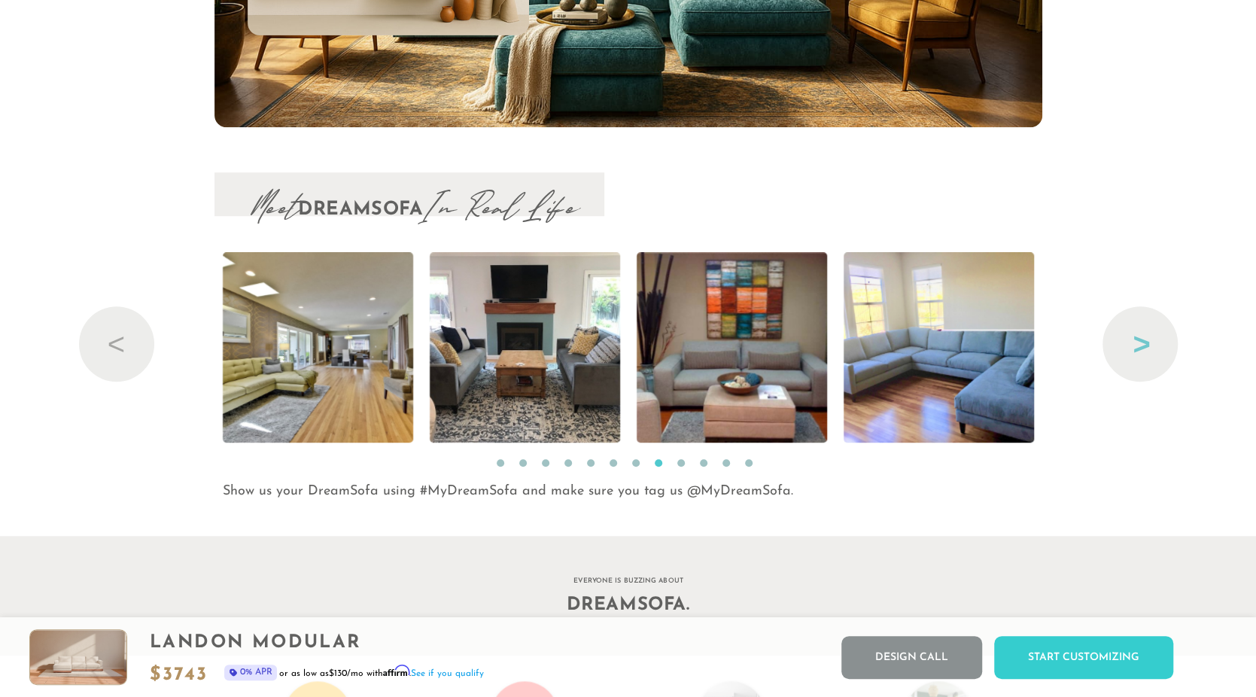
click at [1137, 346] on button "Next" at bounding box center [1140, 343] width 75 height 75
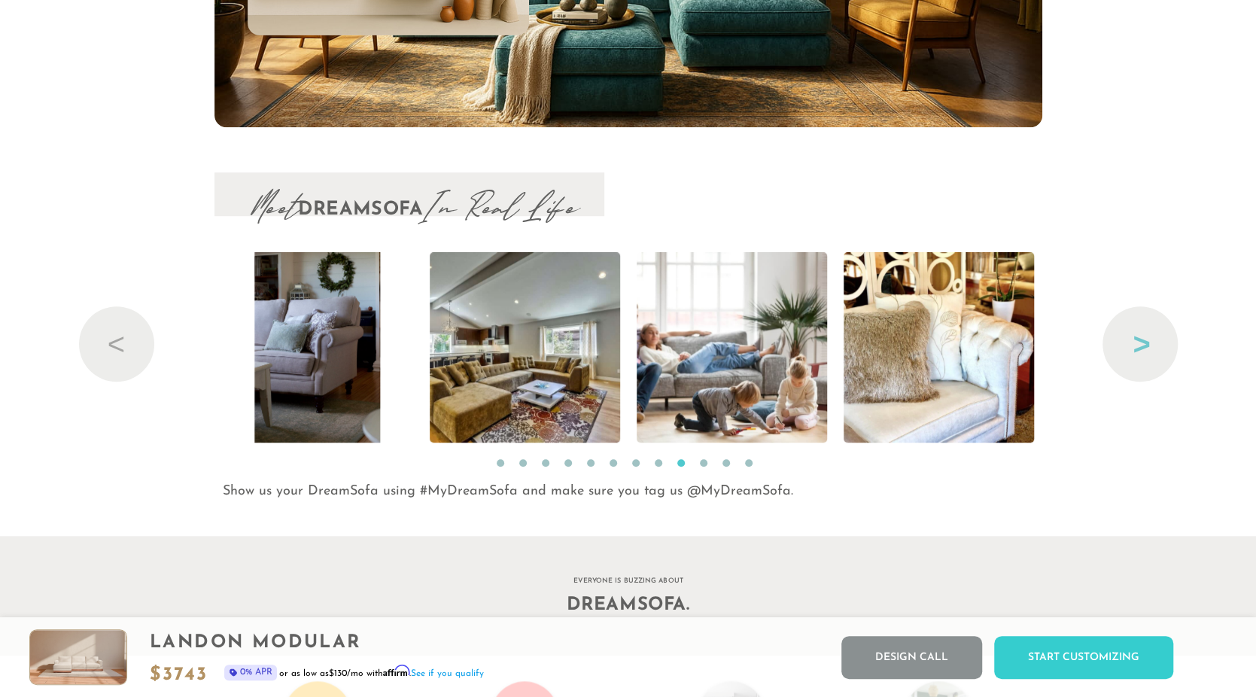
click at [1140, 347] on button "Next" at bounding box center [1140, 343] width 75 height 75
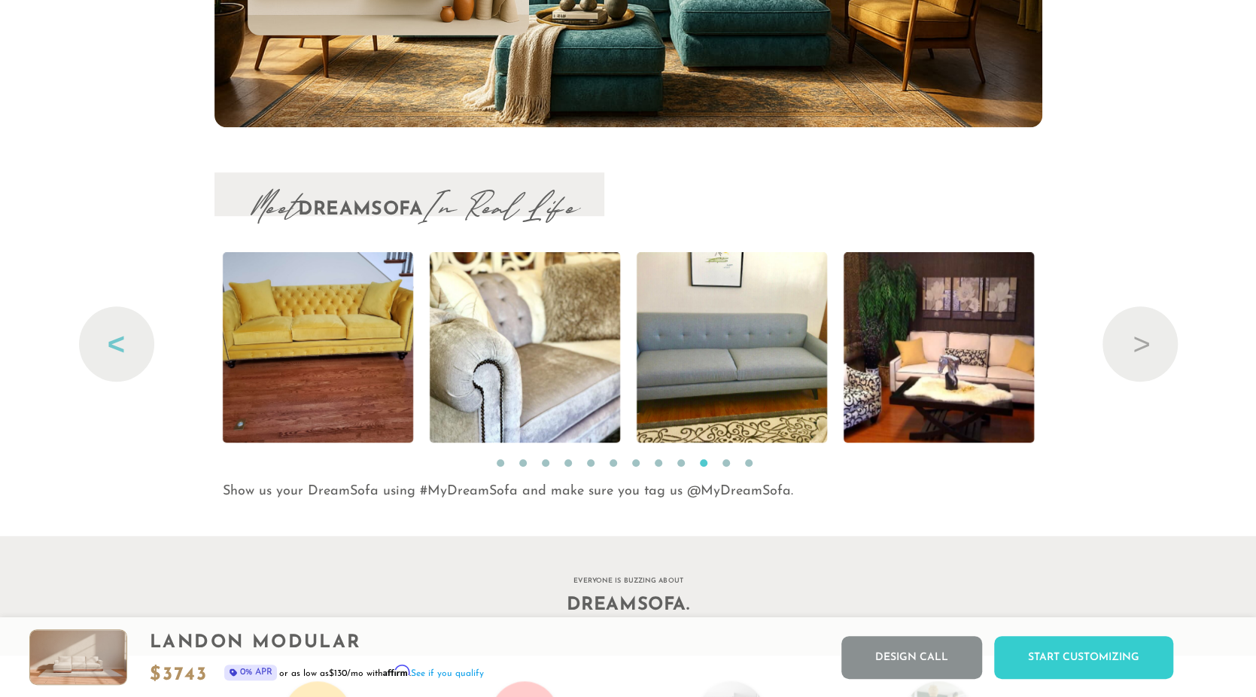
click at [123, 354] on button "Previous" at bounding box center [116, 343] width 75 height 75
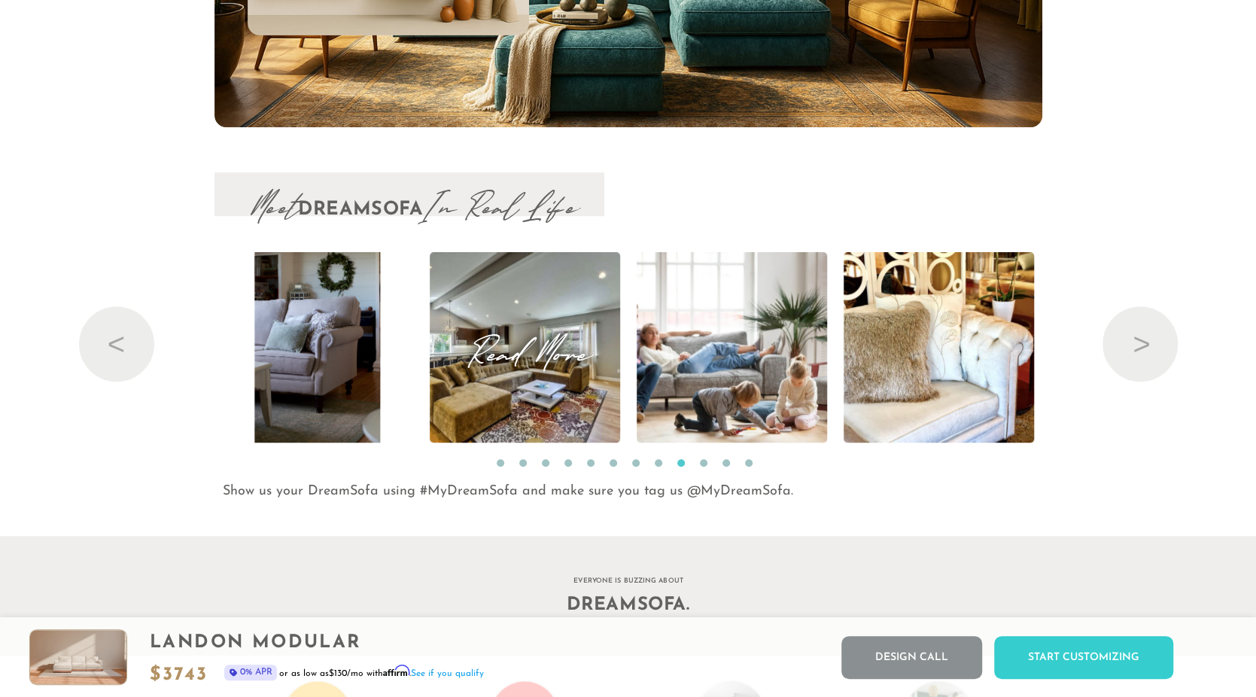
click at [498, 399] on img at bounding box center [524, 347] width 287 height 190
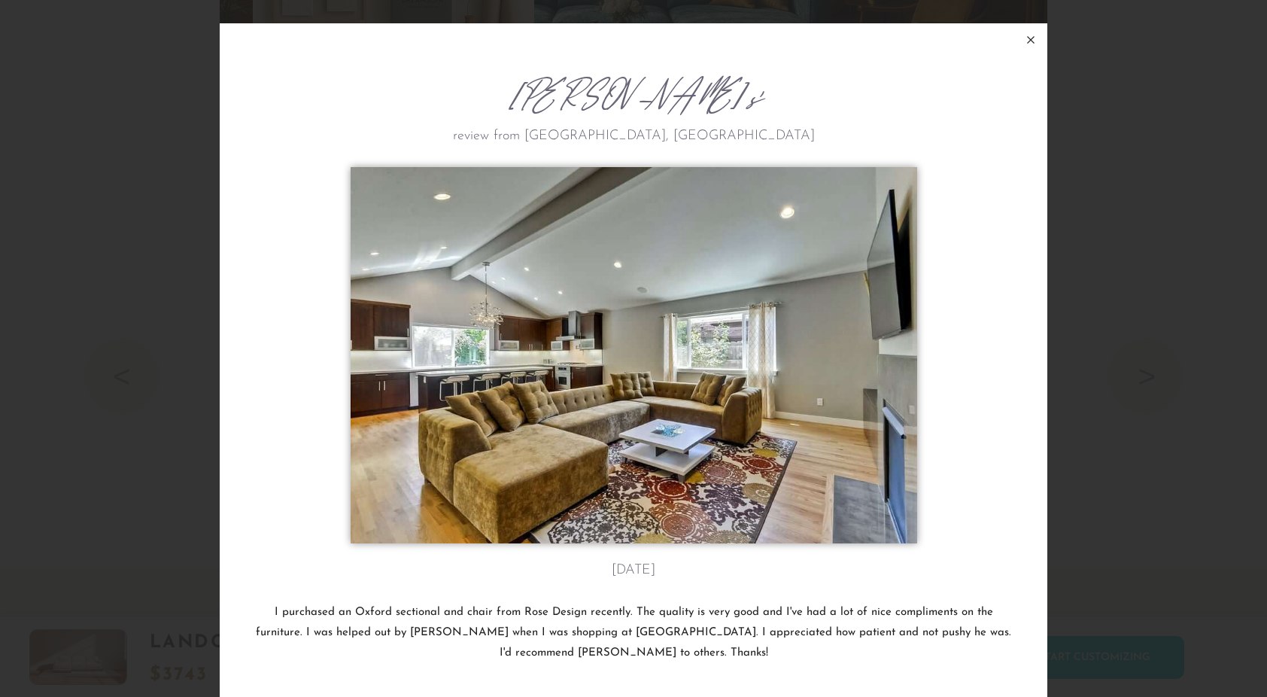
click at [1028, 38] on icon at bounding box center [1031, 40] width 7 height 7
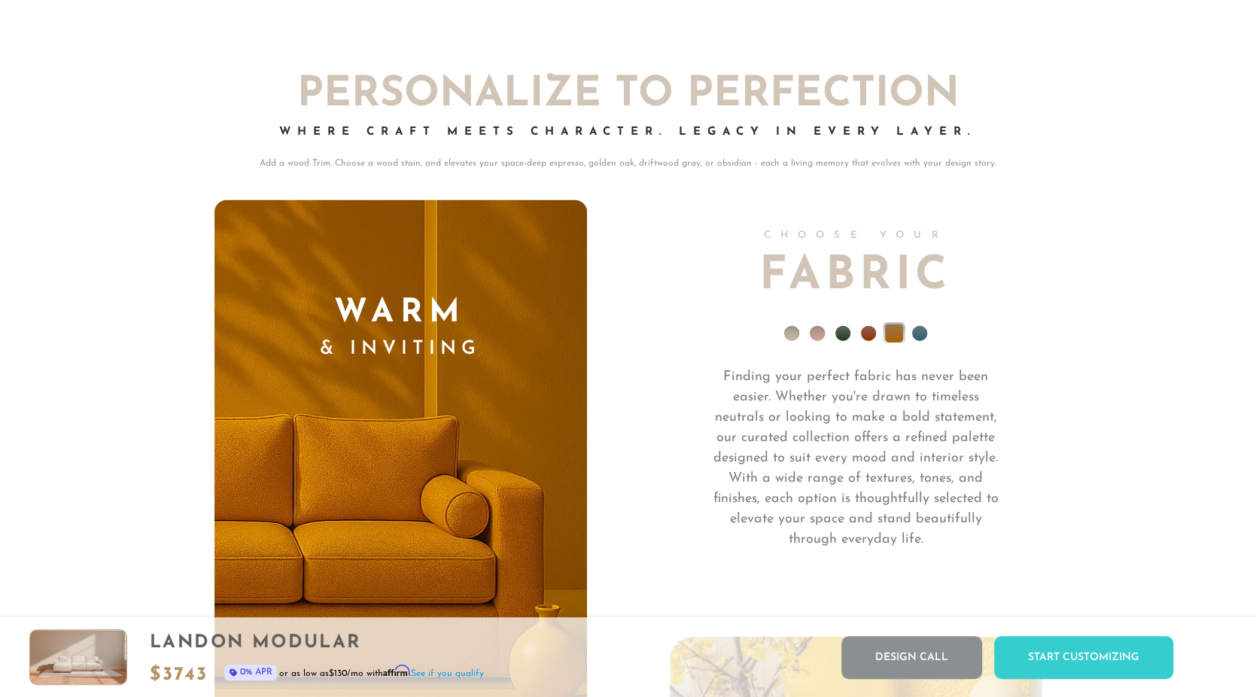
scroll to position [10571, 0]
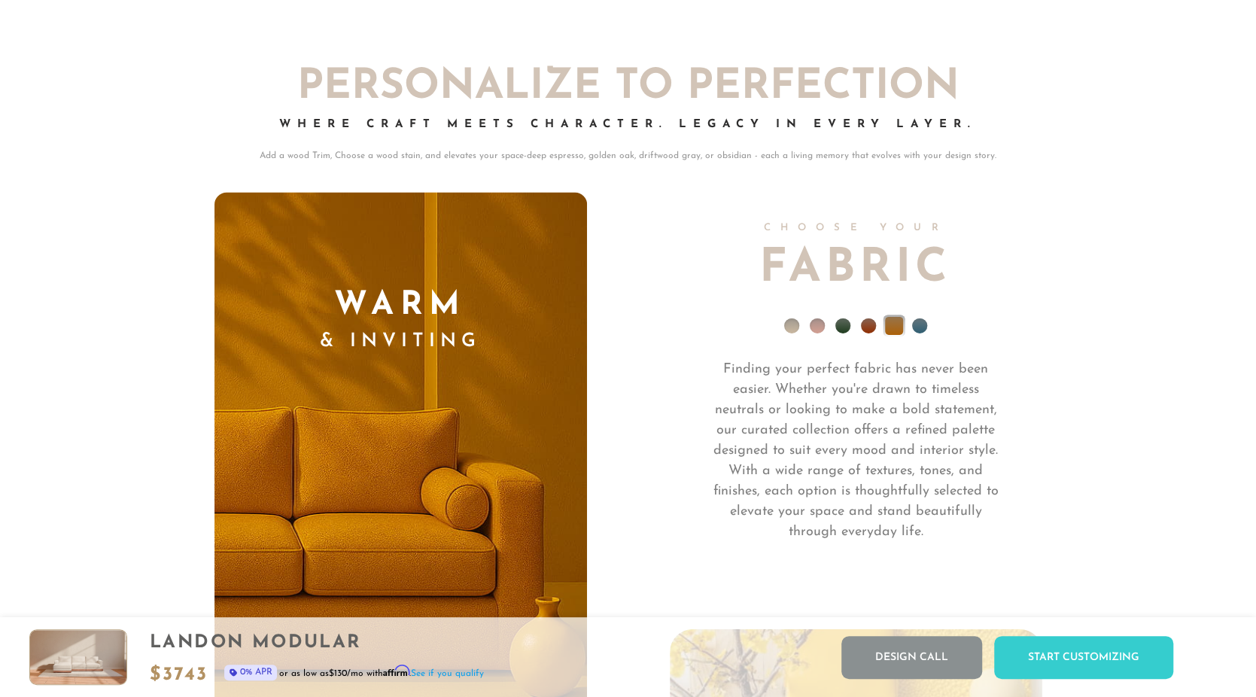
click at [839, 330] on li at bounding box center [842, 325] width 15 height 15
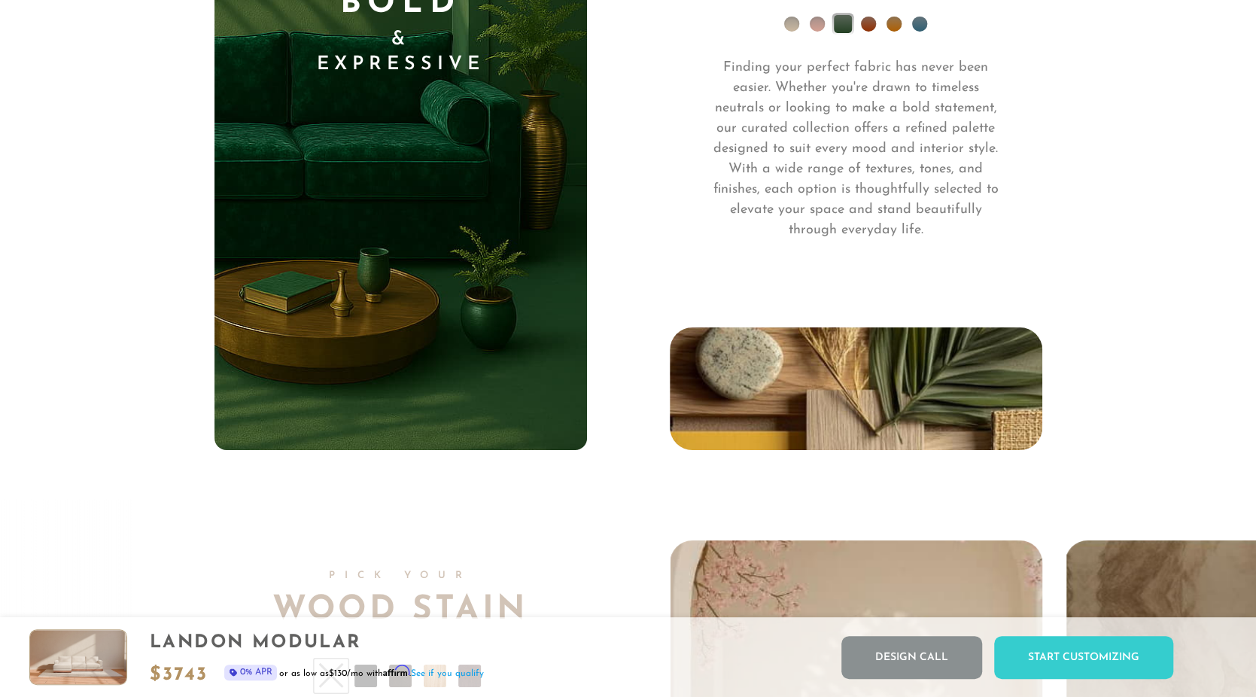
scroll to position [10876, 0]
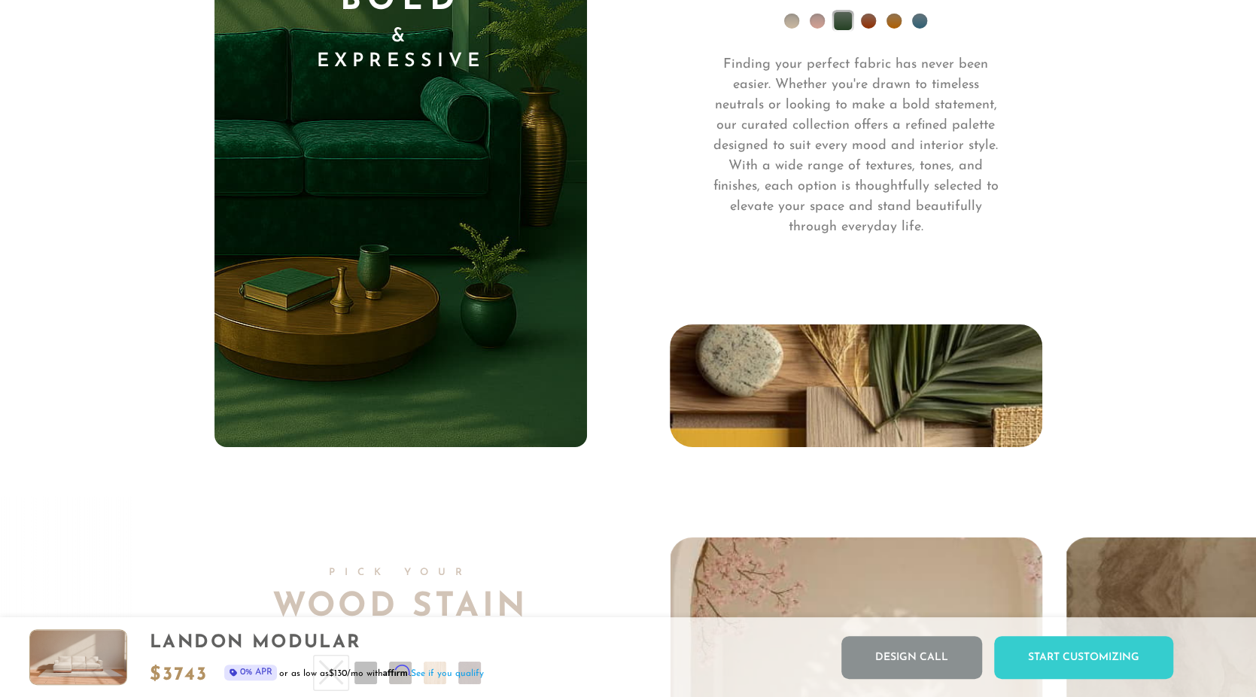
click at [893, 27] on li at bounding box center [894, 21] width 15 height 15
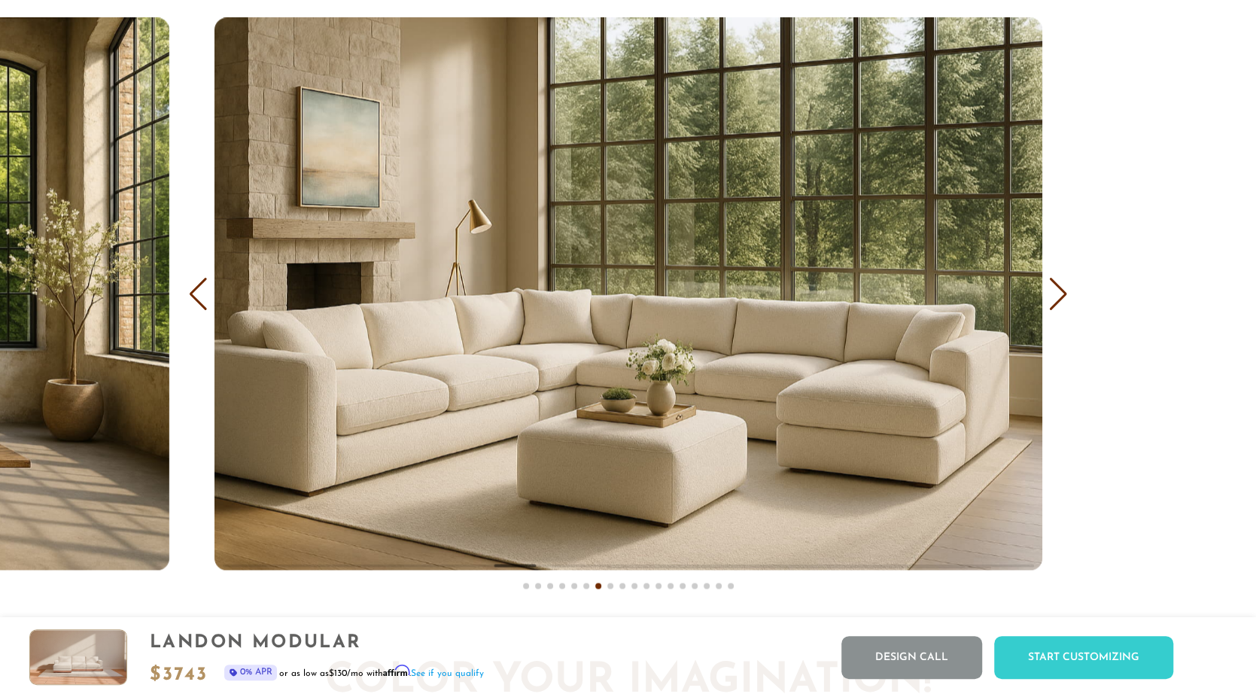
scroll to position [9178, 0]
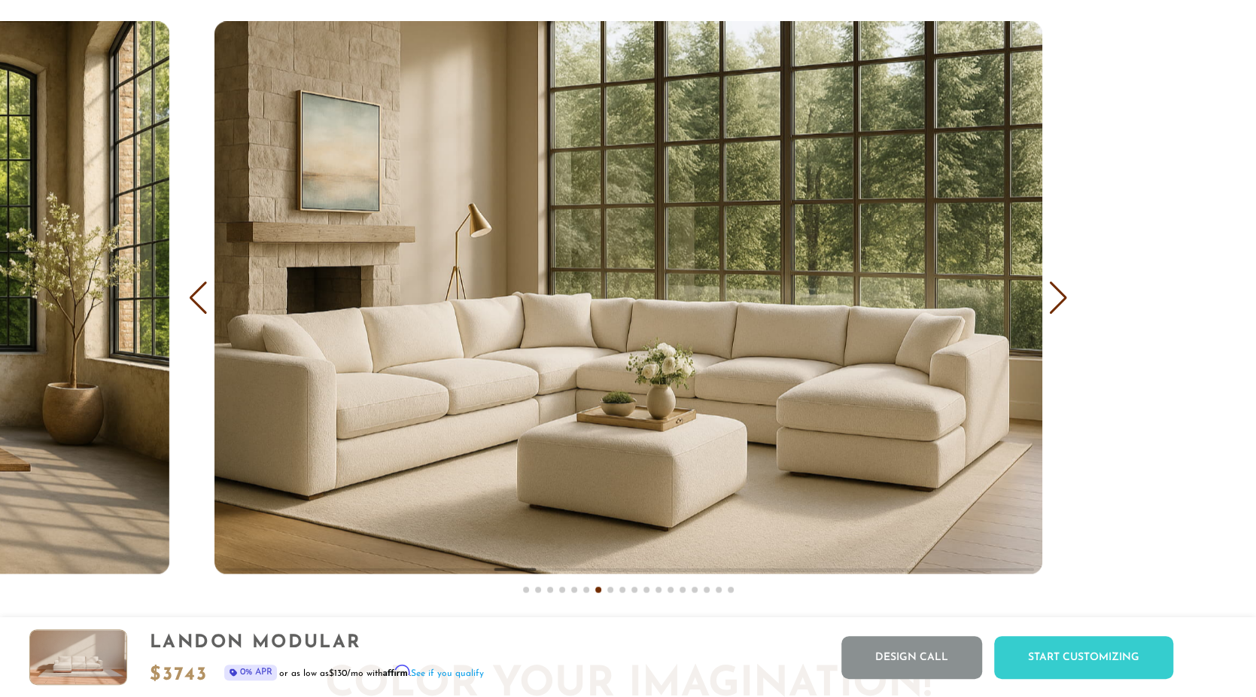
click at [1062, 293] on div "Next slide" at bounding box center [1058, 297] width 20 height 33
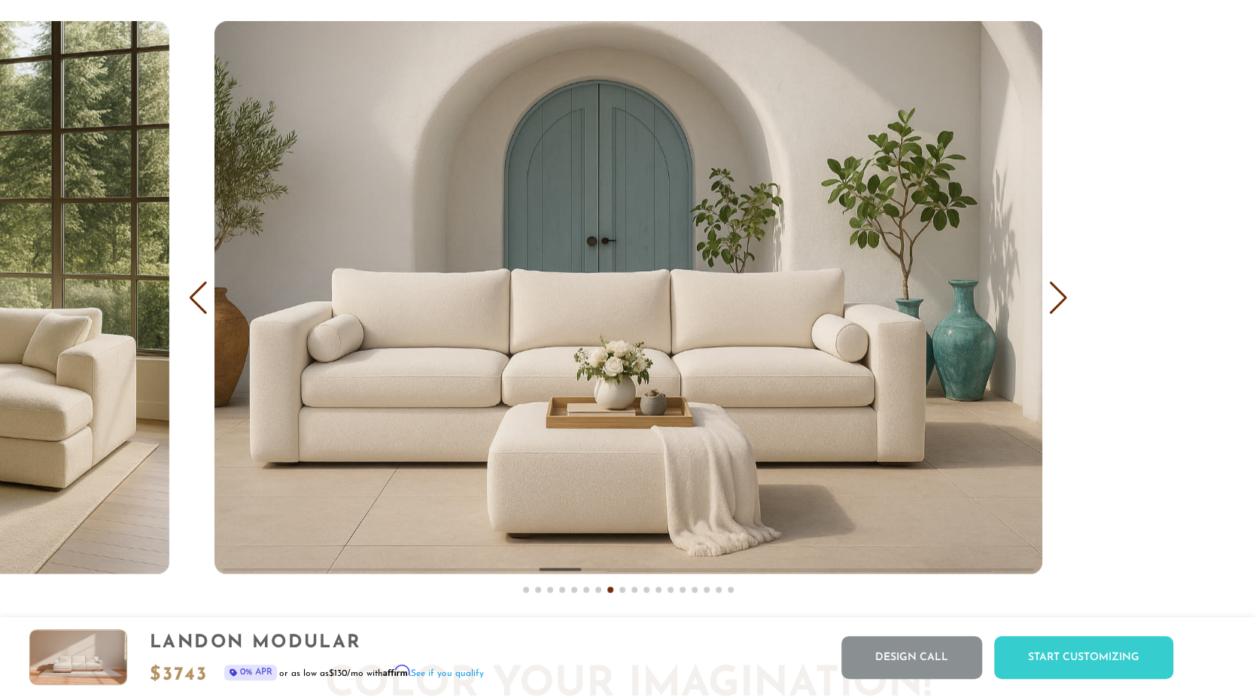
click at [1054, 299] on div "Next slide" at bounding box center [1058, 297] width 20 height 33
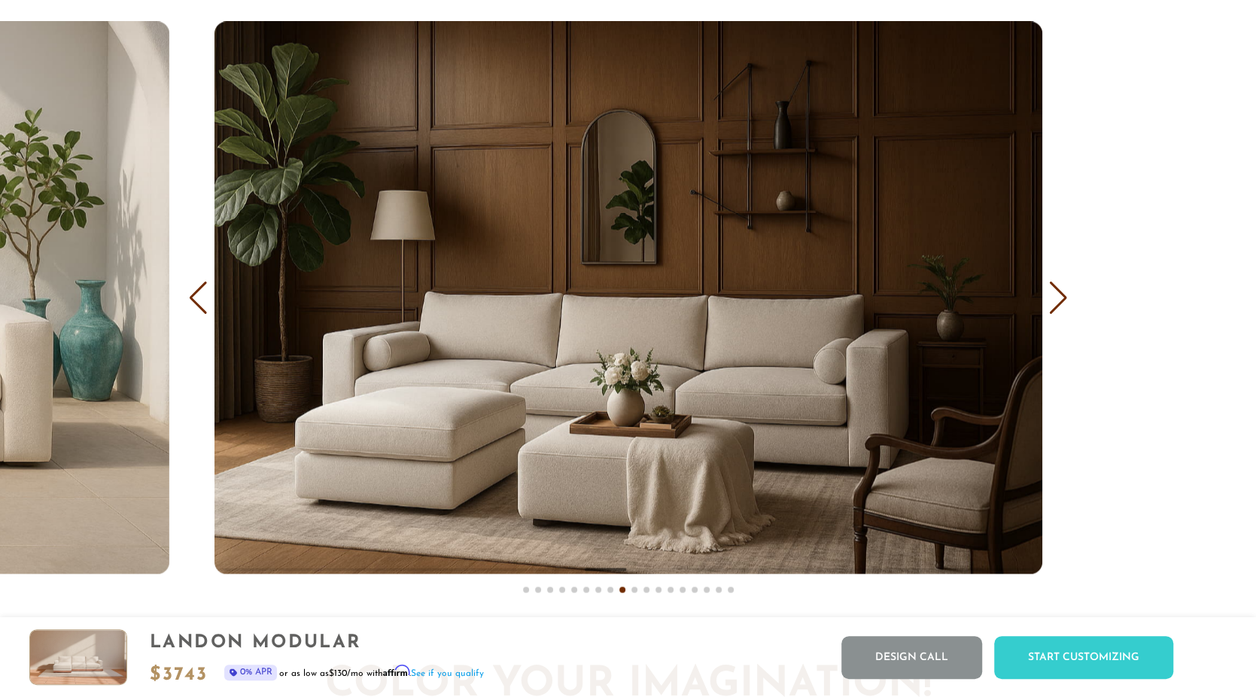
click at [1054, 299] on div "Next slide" at bounding box center [1058, 297] width 20 height 33
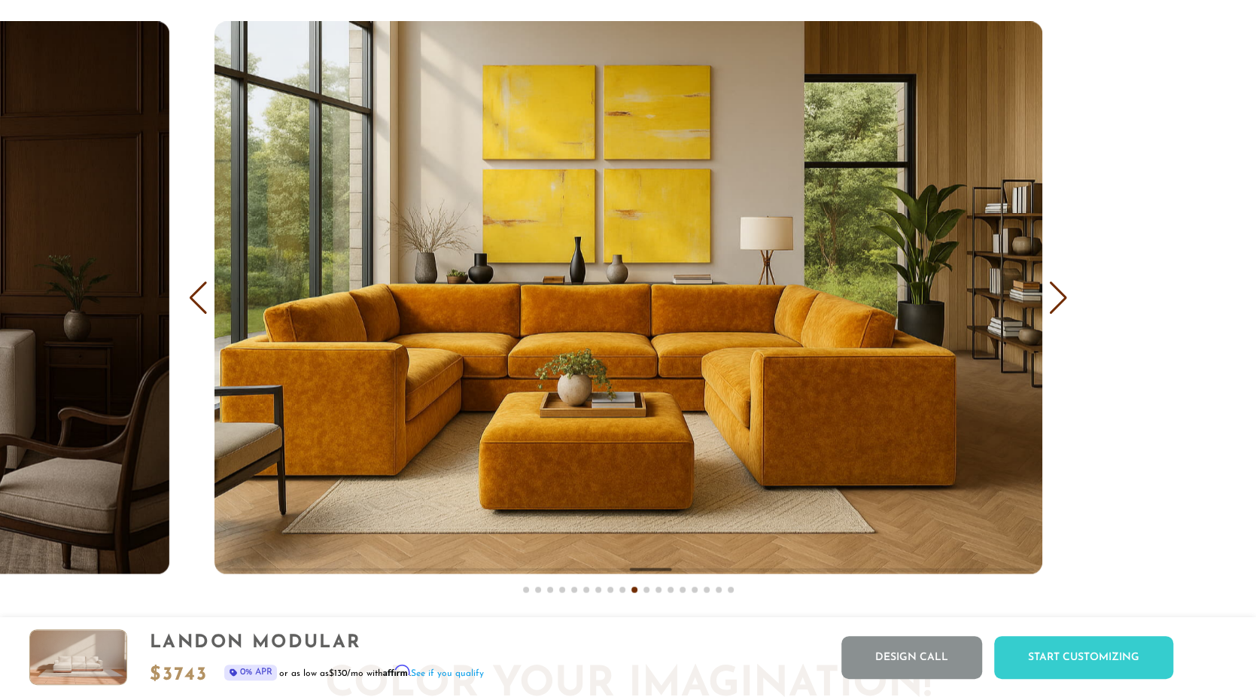
click at [1056, 296] on div "Next slide" at bounding box center [1058, 297] width 20 height 33
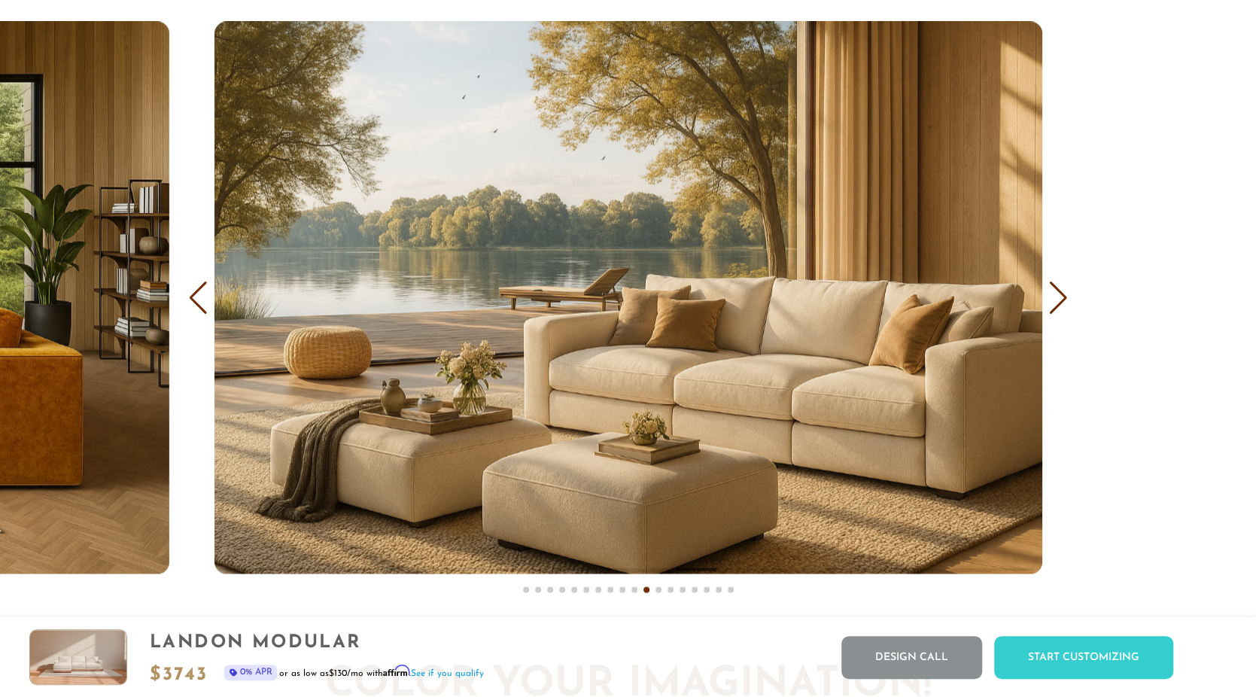
click at [1056, 296] on div "Next slide" at bounding box center [1058, 297] width 20 height 33
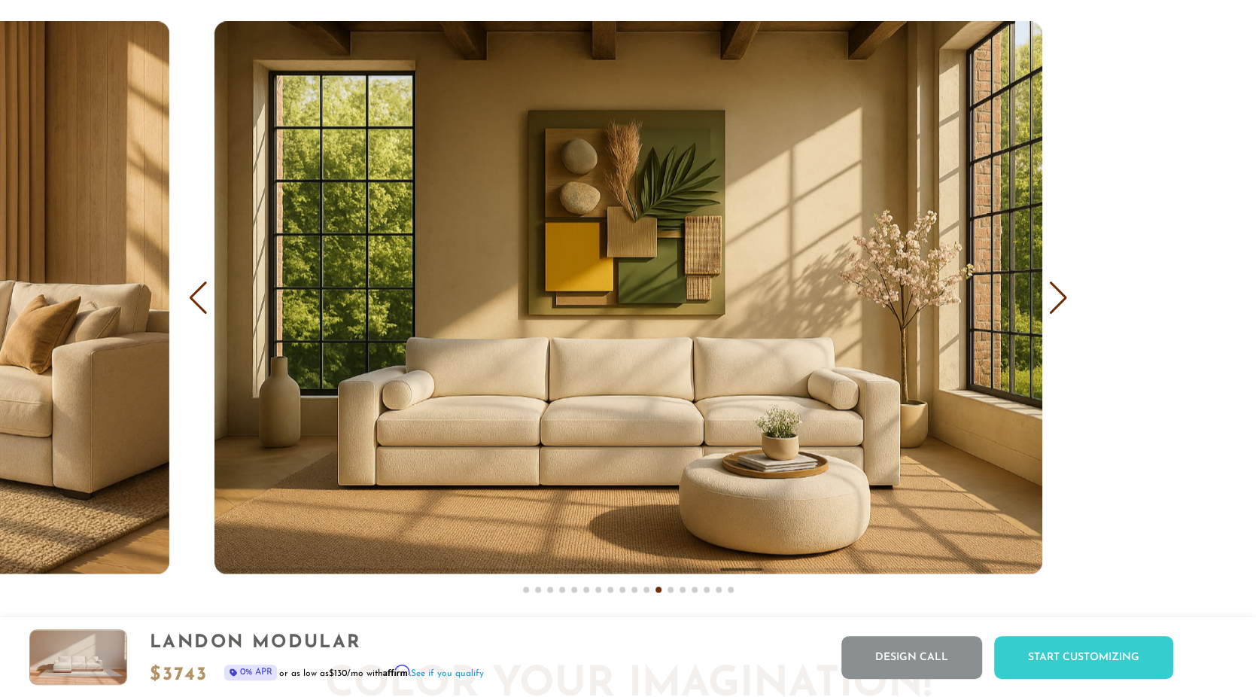
click at [1056, 296] on div "Next slide" at bounding box center [1058, 297] width 20 height 33
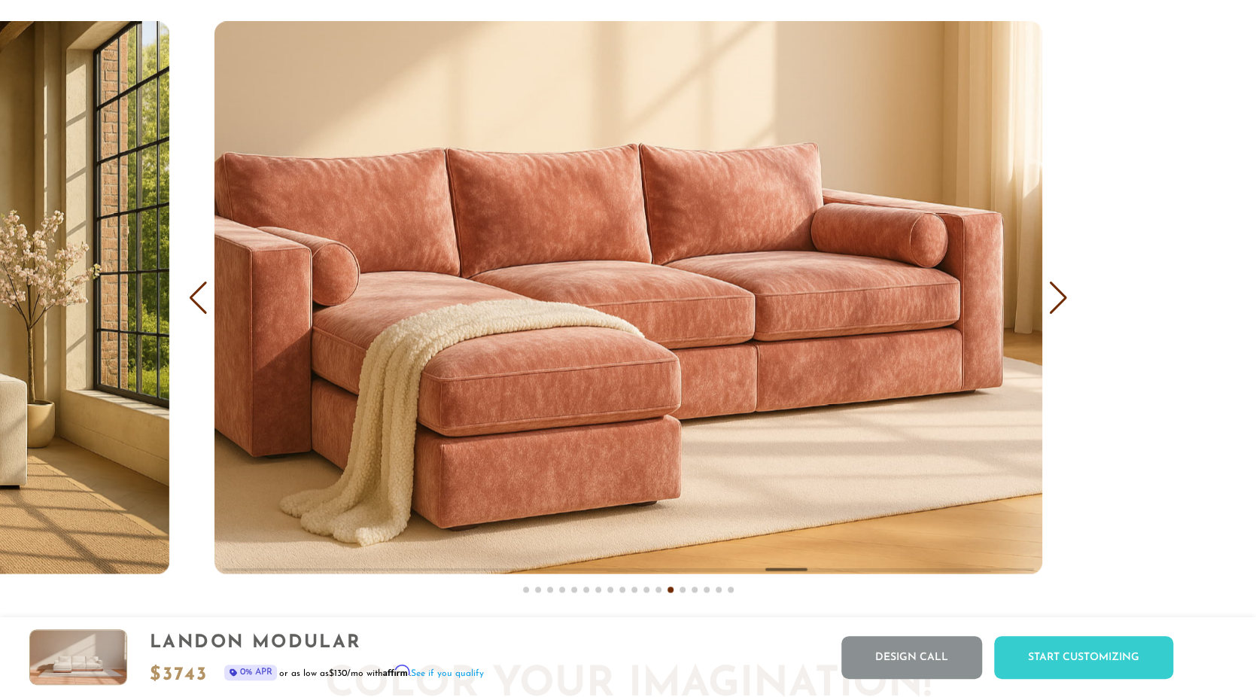
click at [1056, 296] on div "Next slide" at bounding box center [1058, 297] width 20 height 33
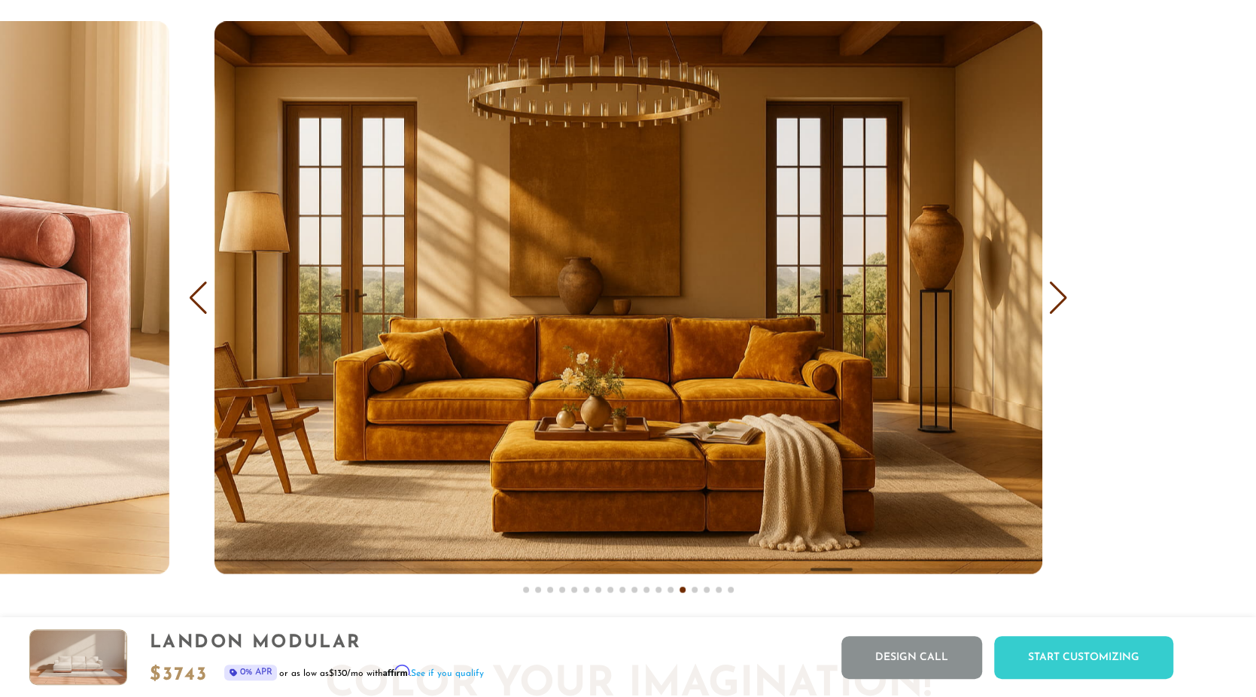
click at [1056, 296] on div "Next slide" at bounding box center [1058, 297] width 20 height 33
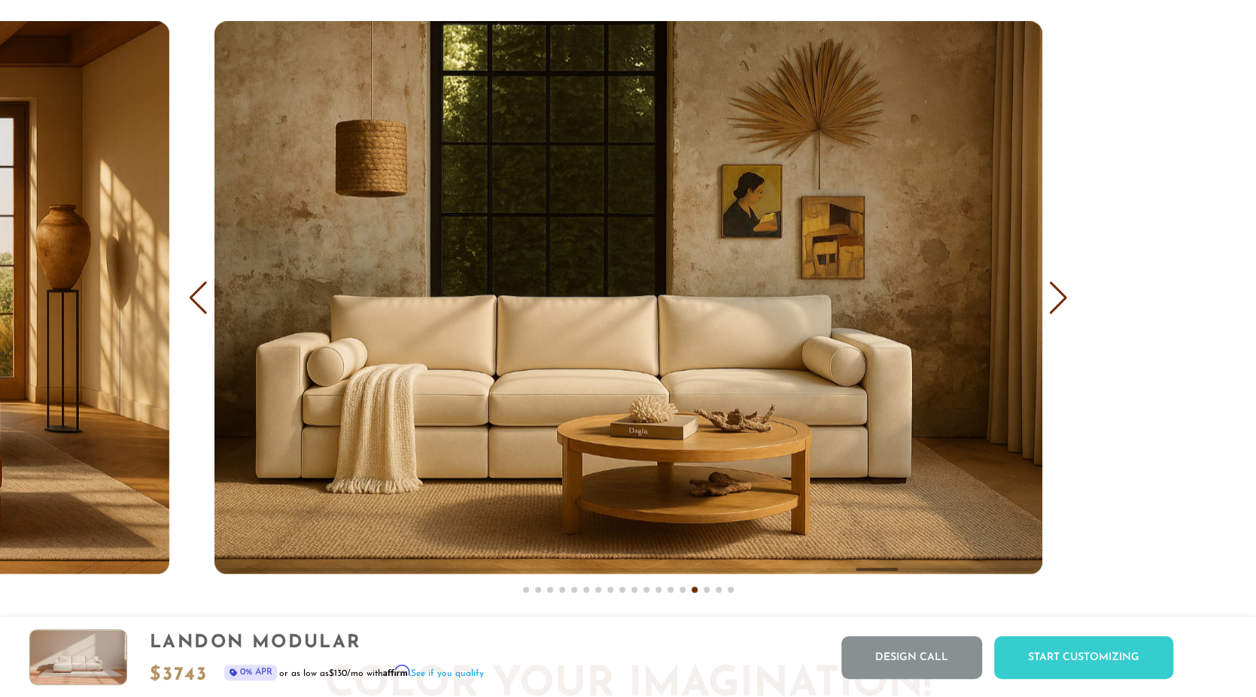
click at [197, 298] on div "Previous slide" at bounding box center [198, 297] width 20 height 33
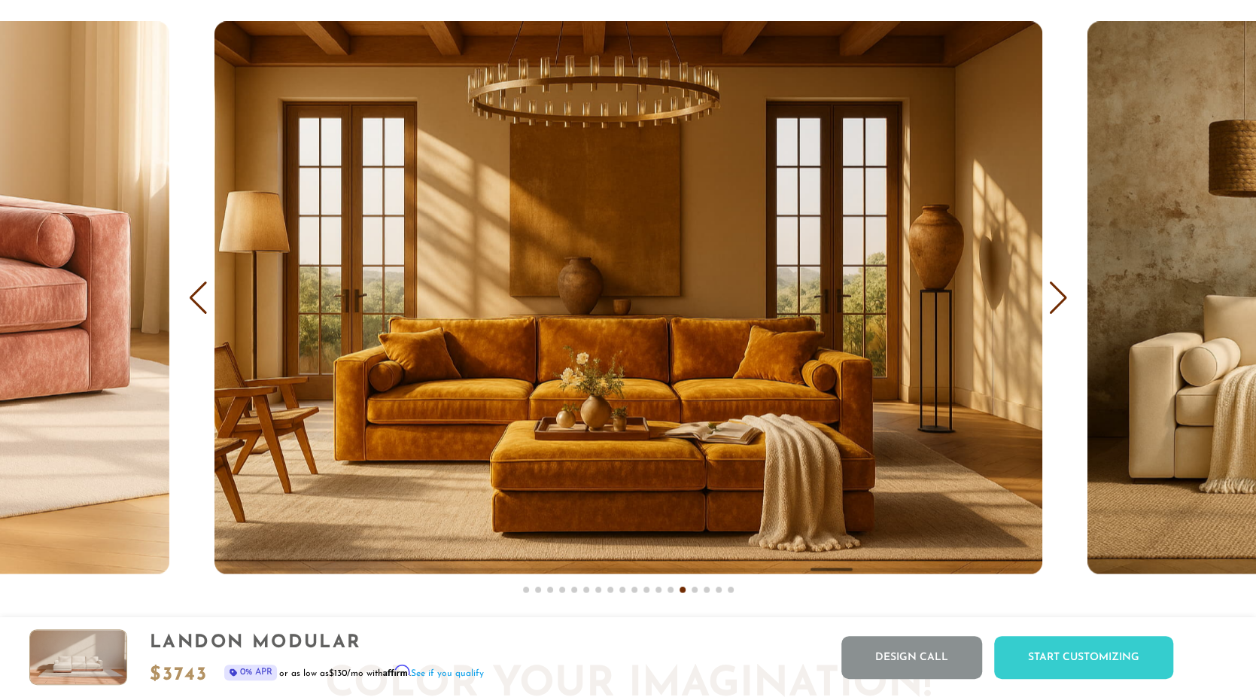
click at [197, 298] on div "Previous slide" at bounding box center [198, 297] width 20 height 33
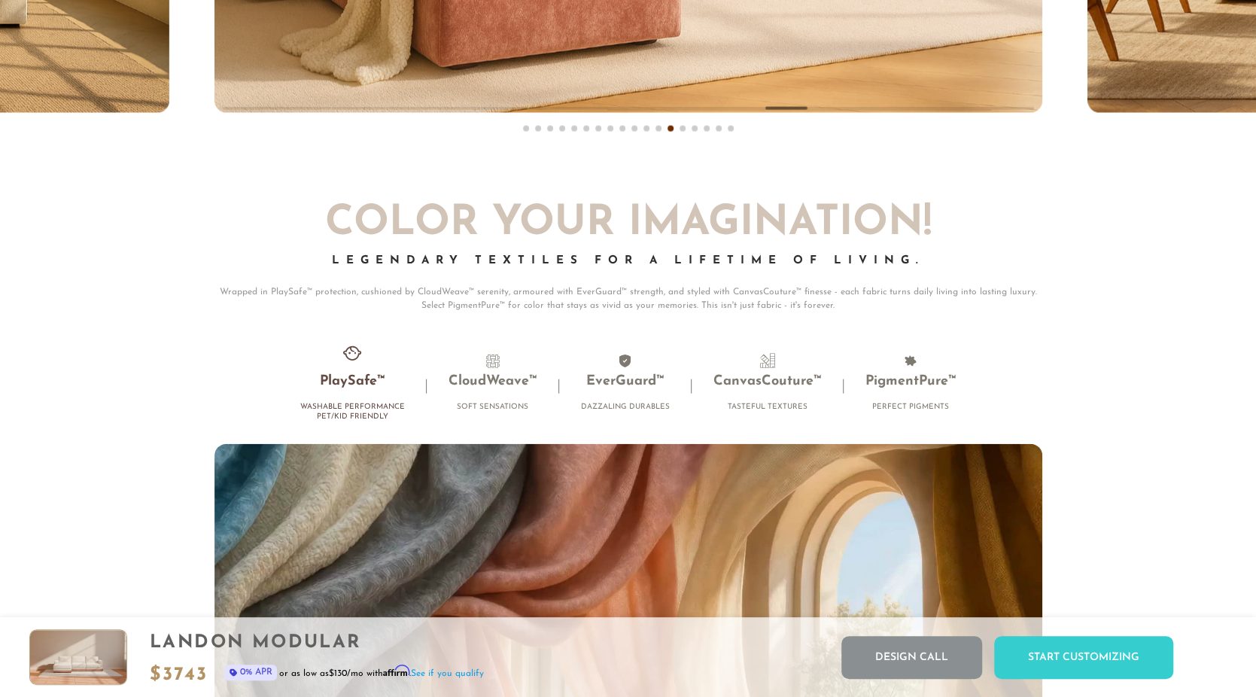
scroll to position [9642, 0]
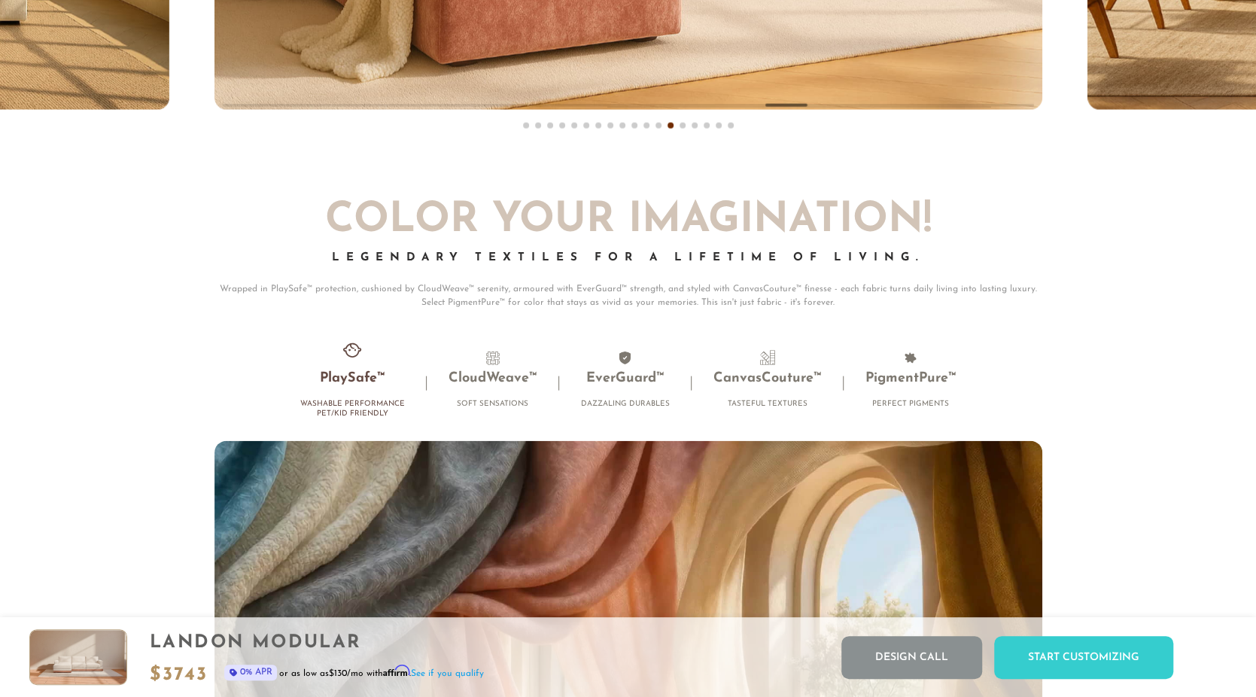
click at [67, 647] on img at bounding box center [78, 657] width 96 height 54
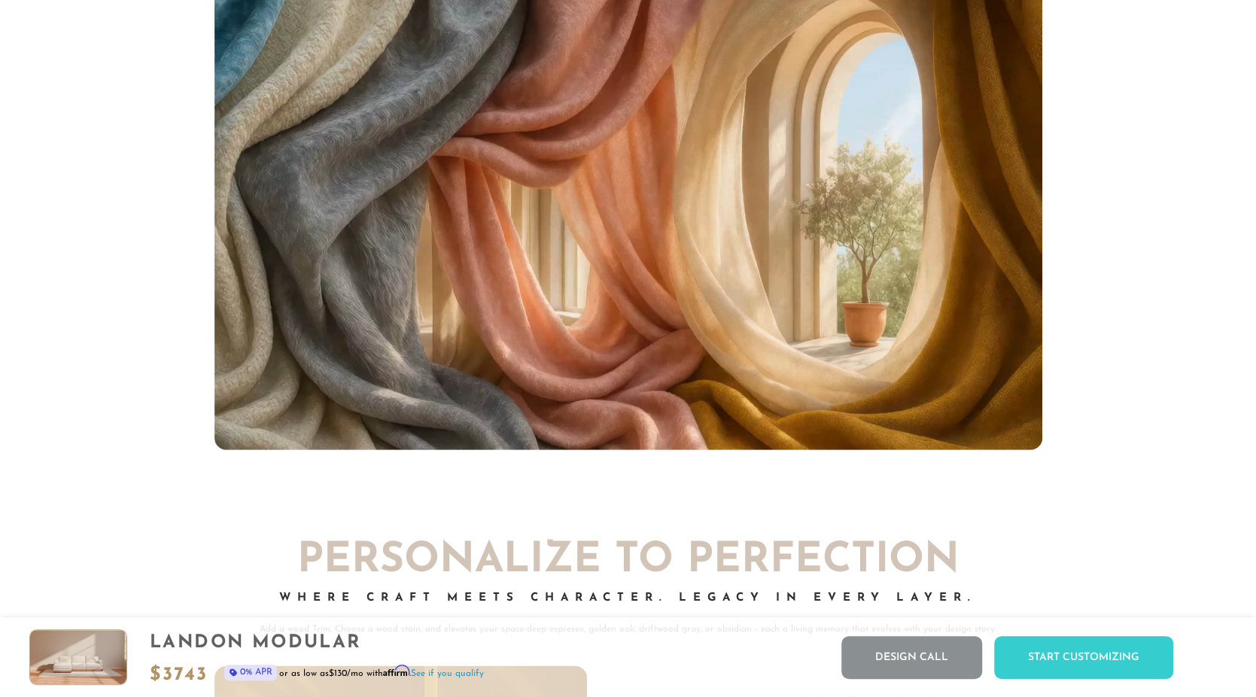
scroll to position [10099, 0]
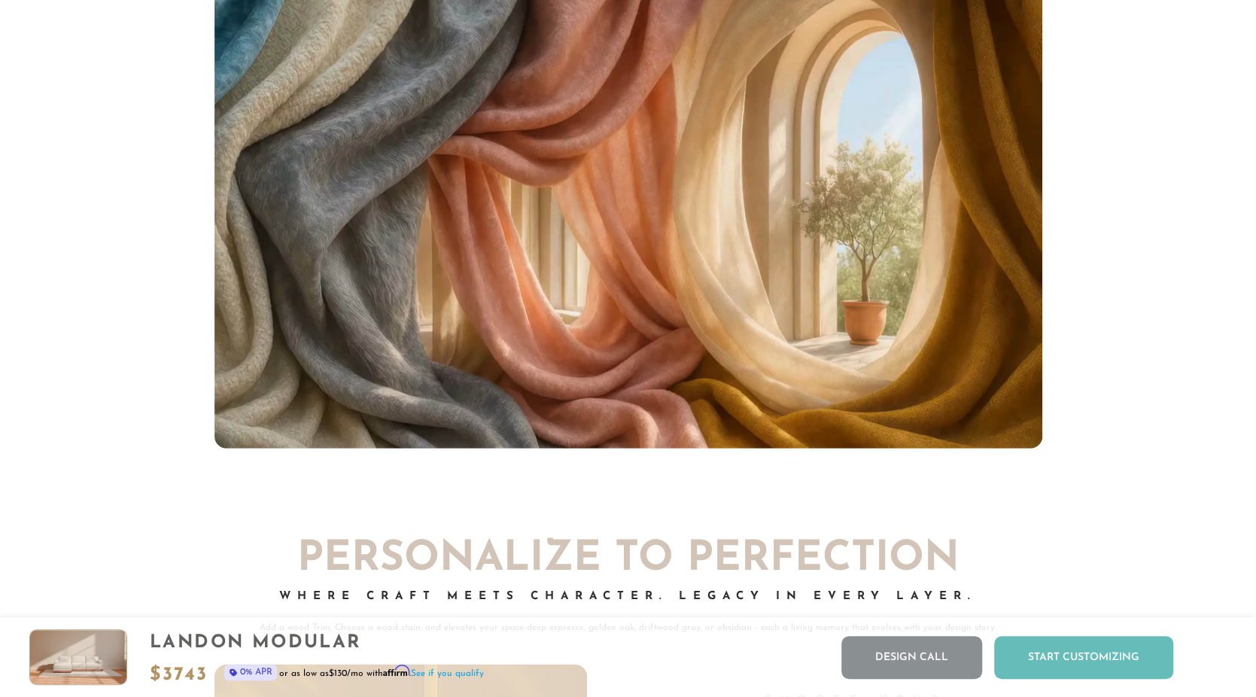
click at [1078, 655] on div "Start Customizing" at bounding box center [1083, 657] width 179 height 43
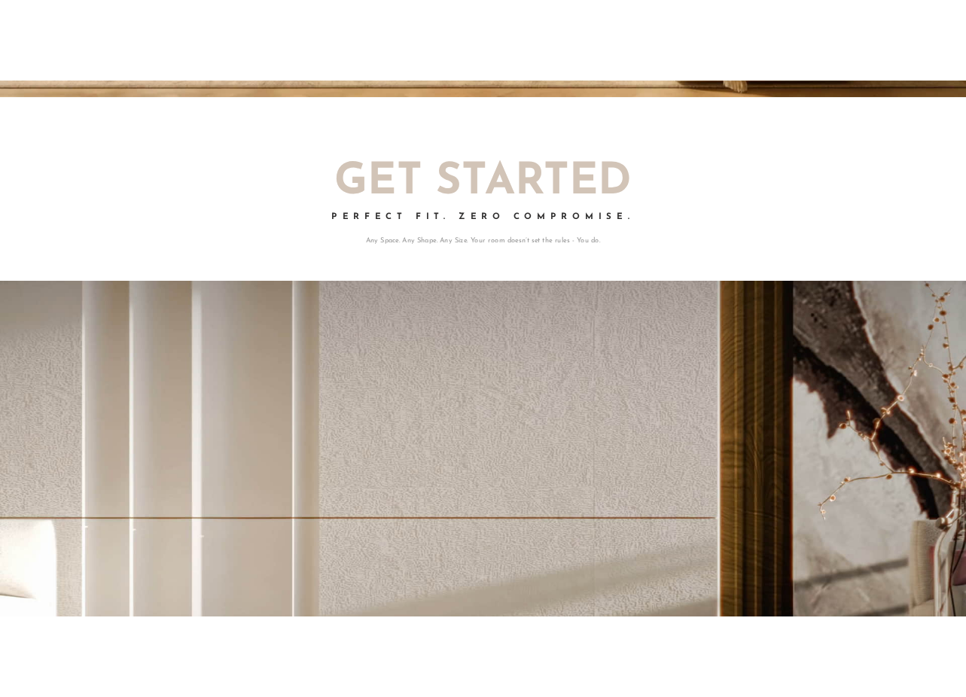
scroll to position [0, 0]
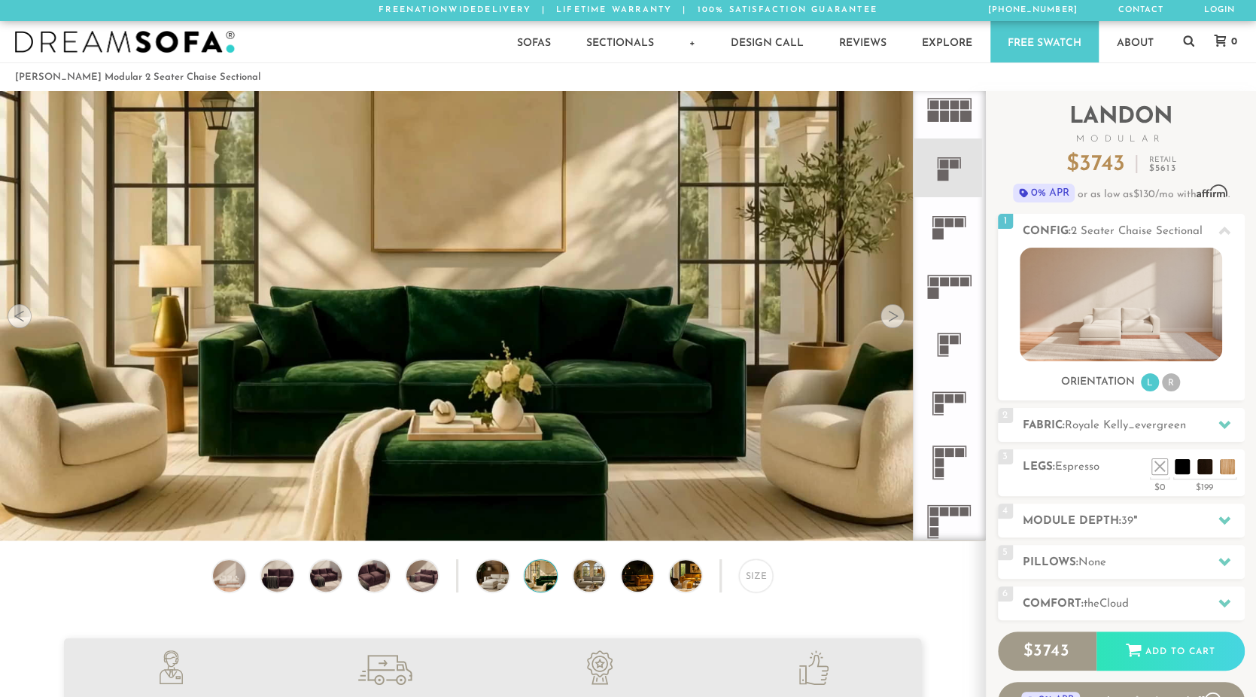
click at [939, 275] on rect at bounding box center [950, 276] width 44 height 2
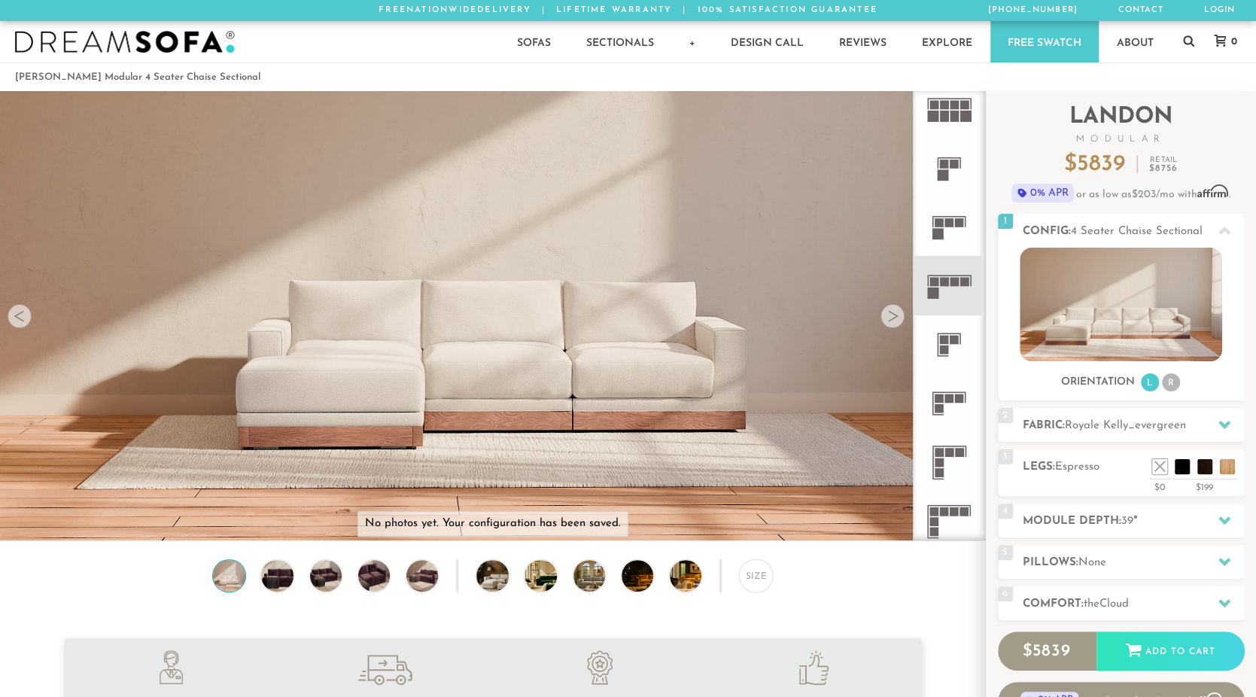
click at [945, 398] on rect at bounding box center [949, 398] width 9 height 9
click at [889, 316] on div at bounding box center [893, 316] width 24 height 24
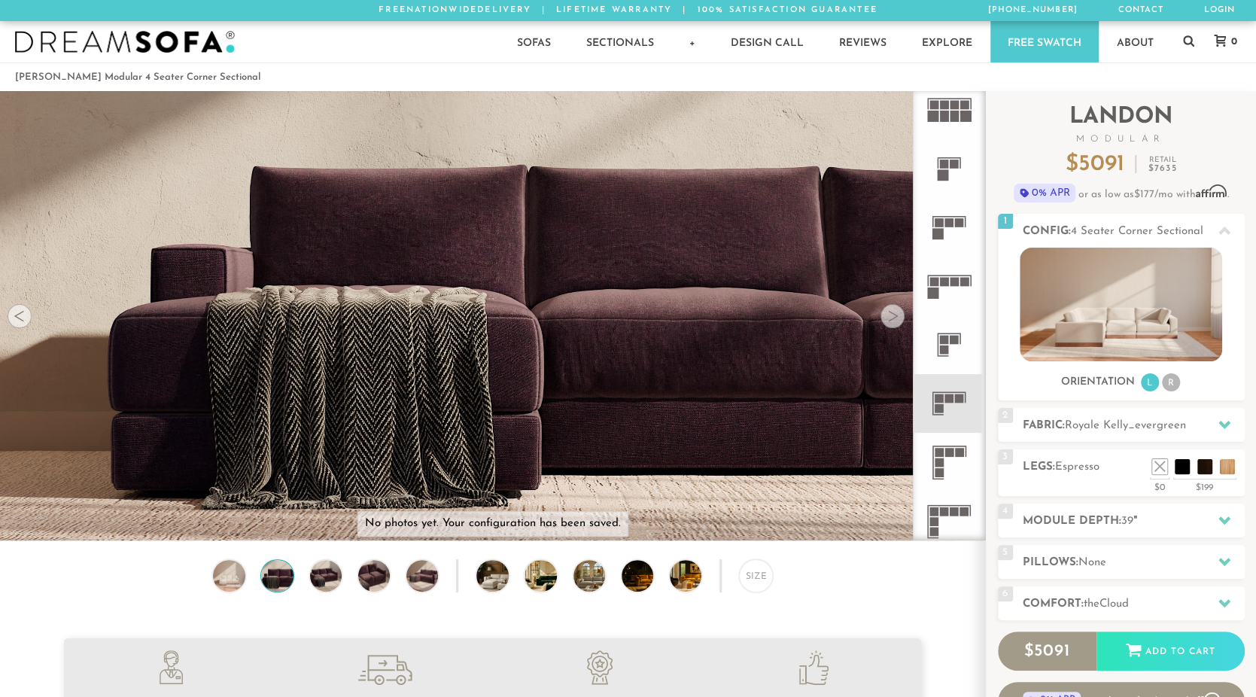
click at [889, 316] on div at bounding box center [893, 316] width 24 height 24
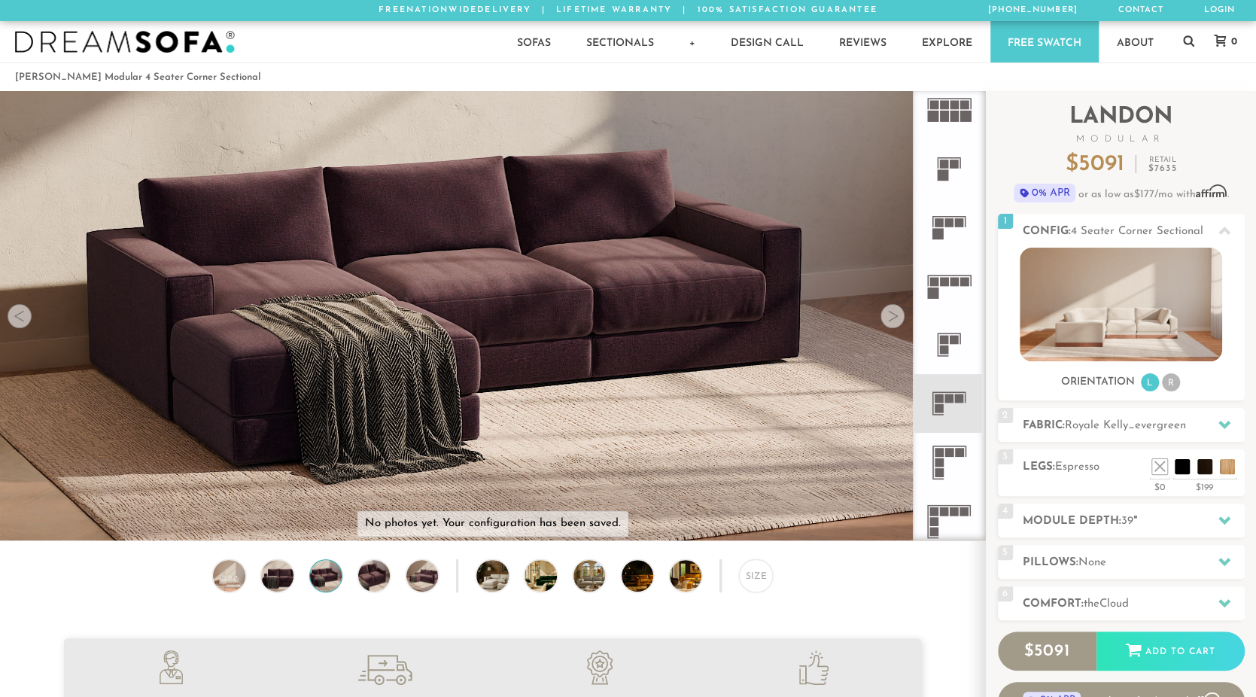
click at [889, 316] on div at bounding box center [893, 316] width 24 height 24
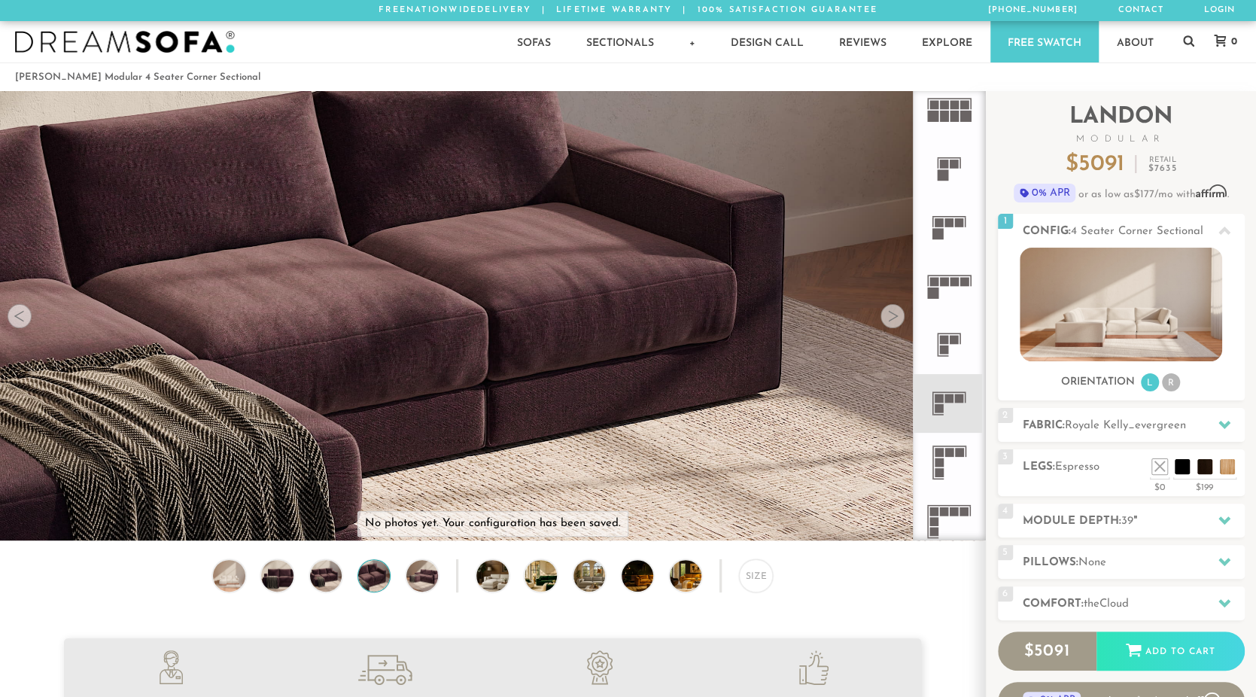
click at [889, 316] on div at bounding box center [893, 316] width 24 height 24
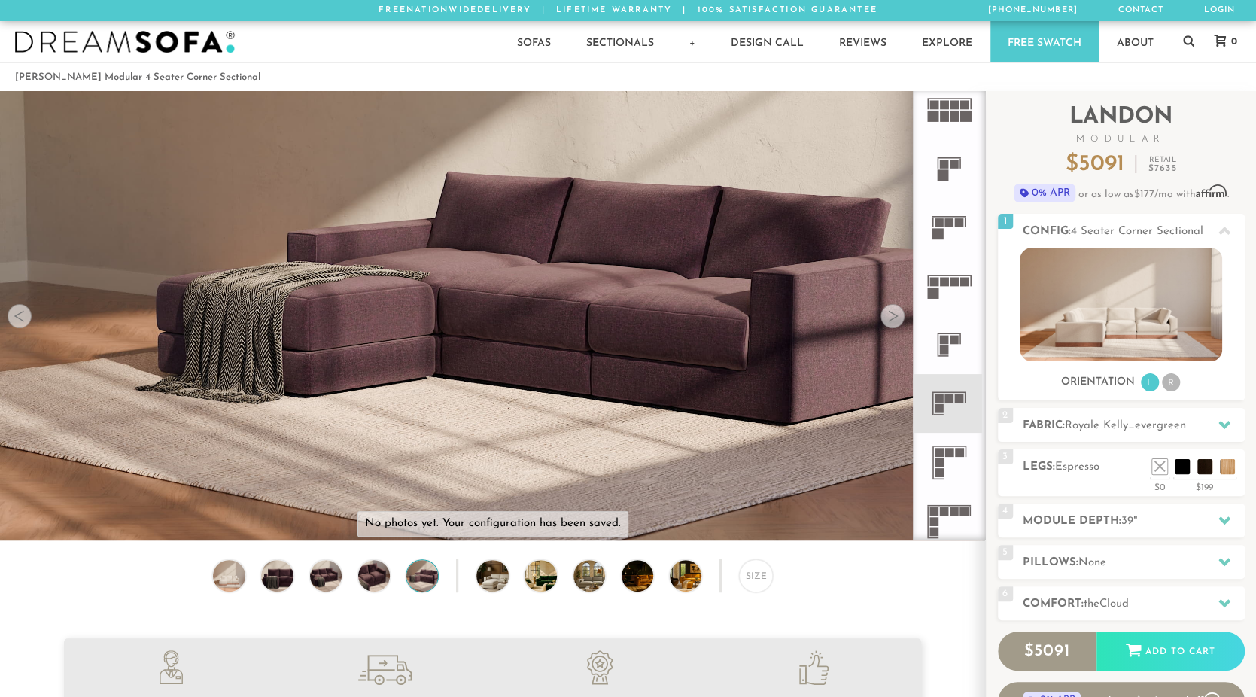
click at [947, 231] on icon at bounding box center [949, 226] width 59 height 59
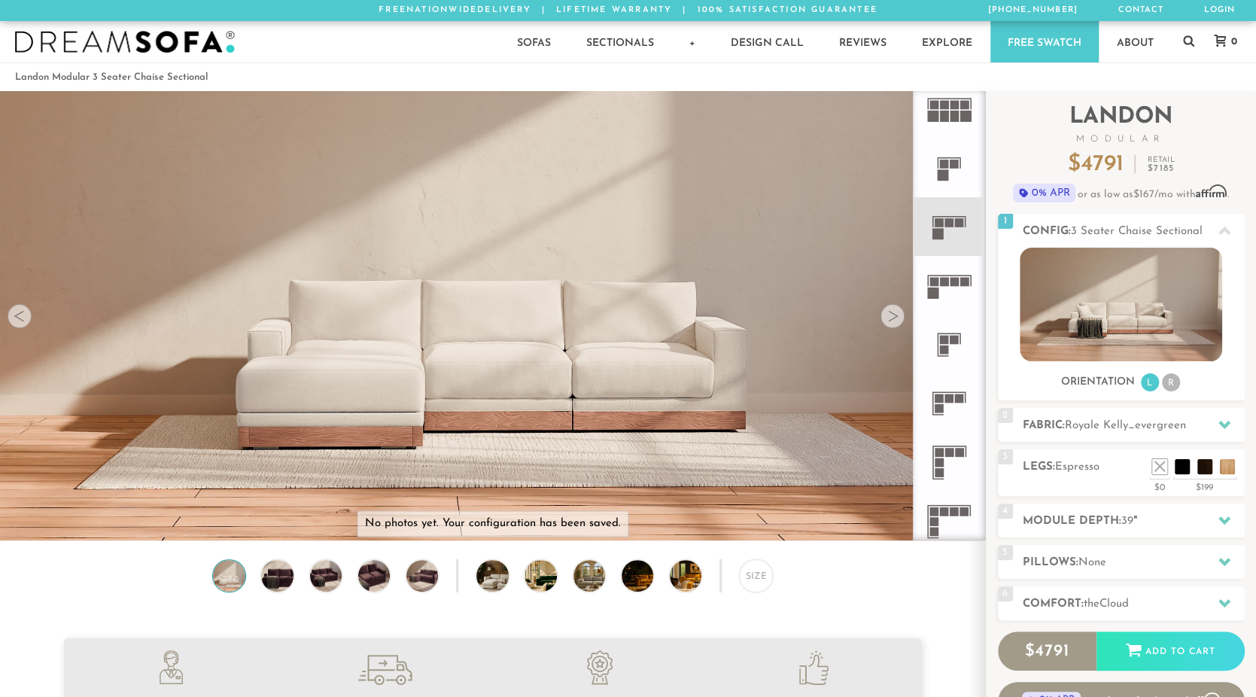
click at [951, 164] on rect at bounding box center [954, 164] width 9 height 9
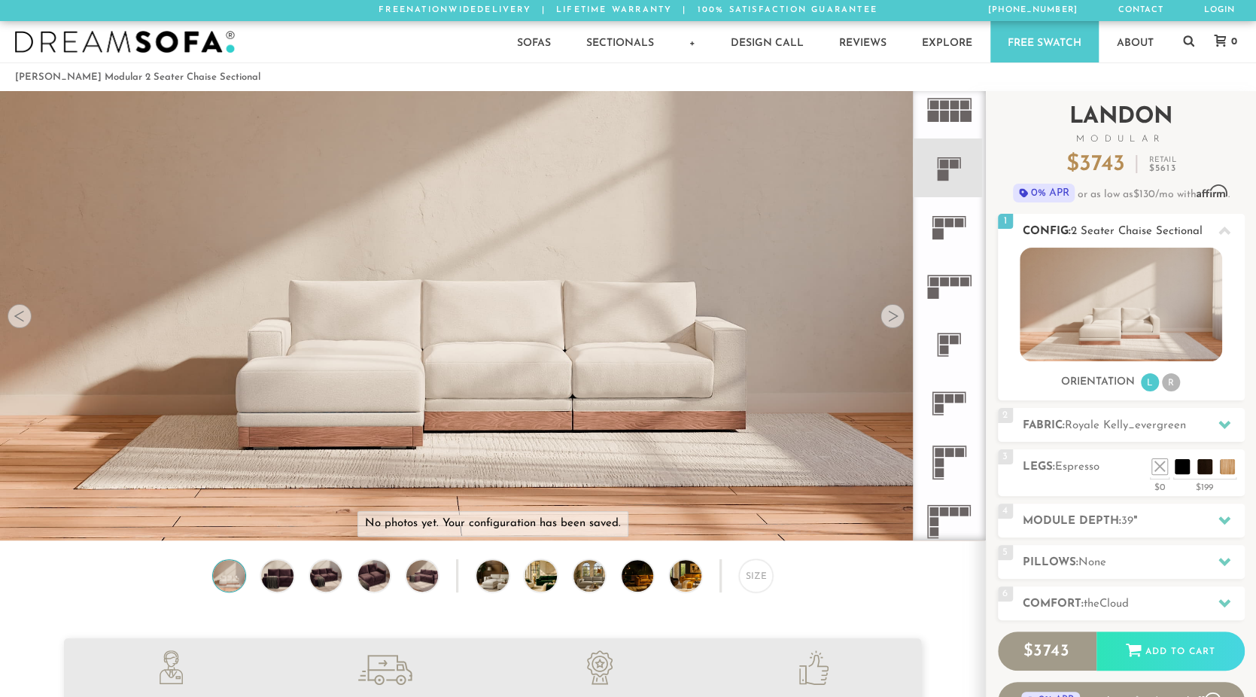
click at [1167, 384] on li "R" at bounding box center [1171, 382] width 18 height 18
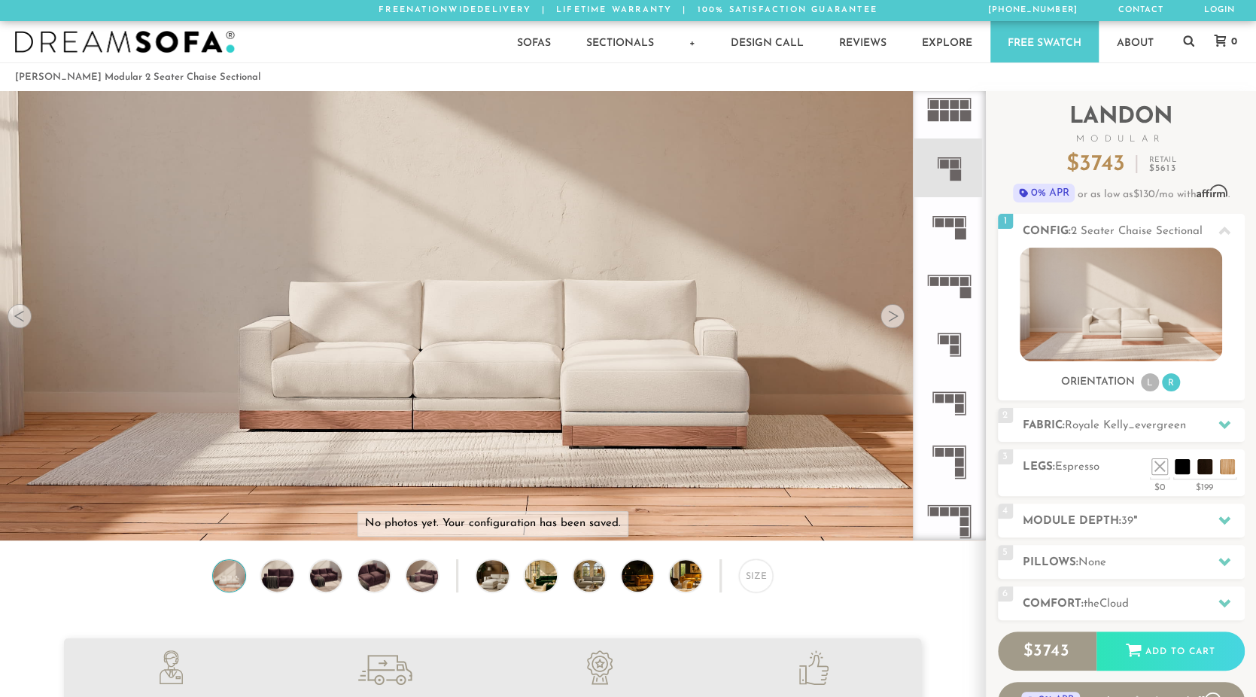
click at [962, 342] on icon at bounding box center [949, 344] width 59 height 59
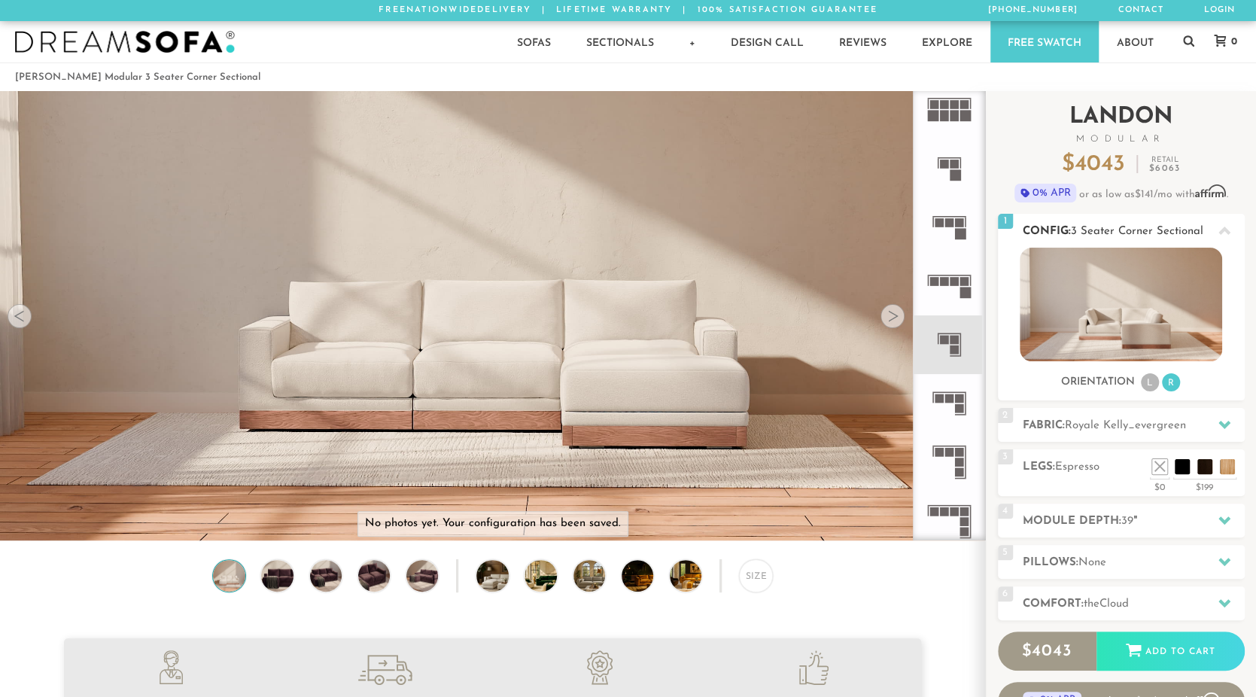
click at [1155, 308] on img at bounding box center [1121, 305] width 202 height 114
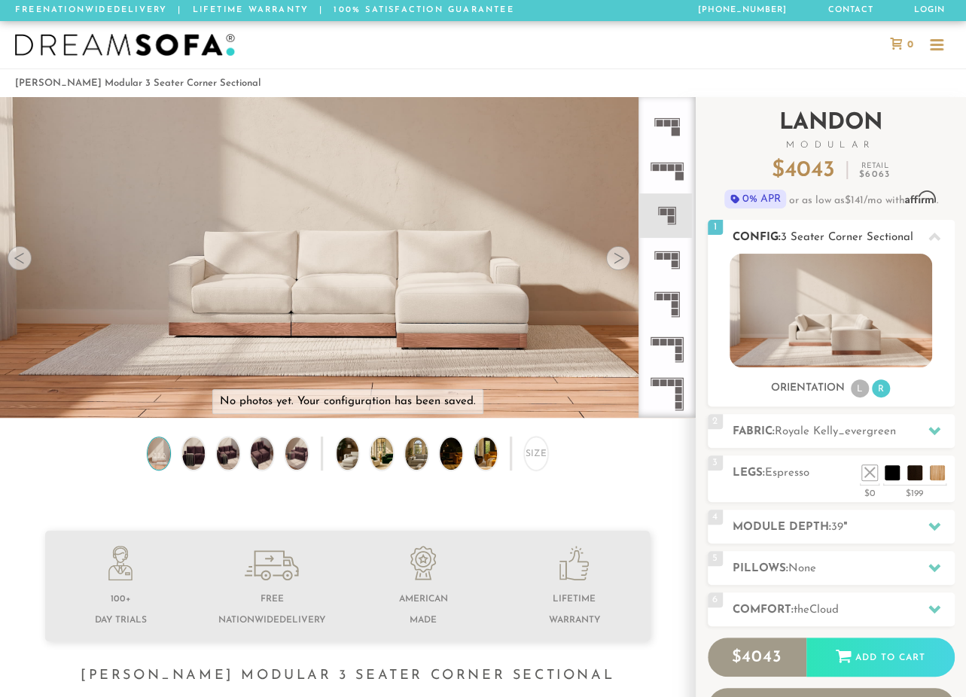
scroll to position [12, 12]
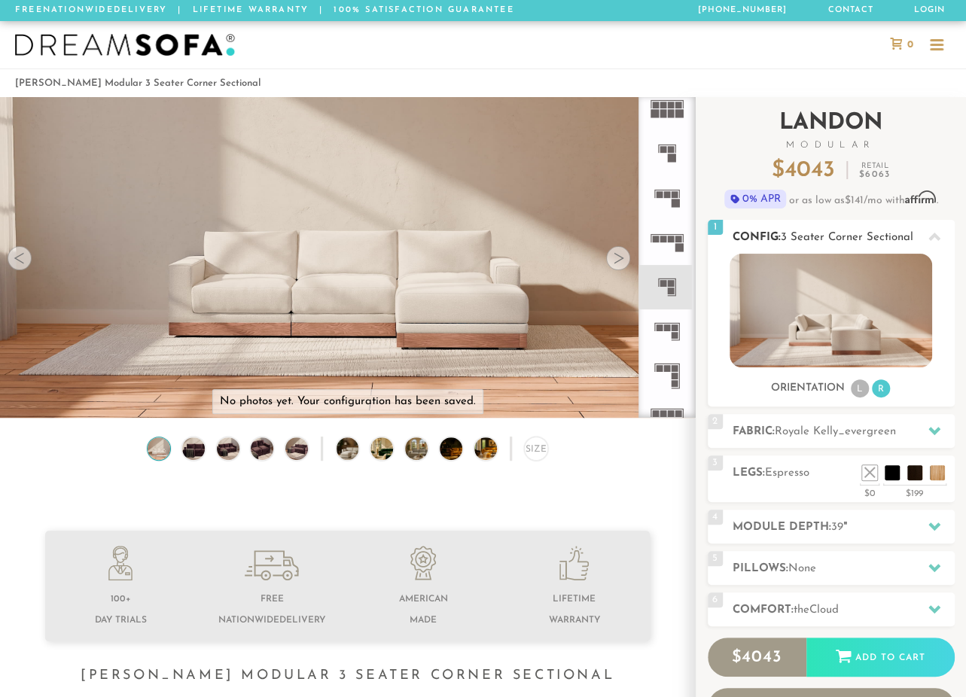
click at [878, 386] on li "R" at bounding box center [881, 388] width 18 height 18
click at [878, 449] on li at bounding box center [869, 450] width 60 height 60
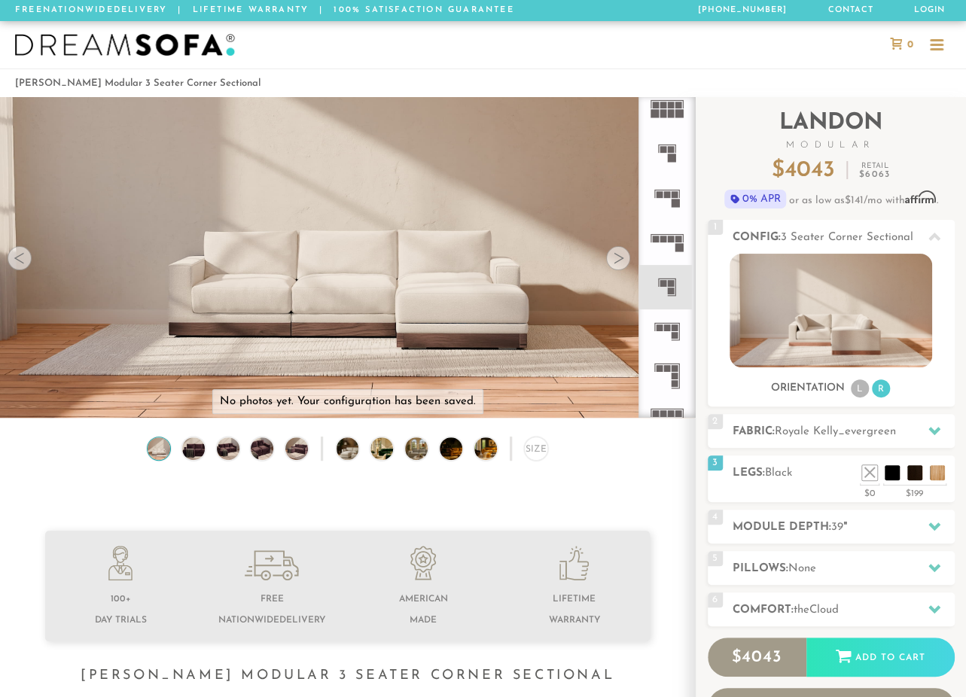
click at [673, 193] on rect at bounding box center [674, 194] width 7 height 7
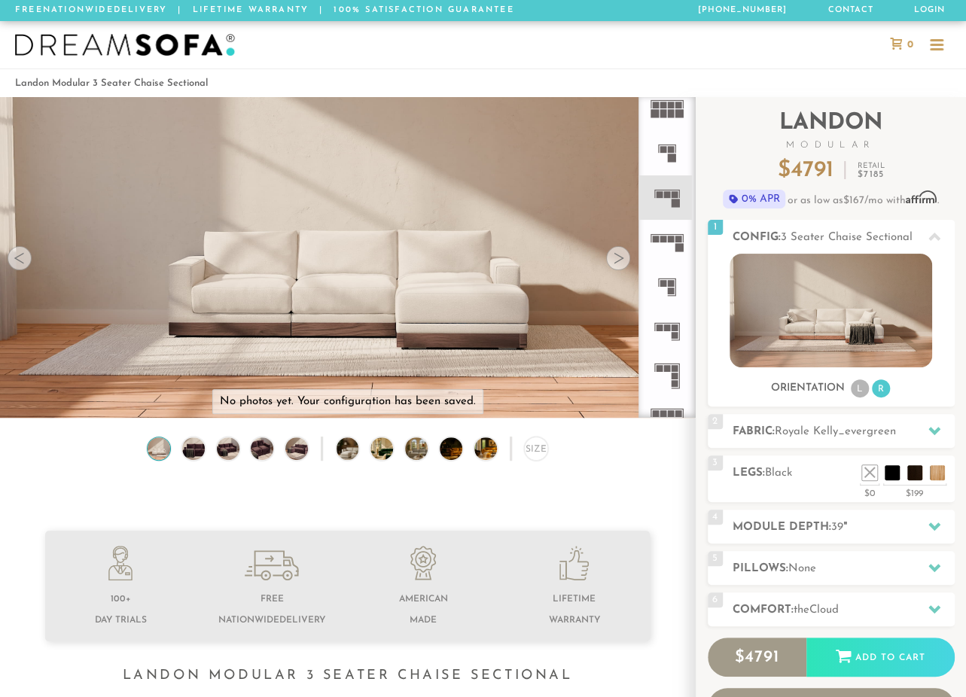
click at [668, 153] on icon at bounding box center [666, 152] width 44 height 44
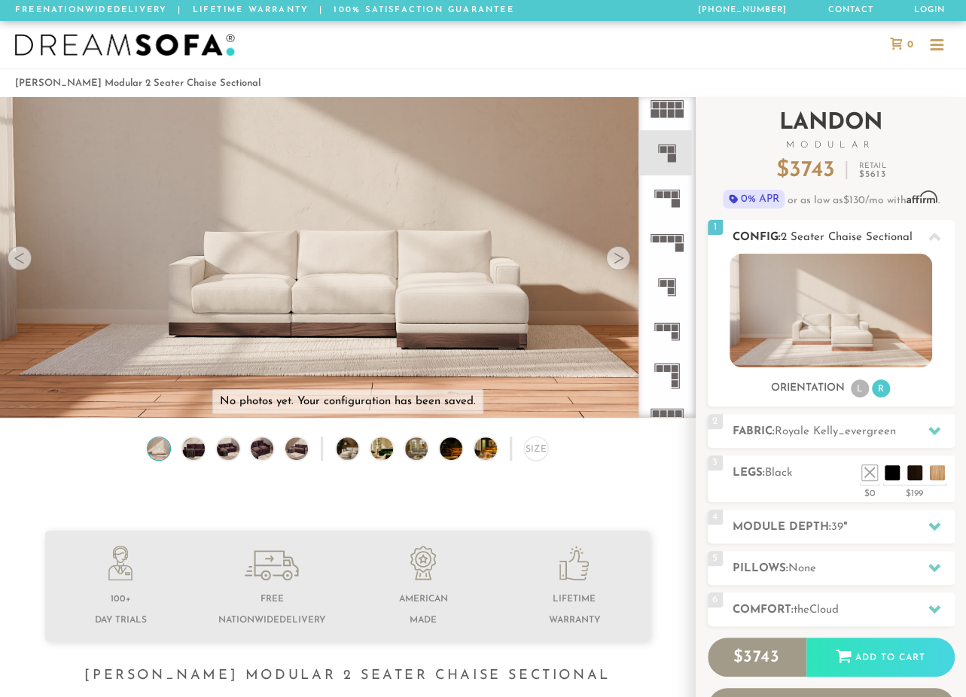
click at [881, 391] on li "R" at bounding box center [881, 388] width 18 height 18
click at [932, 231] on icon at bounding box center [934, 237] width 12 height 12
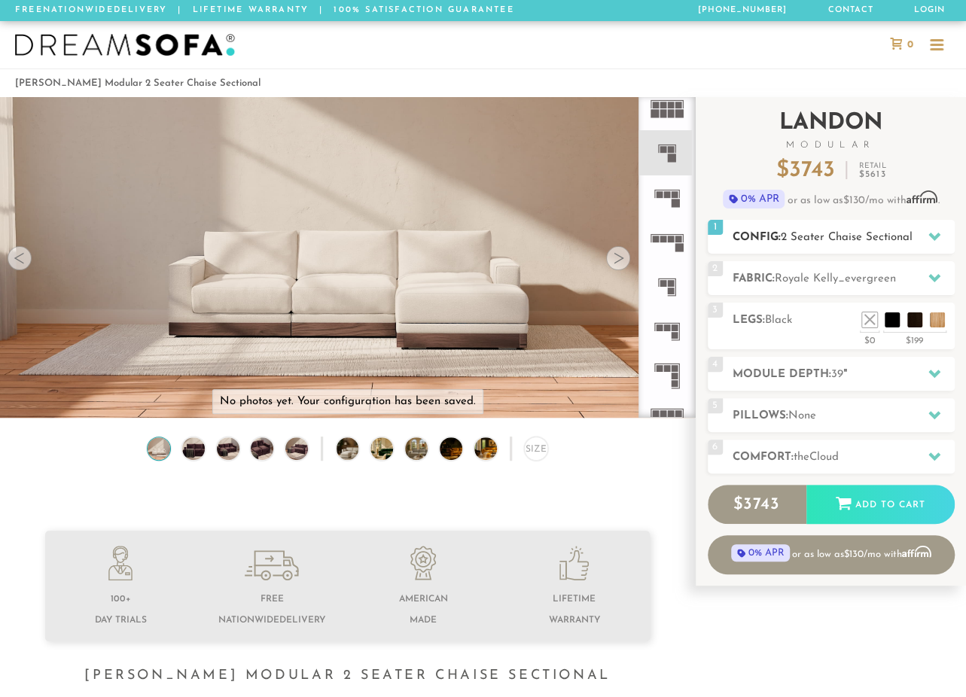
click at [933, 231] on icon at bounding box center [934, 236] width 12 height 12
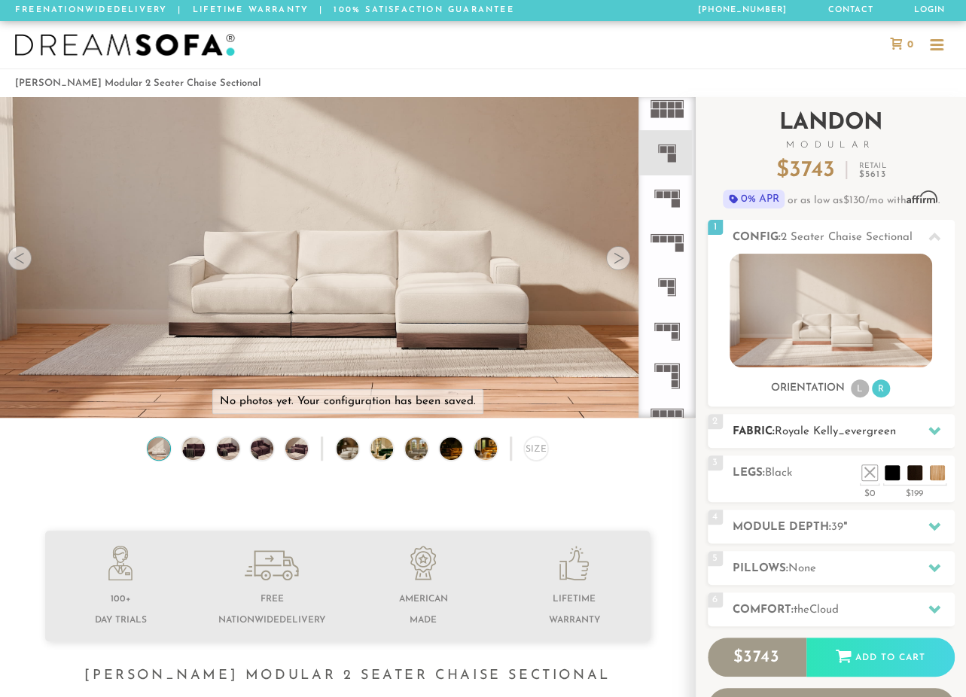
click at [820, 423] on h2 "Fabric: Royale Kelly_evergreen" at bounding box center [843, 431] width 222 height 17
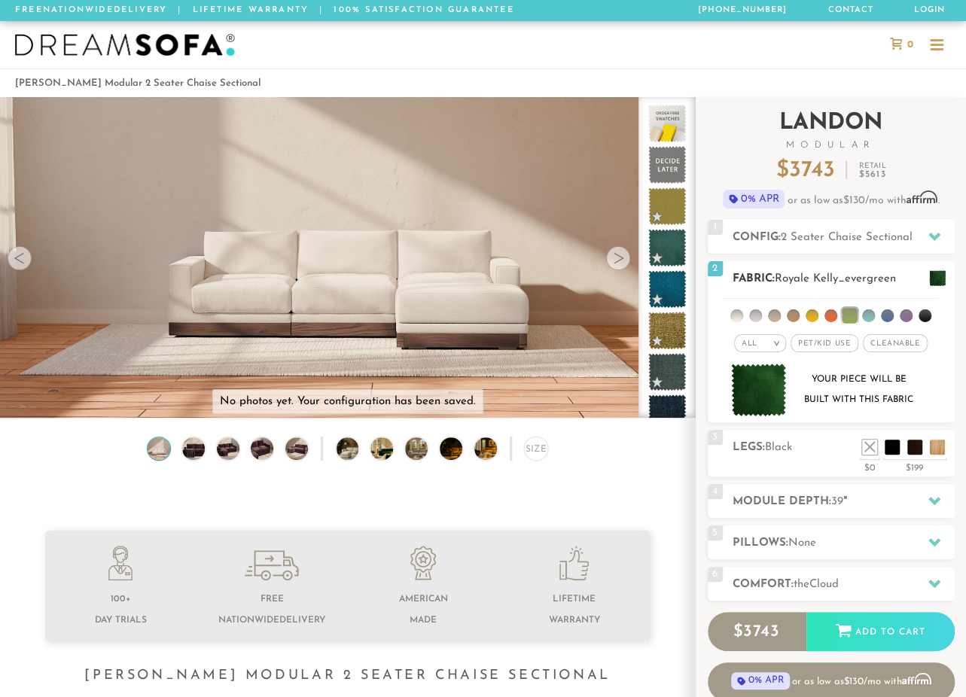
click at [771, 391] on img at bounding box center [759, 390] width 56 height 53
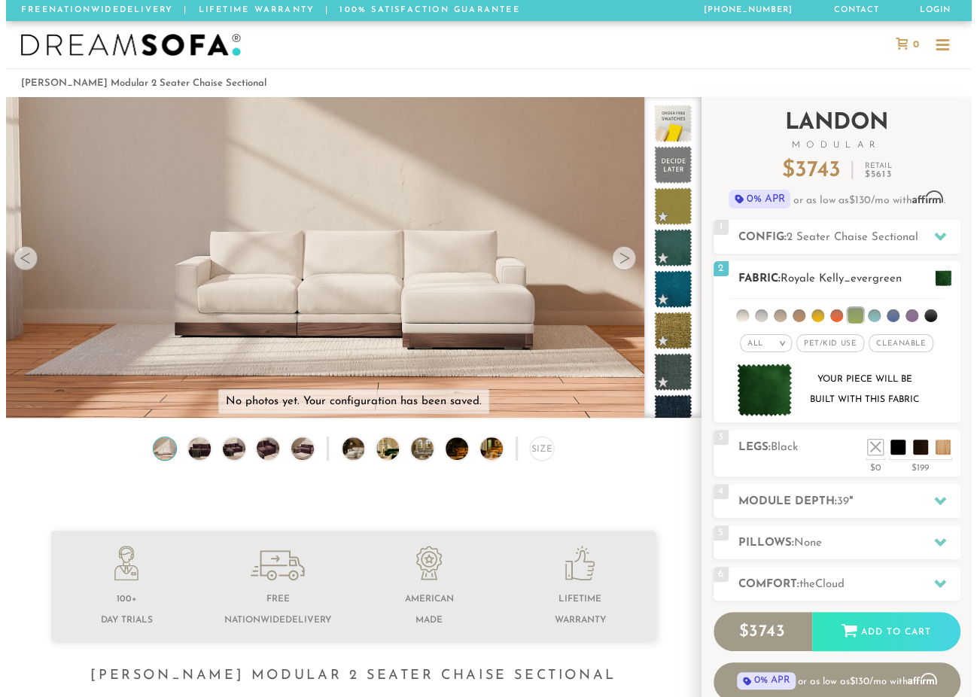
scroll to position [16285, 965]
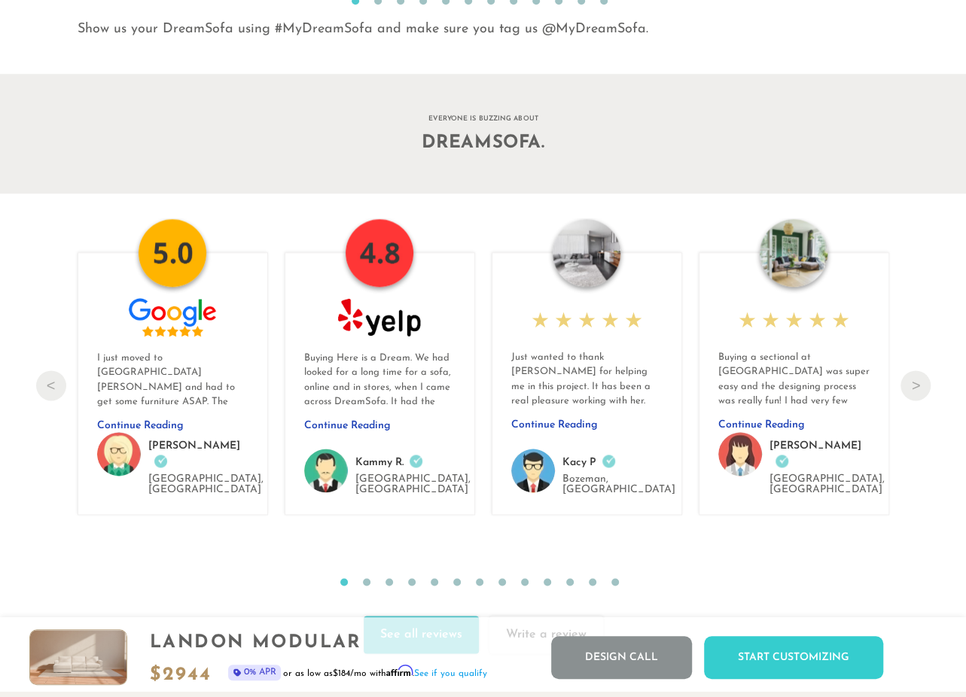
scroll to position [15571, 0]
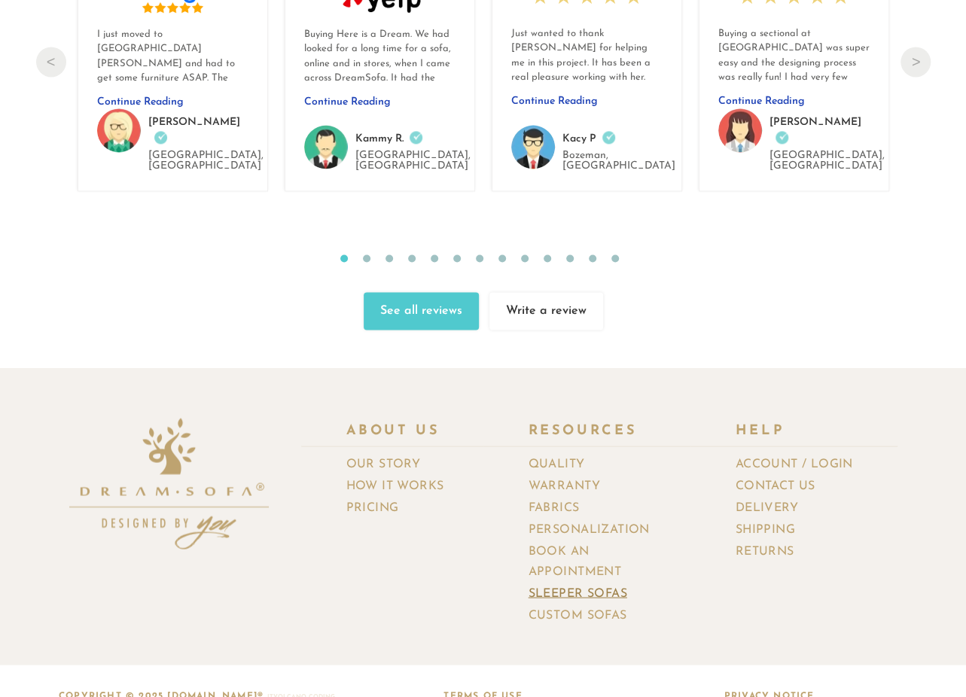
click at [550, 583] on link "Sleeper Sofas" at bounding box center [583, 594] width 110 height 22
